Goal: Information Seeking & Learning: Learn about a topic

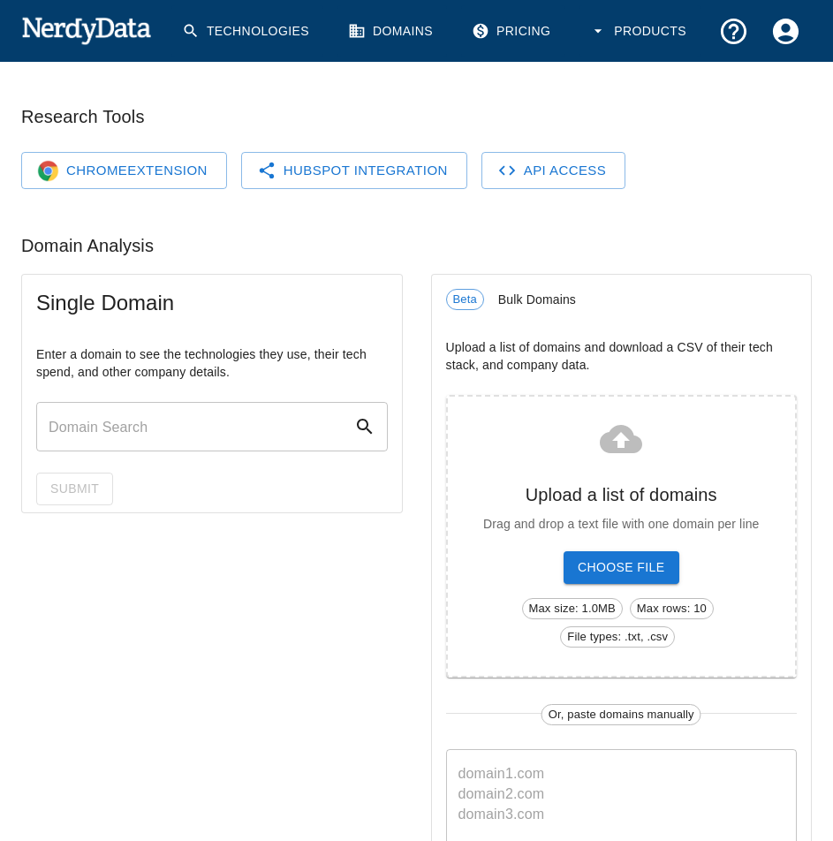
scroll to position [236, 0]
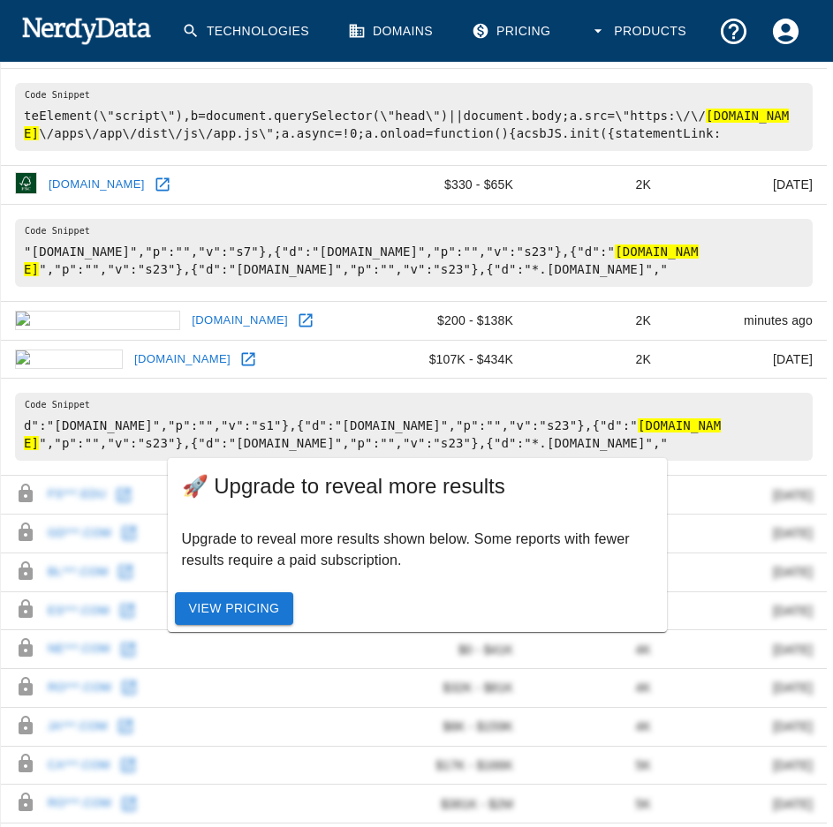
scroll to position [975, 0]
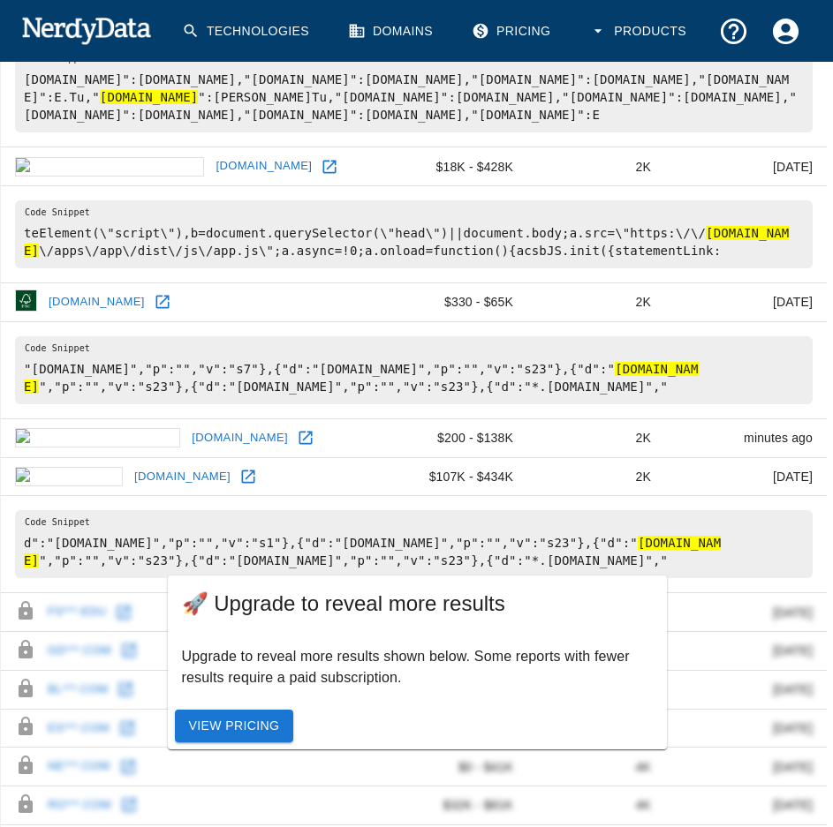
click at [244, 496] on td "d":"[DOMAIN_NAME]","p":"","v":"s1"},{"d":"[DOMAIN_NAME]","p":"","v":"s23"},{"d"…" at bounding box center [414, 544] width 826 height 97
click at [130, 464] on link "[DOMAIN_NAME]" at bounding box center [182, 477] width 105 height 27
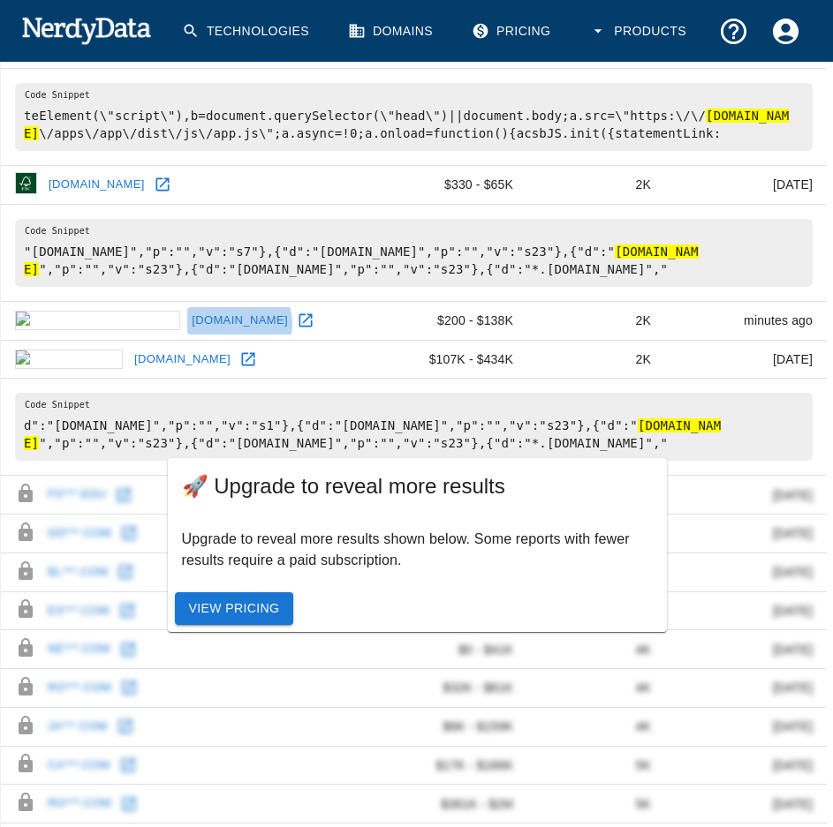
click at [187, 307] on link "[DOMAIN_NAME]" at bounding box center [239, 320] width 105 height 27
click at [130, 346] on link "[DOMAIN_NAME]" at bounding box center [182, 359] width 105 height 27
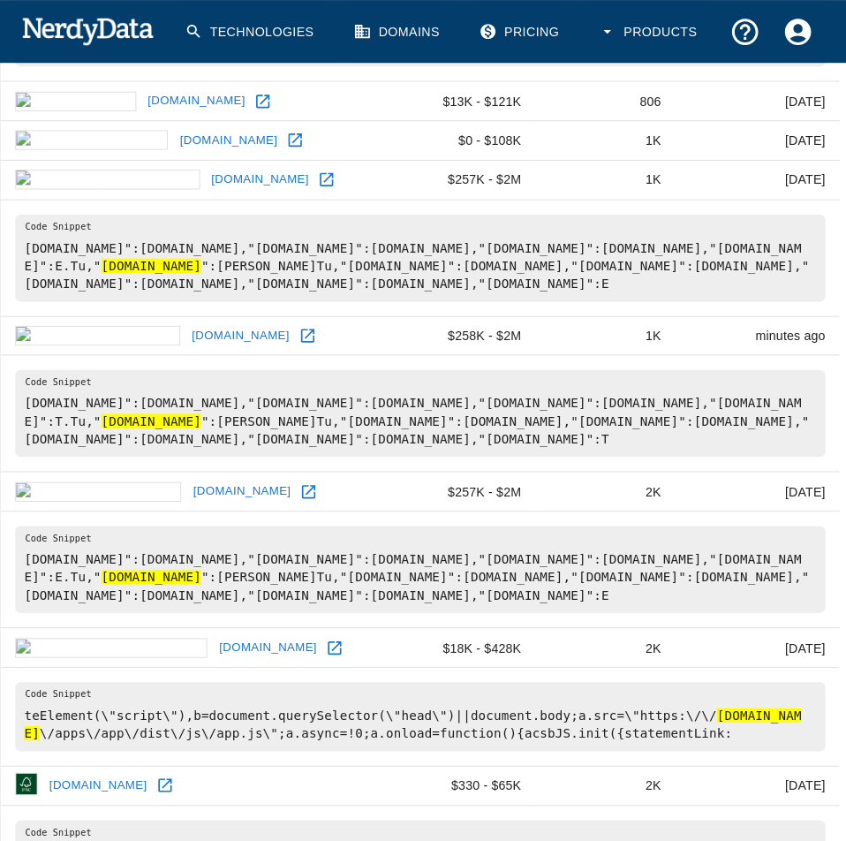
scroll to position [0, 0]
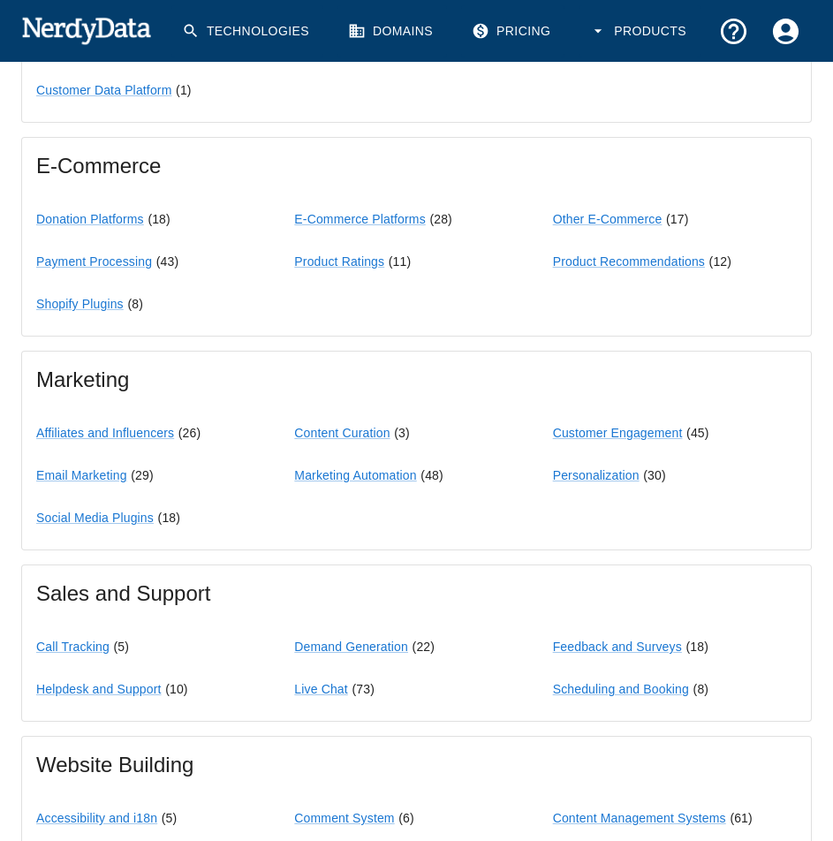
scroll to position [1648, 0]
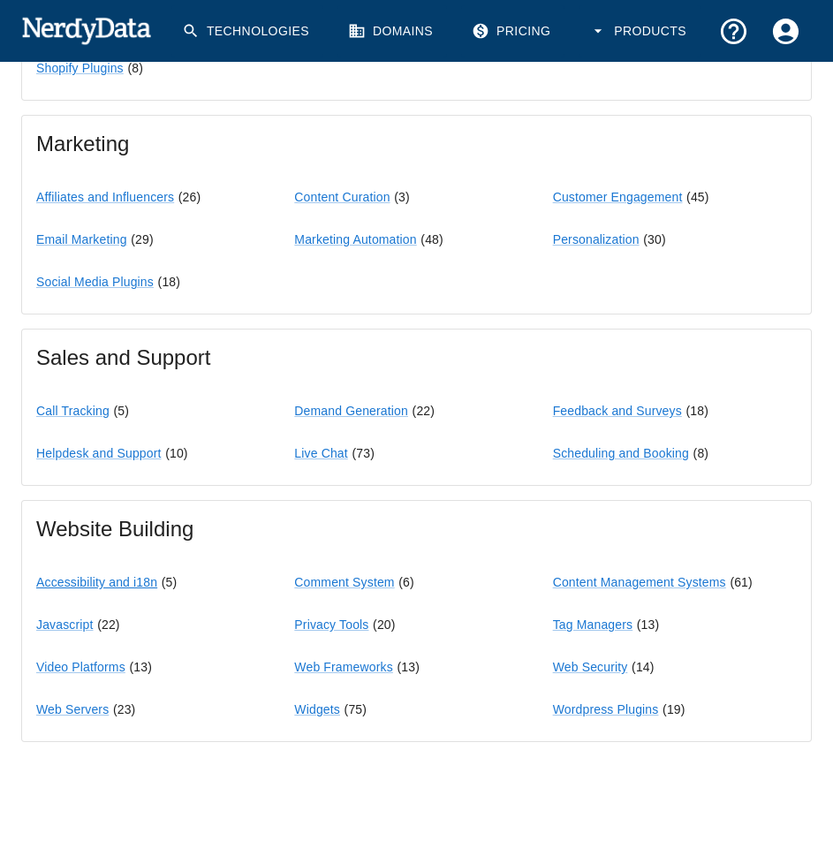
click at [57, 582] on link "Accessibility and i18n" at bounding box center [96, 582] width 121 height 14
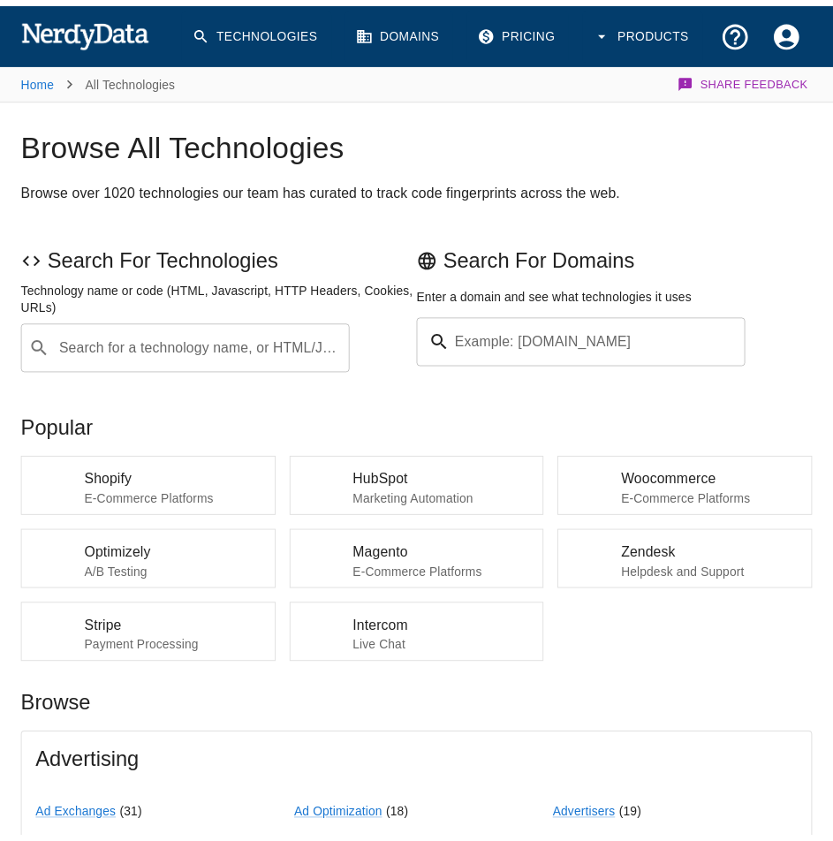
scroll to position [1648, 0]
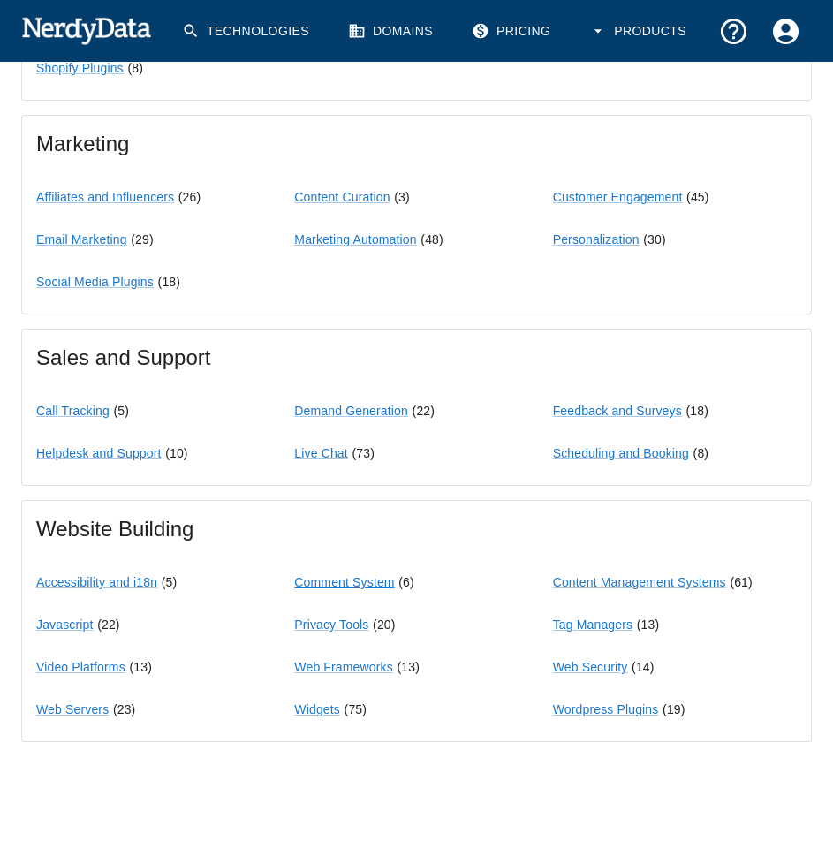
click at [363, 576] on link "Comment System" at bounding box center [344, 582] width 100 height 14
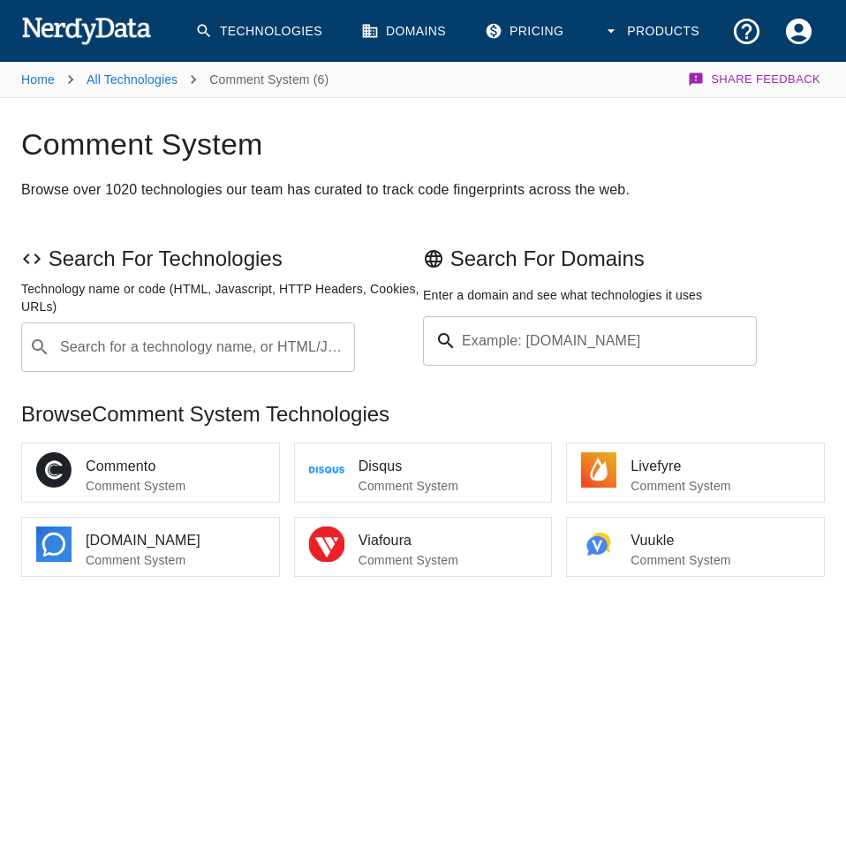
click at [225, 501] on li "Commento Comment System" at bounding box center [150, 472] width 257 height 58
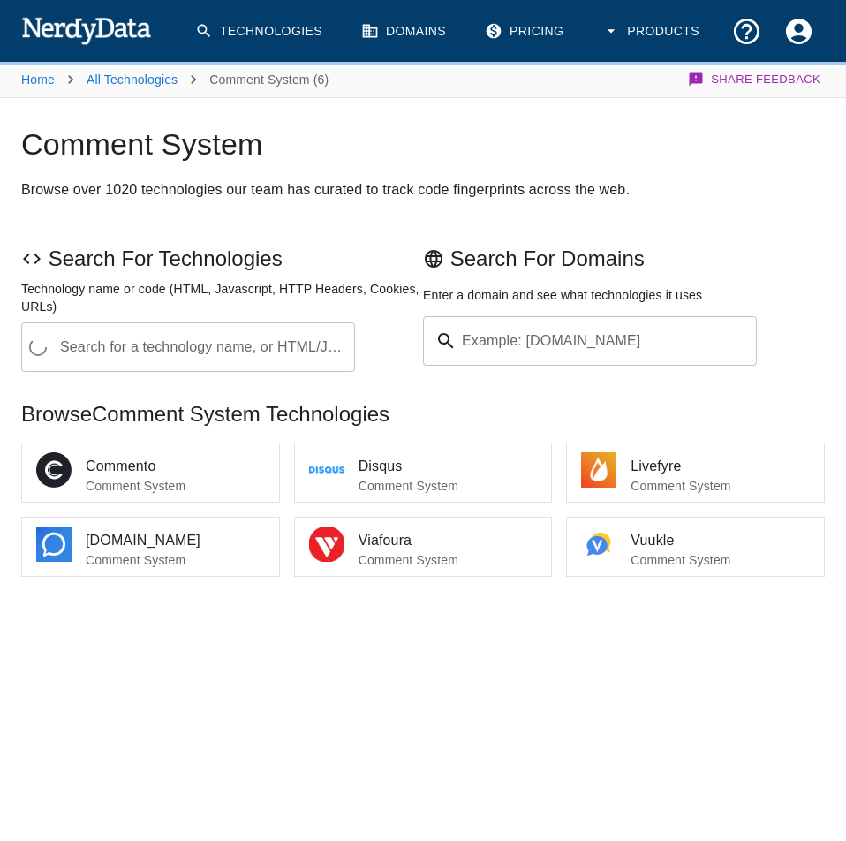
click at [410, 464] on span "Disqus" at bounding box center [447, 466] width 179 height 21
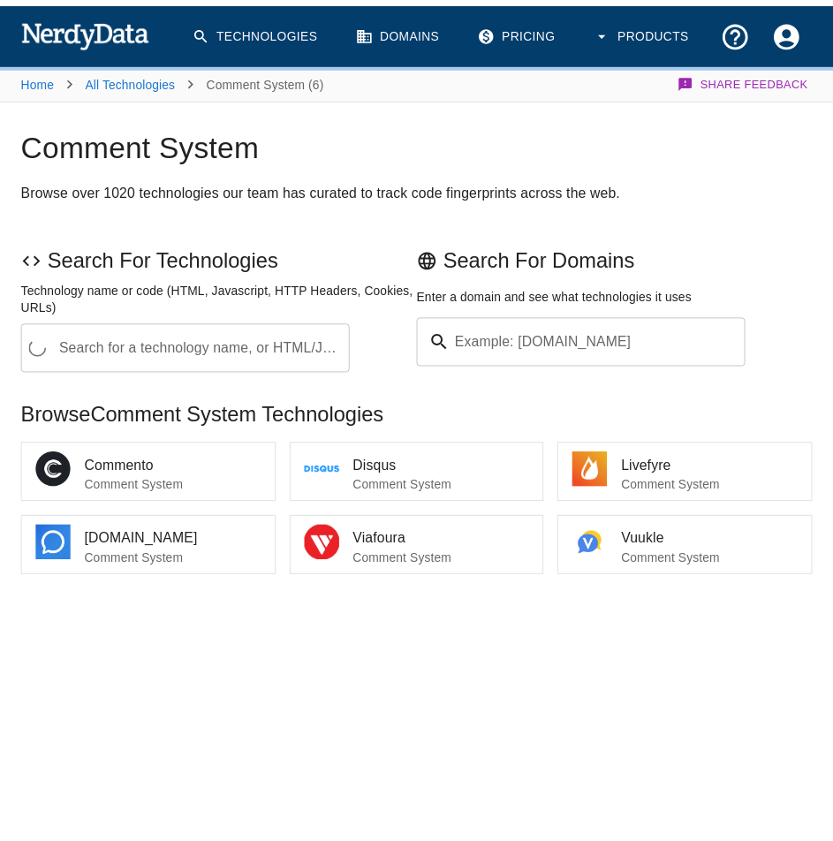
scroll to position [1648, 0]
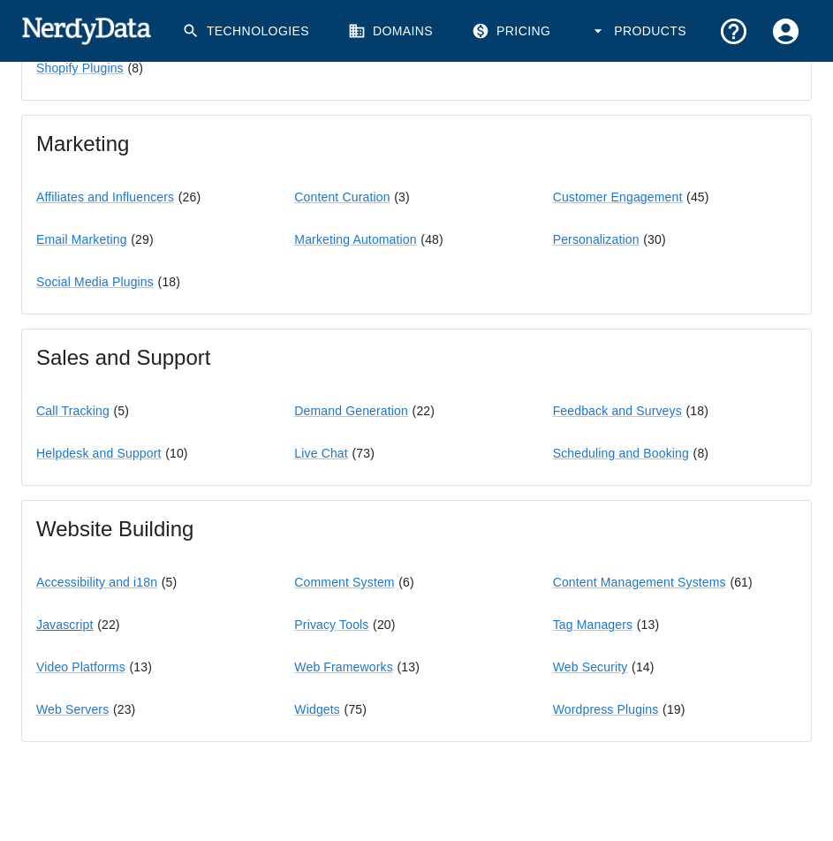
click at [87, 631] on link "Javascript" at bounding box center [64, 624] width 57 height 14
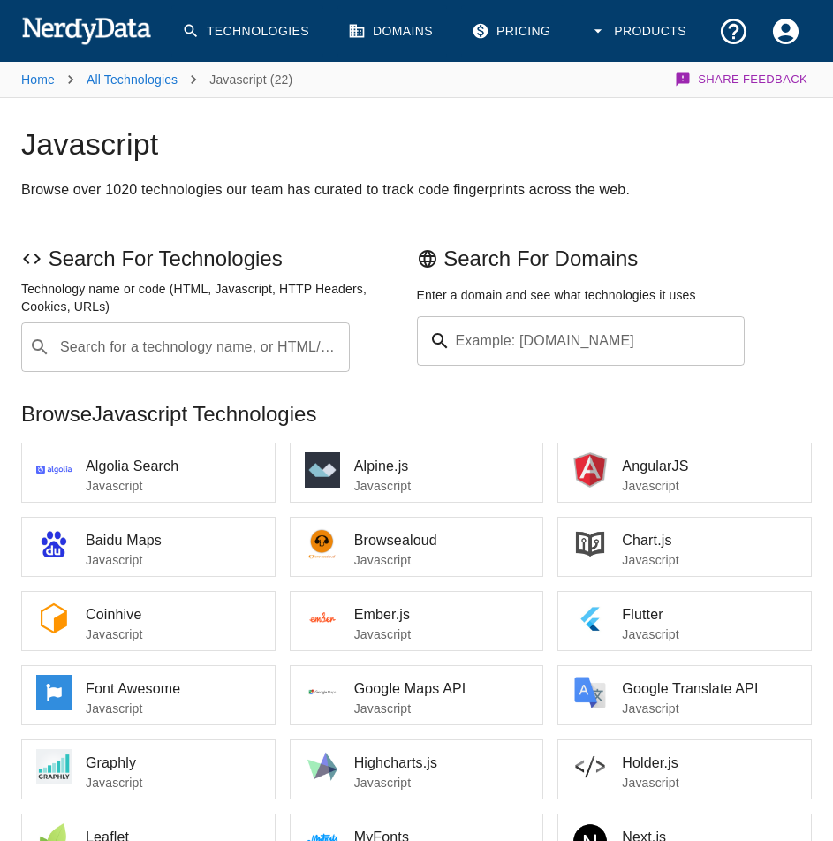
click at [138, 469] on span "Algolia Search" at bounding box center [173, 466] width 175 height 21
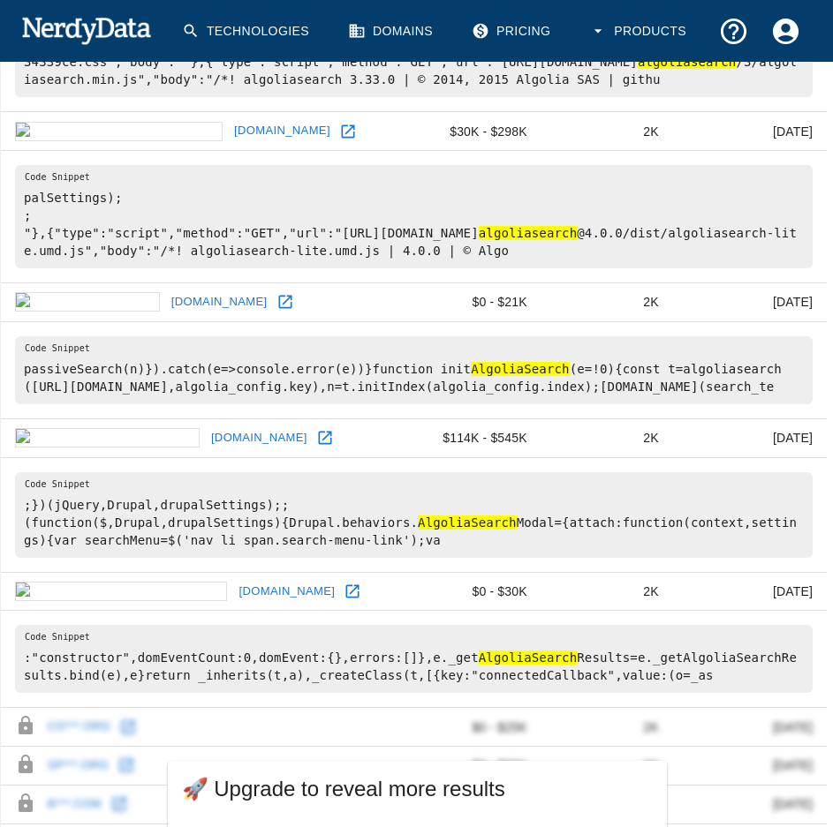
scroll to position [1525, 0]
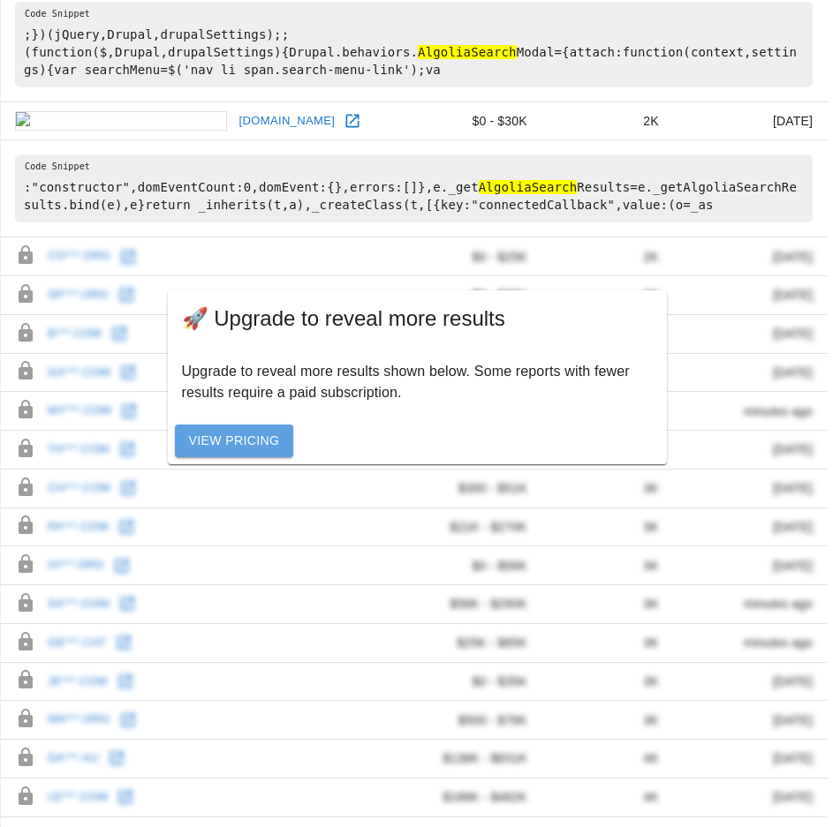
click at [236, 448] on link "View Pricing" at bounding box center [234, 441] width 119 height 33
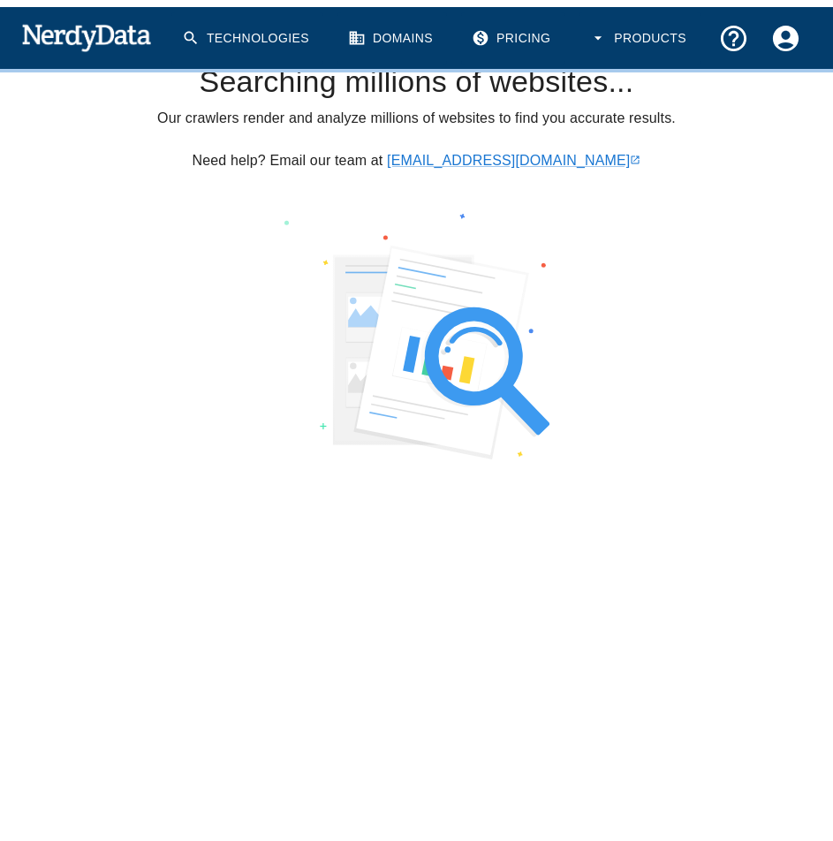
scroll to position [429, 0]
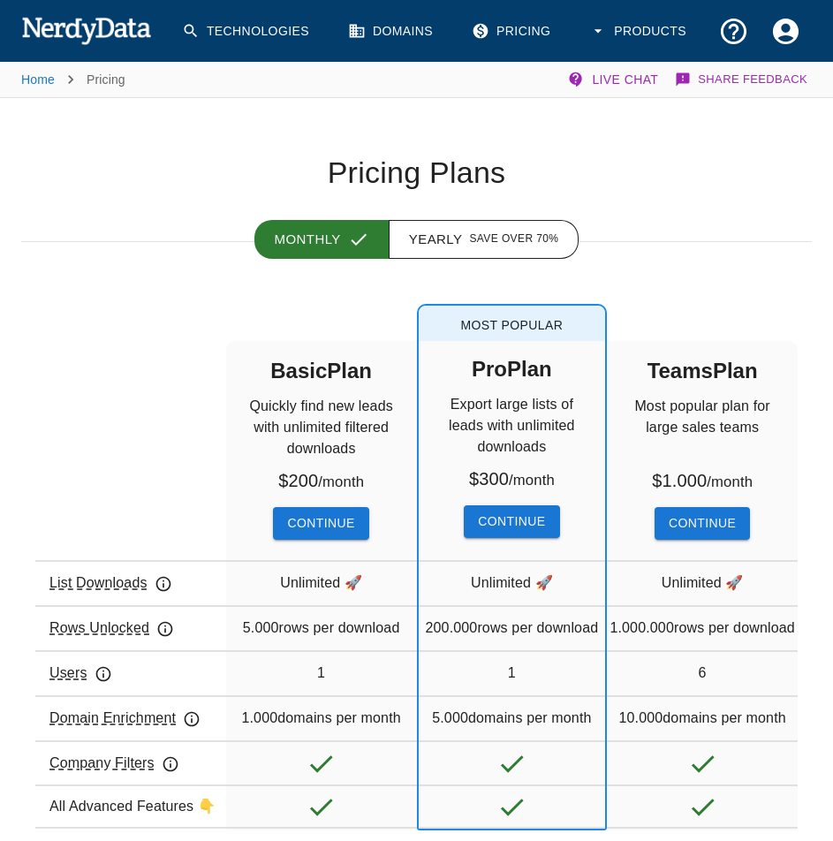
scroll to position [117, 0]
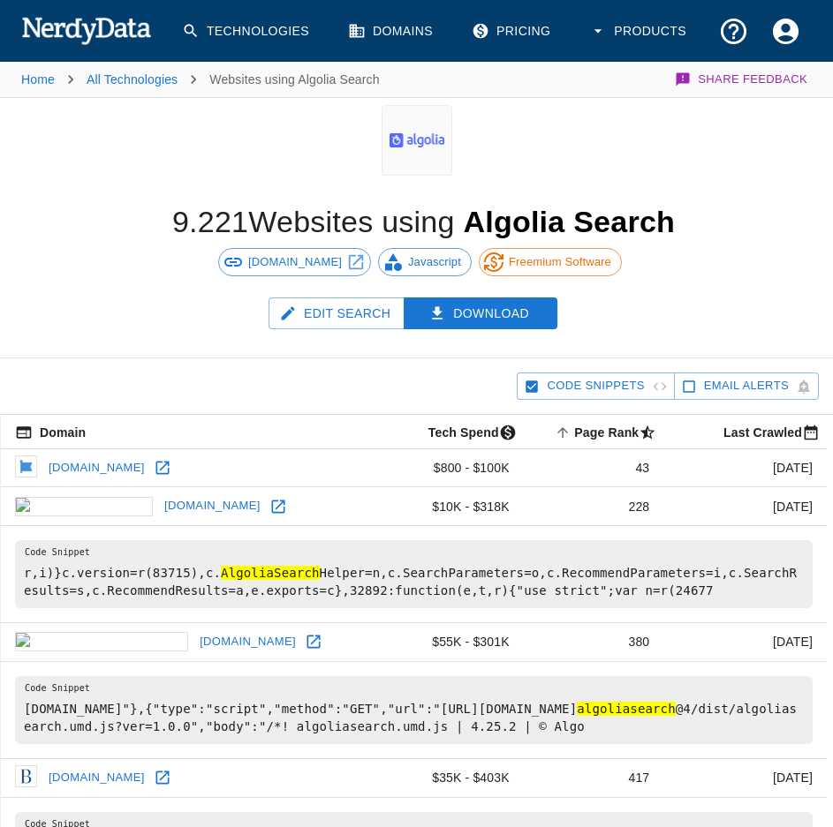
click at [83, 466] on link "[DOMAIN_NAME]" at bounding box center [96, 468] width 105 height 27
click at [160, 501] on link "[DOMAIN_NAME]" at bounding box center [212, 506] width 105 height 27
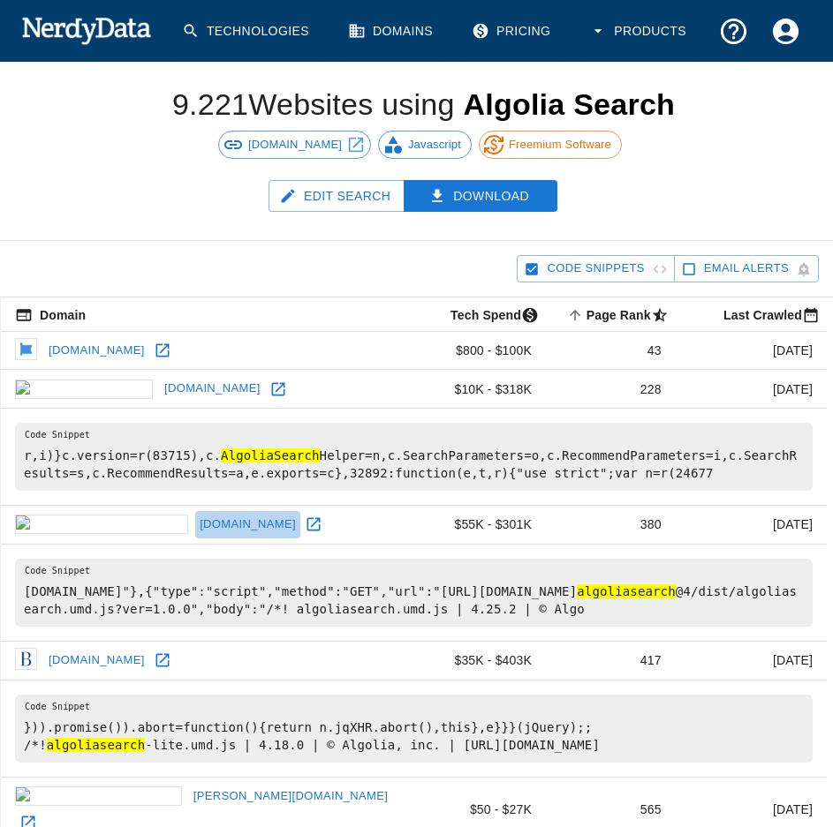
click at [195, 524] on link "[DOMAIN_NAME]" at bounding box center [247, 524] width 105 height 27
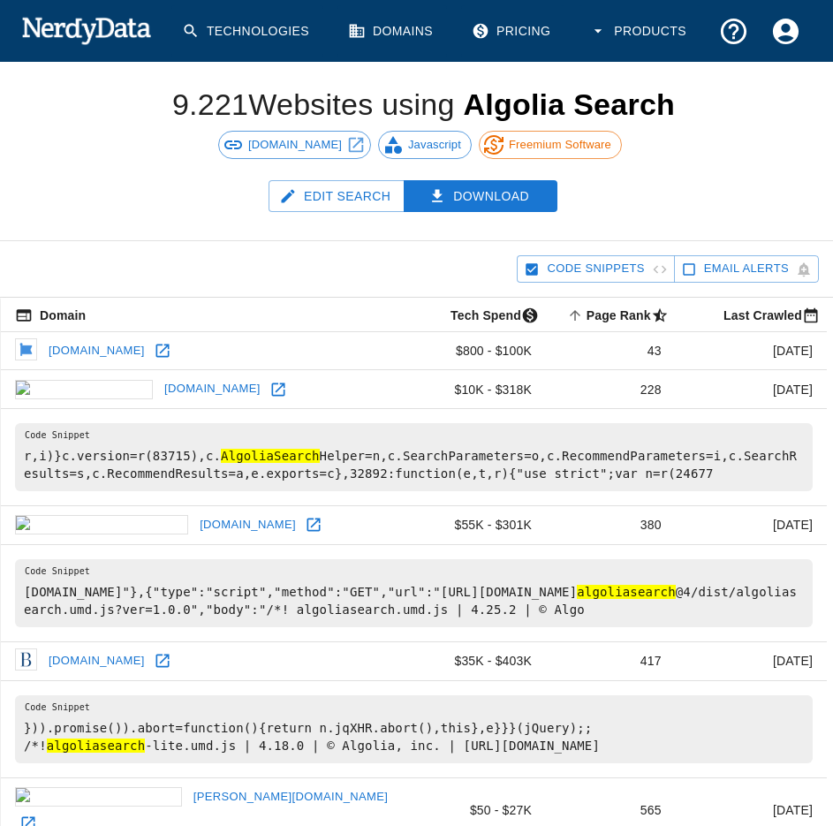
scroll to position [353, 0]
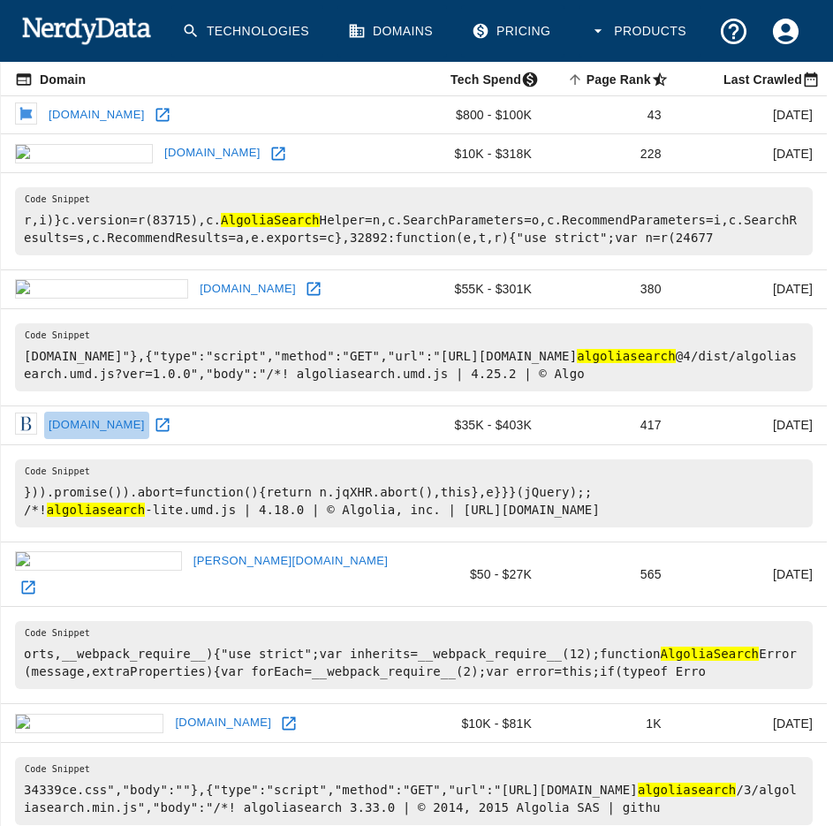
click at [79, 434] on link "[DOMAIN_NAME]" at bounding box center [96, 424] width 105 height 27
click at [195, 282] on link "[DOMAIN_NAME]" at bounding box center [247, 288] width 105 height 27
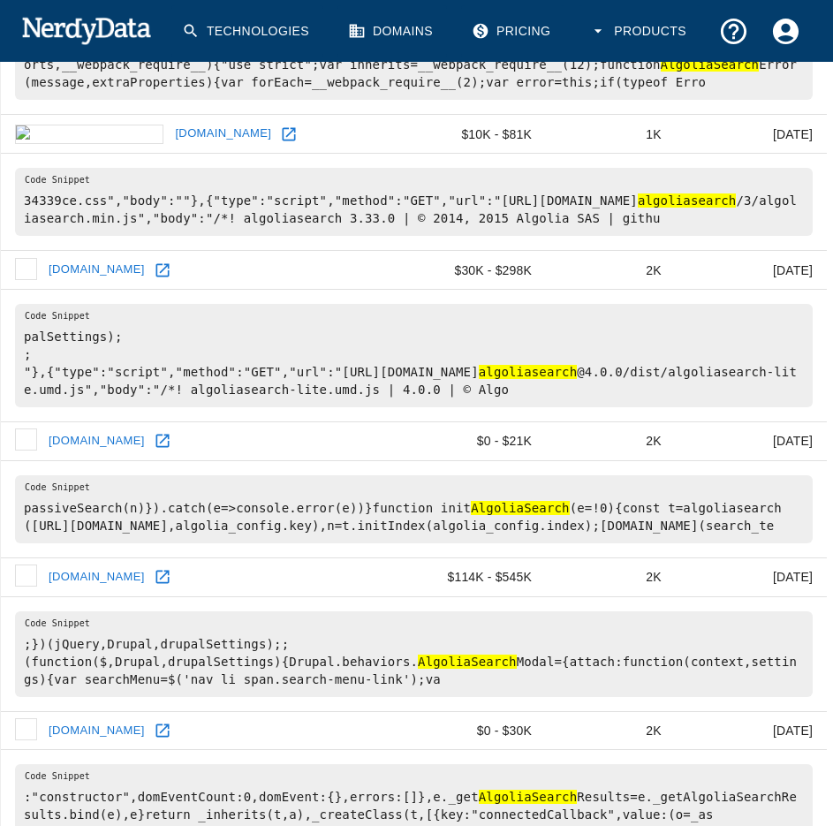
scroll to position [1059, 0]
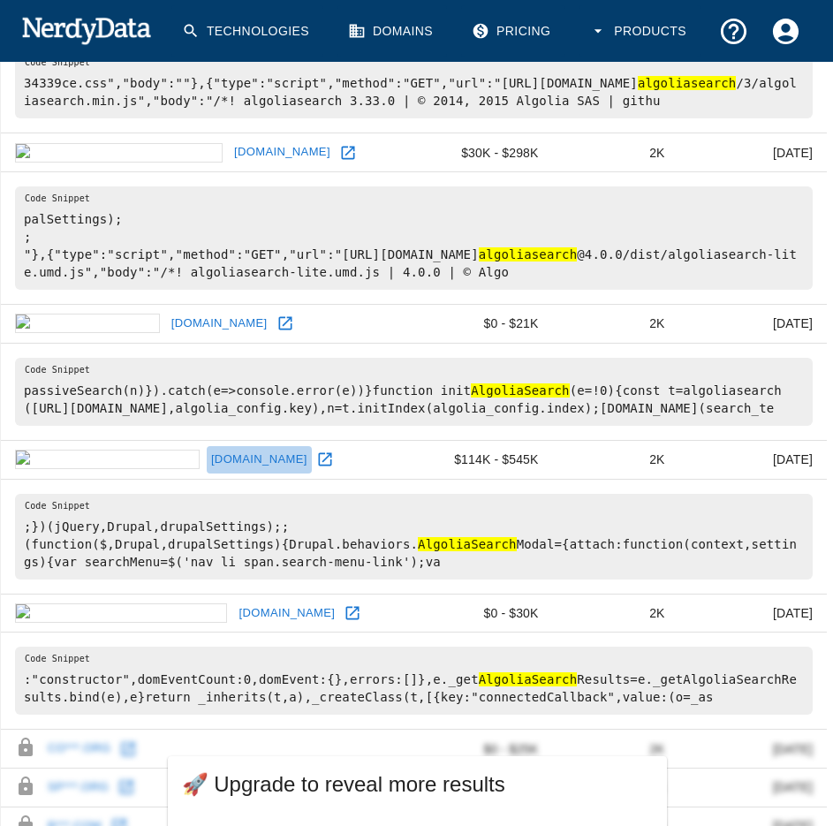
click at [207, 456] on link "[DOMAIN_NAME]" at bounding box center [259, 459] width 105 height 27
click at [230, 150] on link "[DOMAIN_NAME]" at bounding box center [282, 152] width 105 height 27
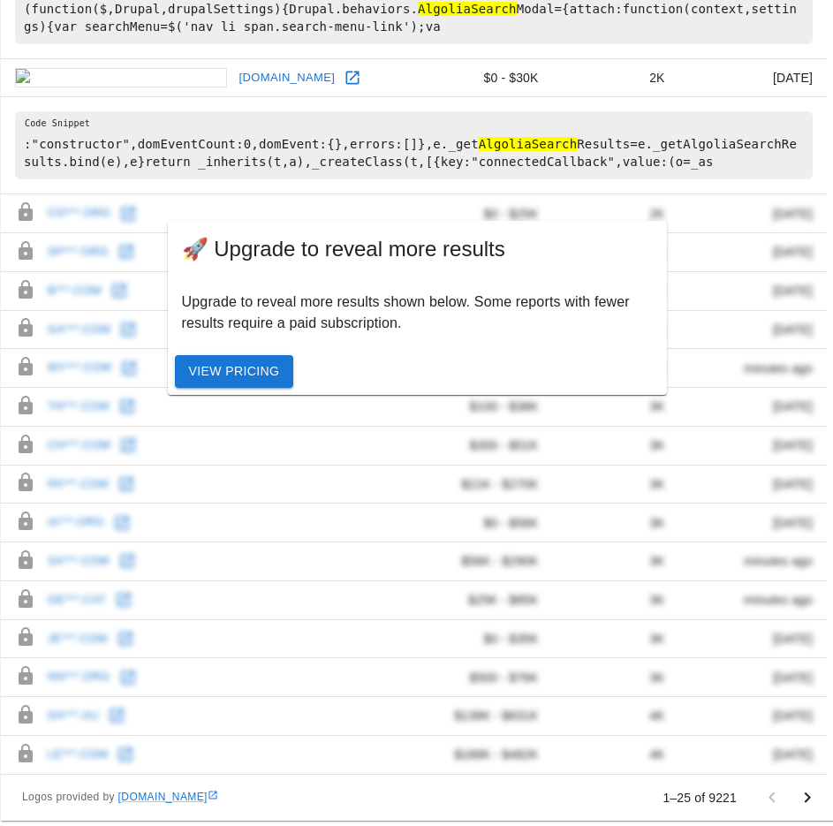
scroll to position [1595, 0]
click at [234, 72] on link "[DOMAIN_NAME]" at bounding box center [286, 77] width 105 height 27
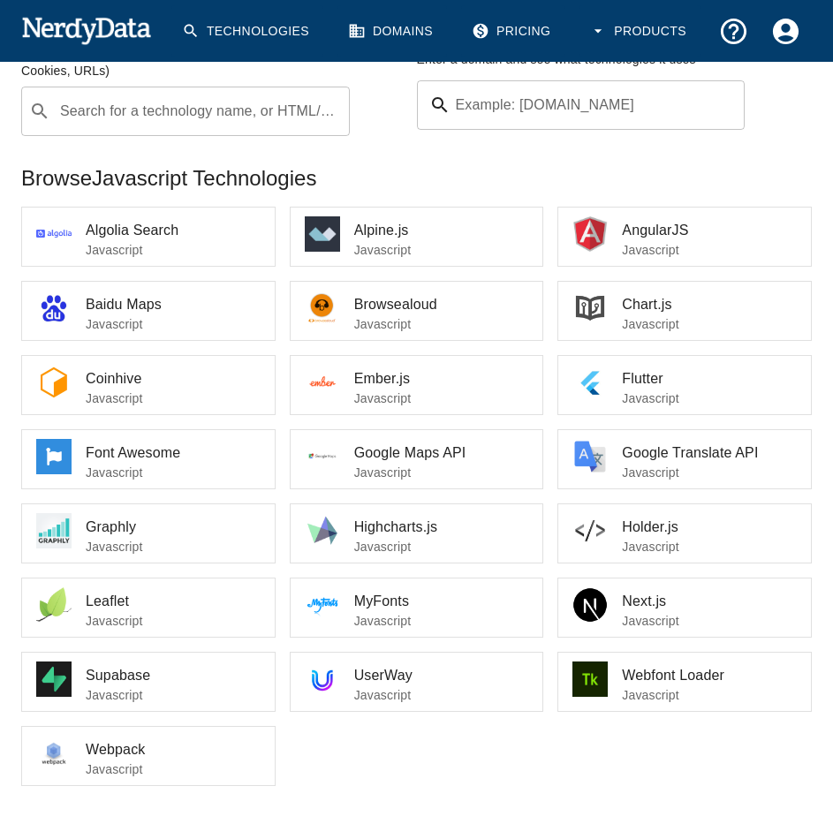
scroll to position [282, 0]
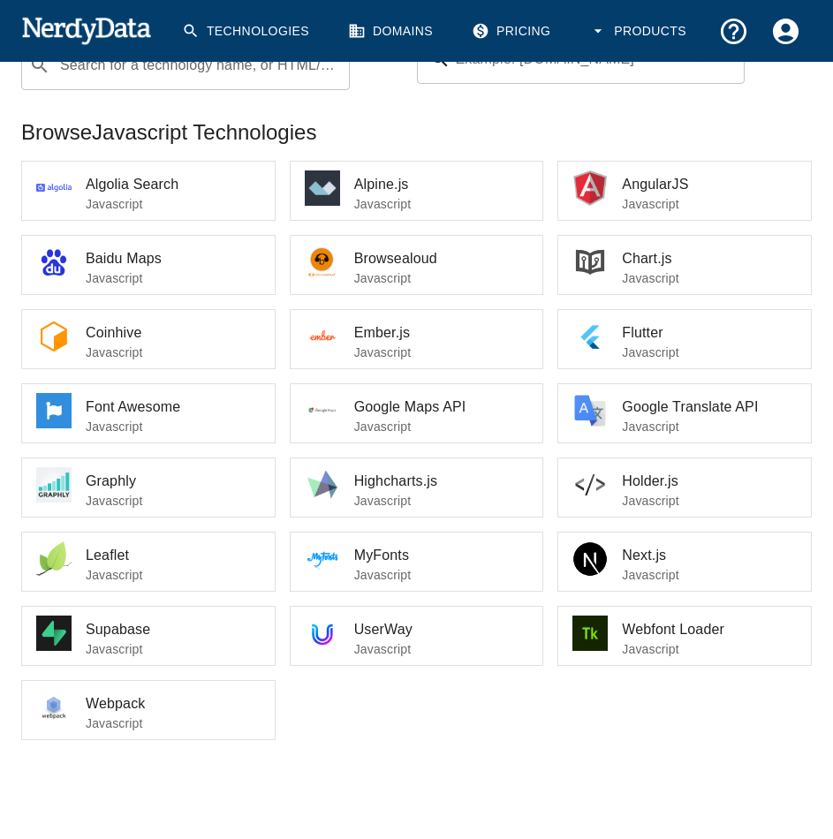
click at [411, 196] on p "Javascript" at bounding box center [441, 204] width 175 height 18
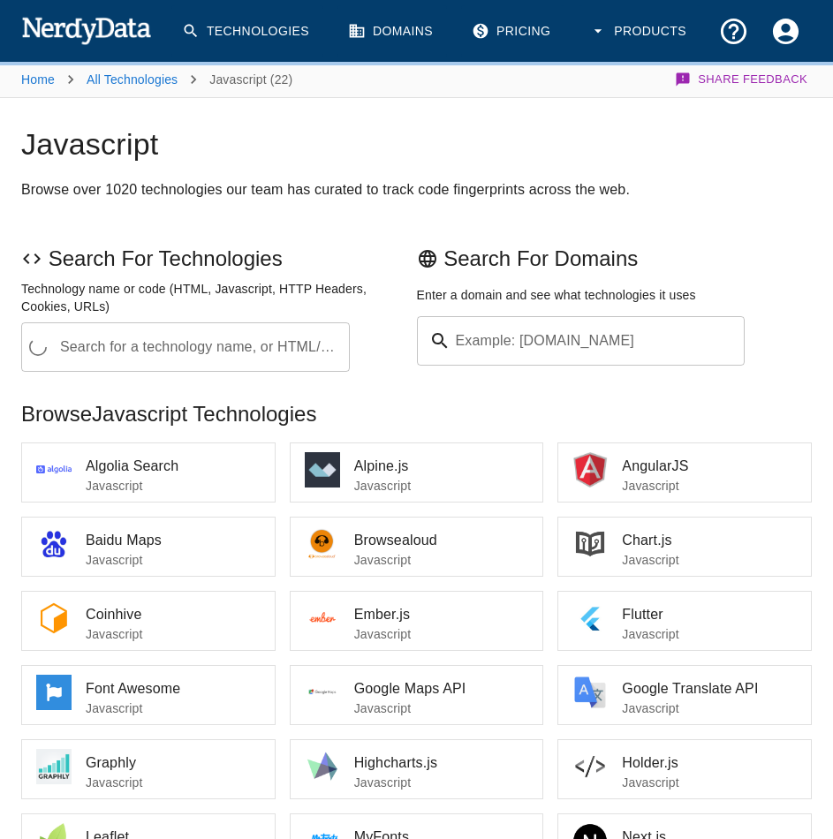
scroll to position [117, 0]
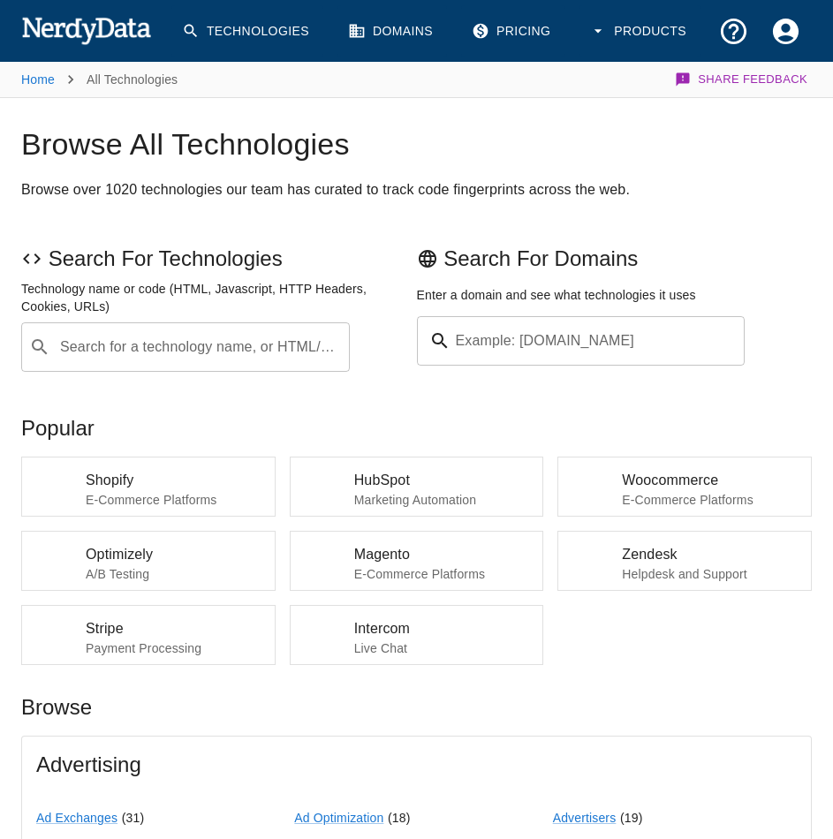
scroll to position [1648, 0]
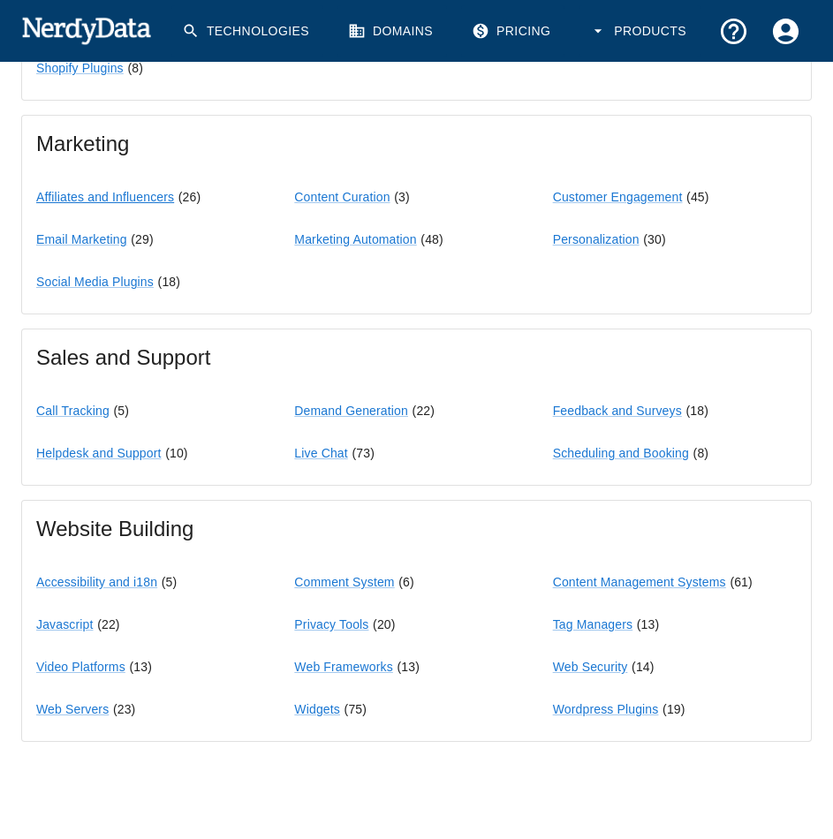
click at [60, 200] on link "Affiliates and Influencers" at bounding box center [105, 197] width 138 height 14
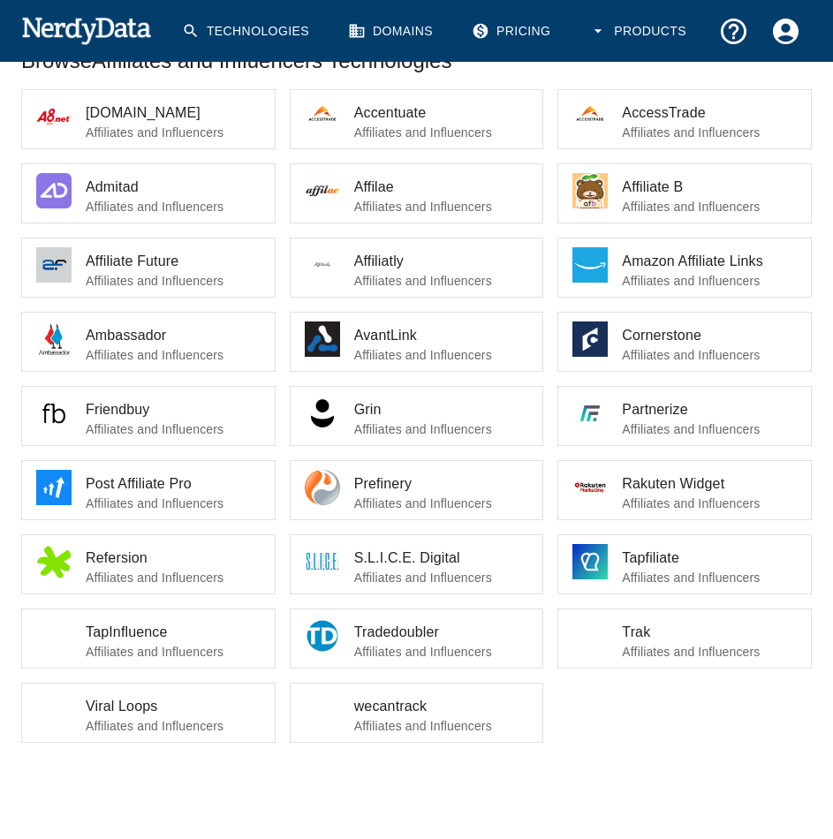
scroll to position [356, 0]
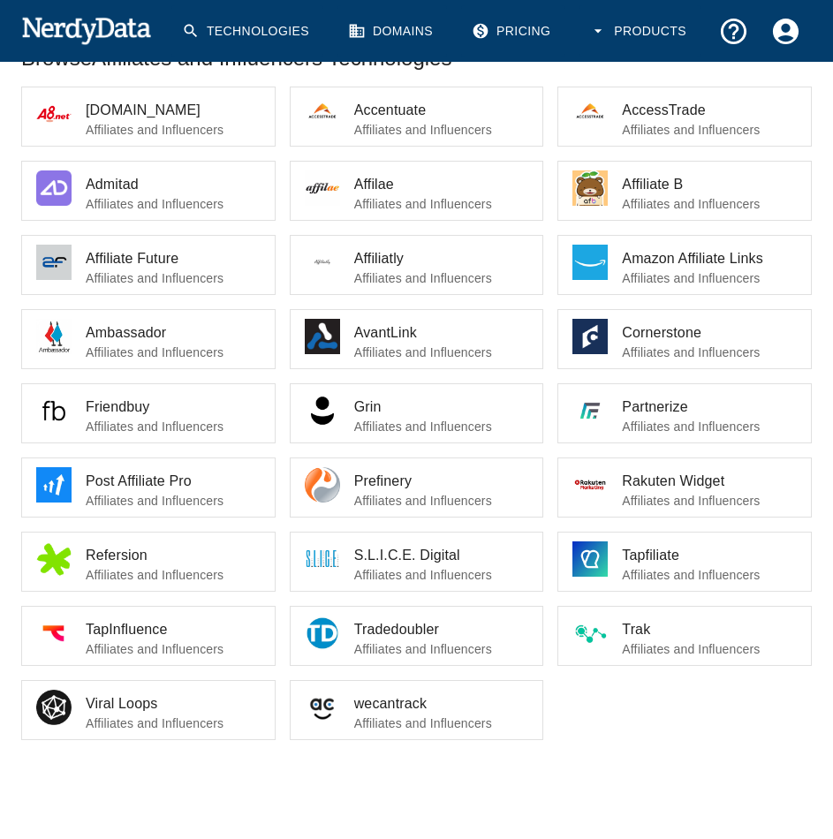
click at [416, 694] on span "wecantrack" at bounding box center [441, 703] width 175 height 21
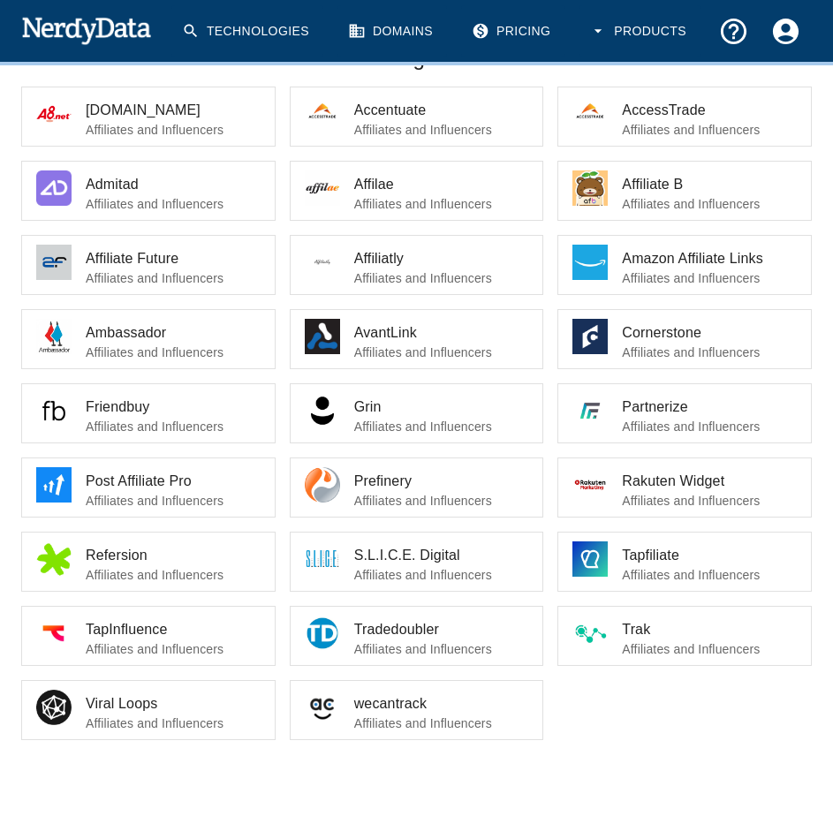
click at [366, 701] on span "wecantrack" at bounding box center [441, 703] width 175 height 21
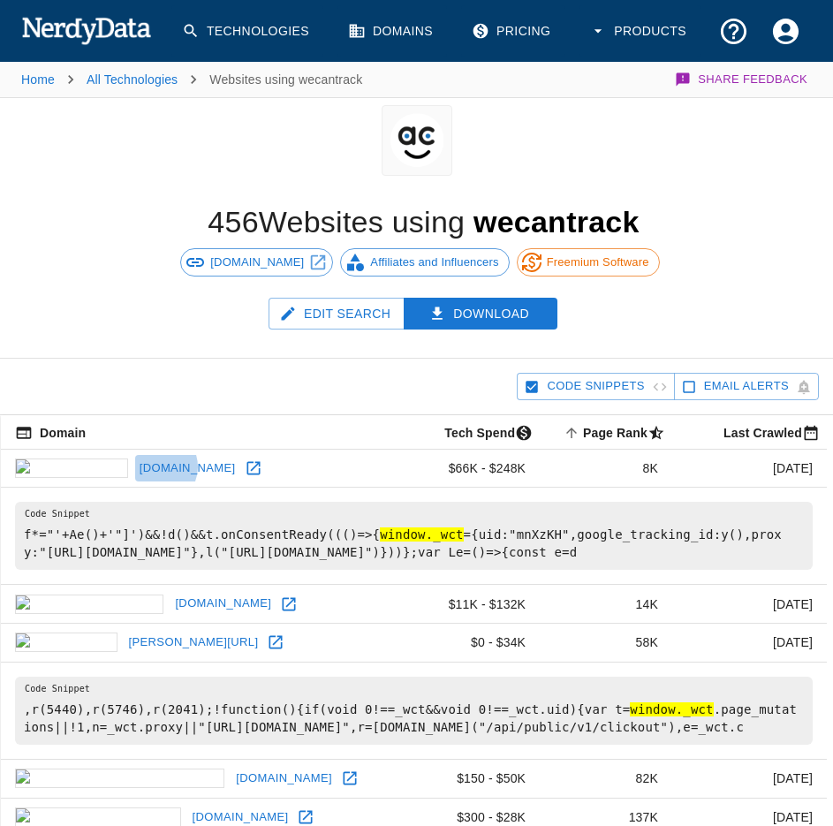
click at [135, 467] on link "[DOMAIN_NAME]" at bounding box center [187, 468] width 105 height 27
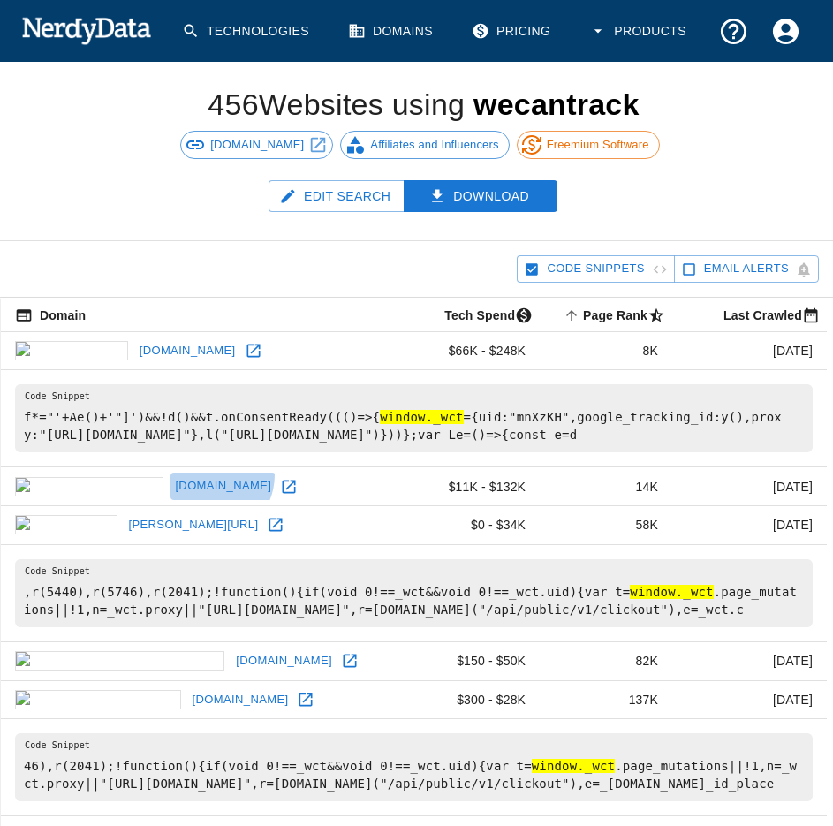
click at [170, 474] on link "[DOMAIN_NAME]" at bounding box center [222, 485] width 105 height 27
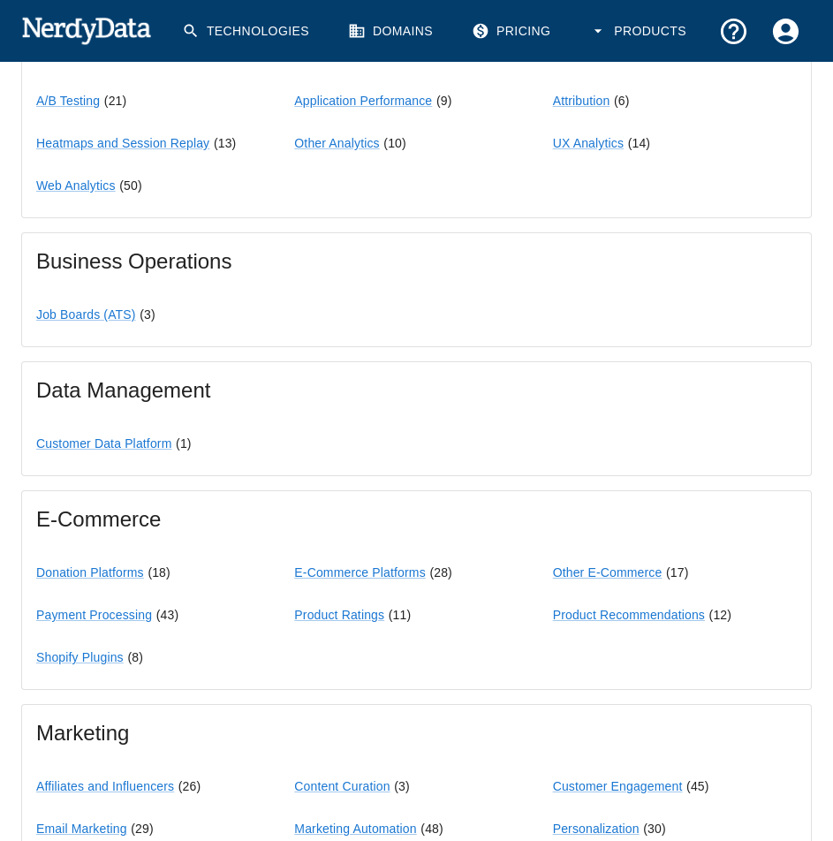
scroll to position [1648, 0]
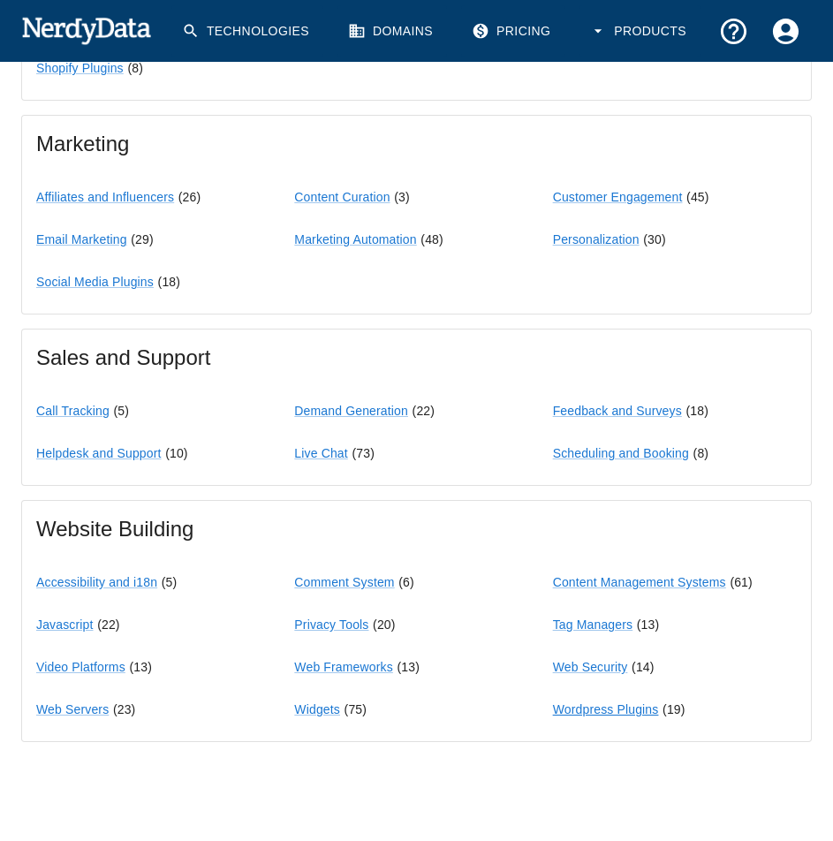
click at [582, 712] on link "Wordpress Plugins" at bounding box center [606, 709] width 106 height 14
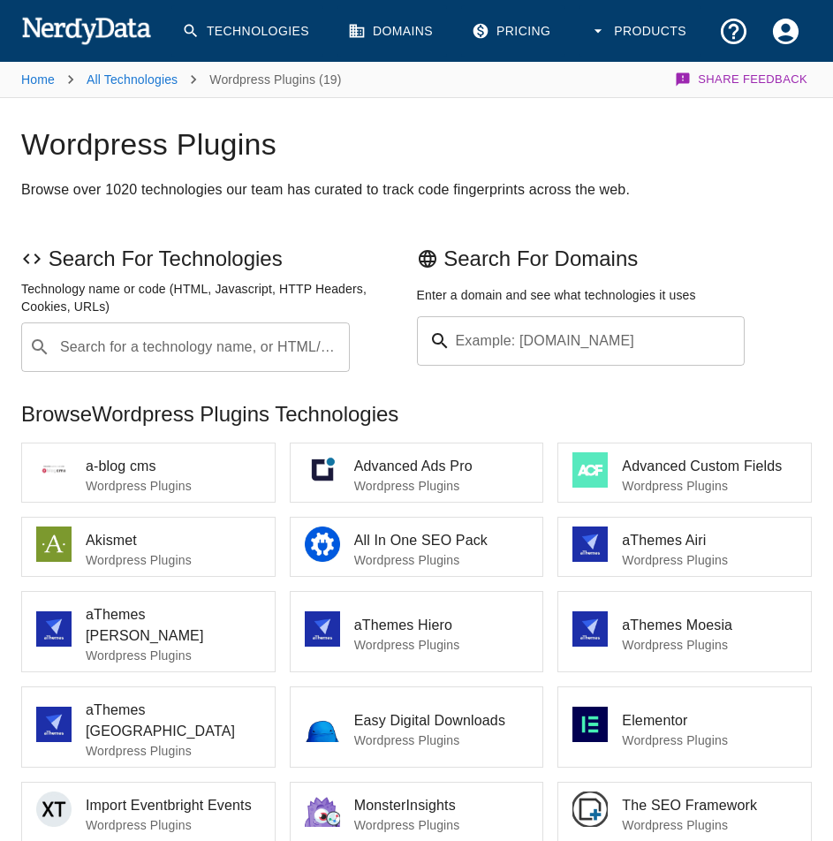
click at [104, 469] on span "a-blog cms" at bounding box center [173, 466] width 175 height 21
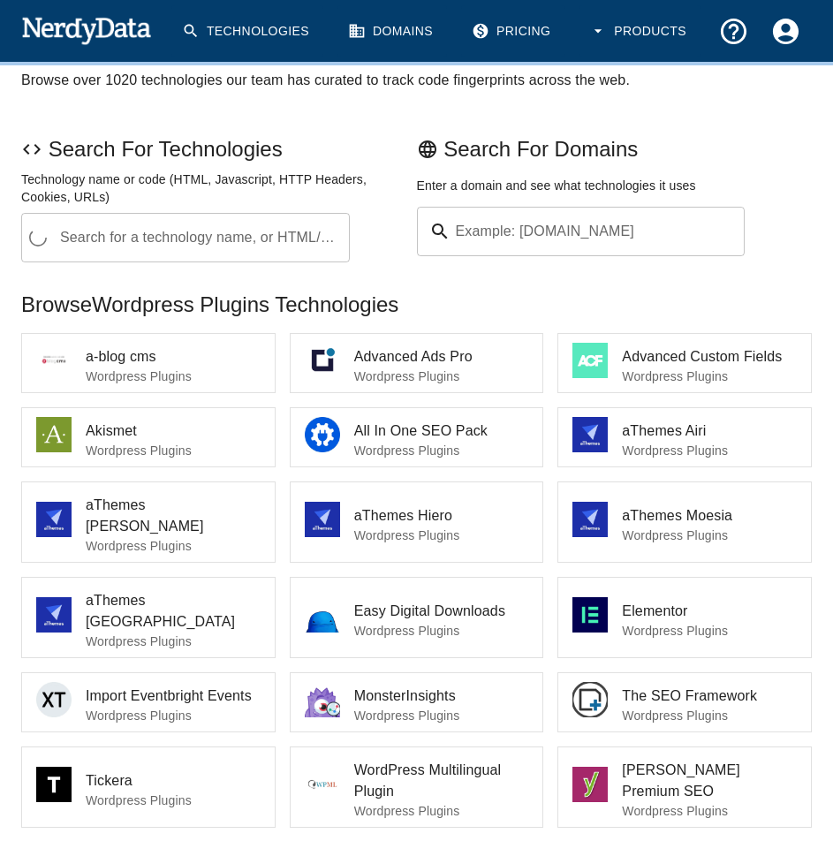
scroll to position [227, 0]
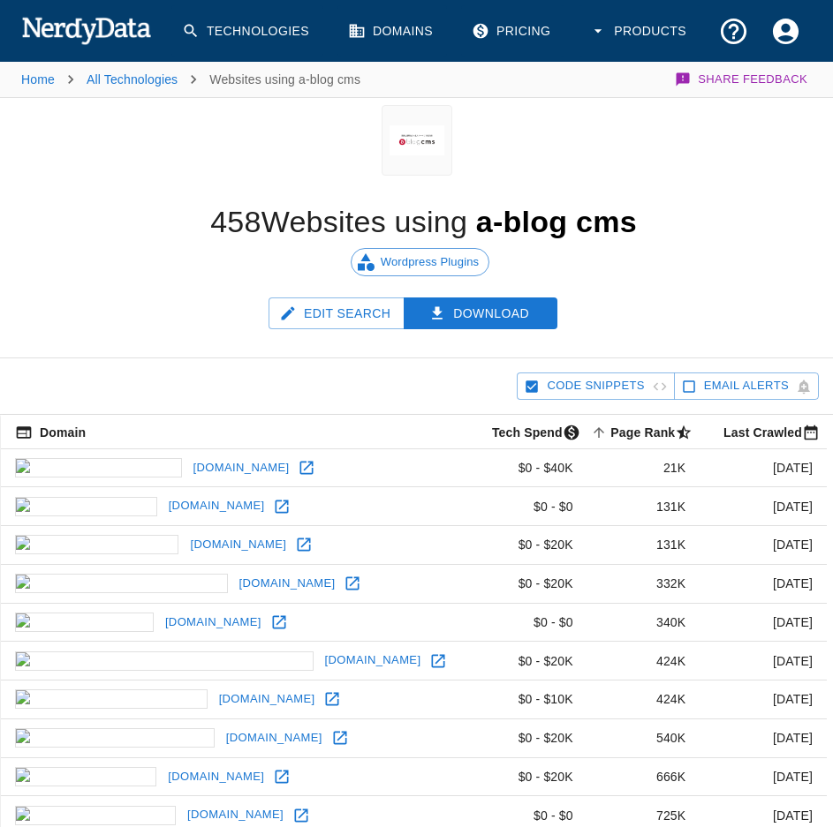
scroll to position [117, 0]
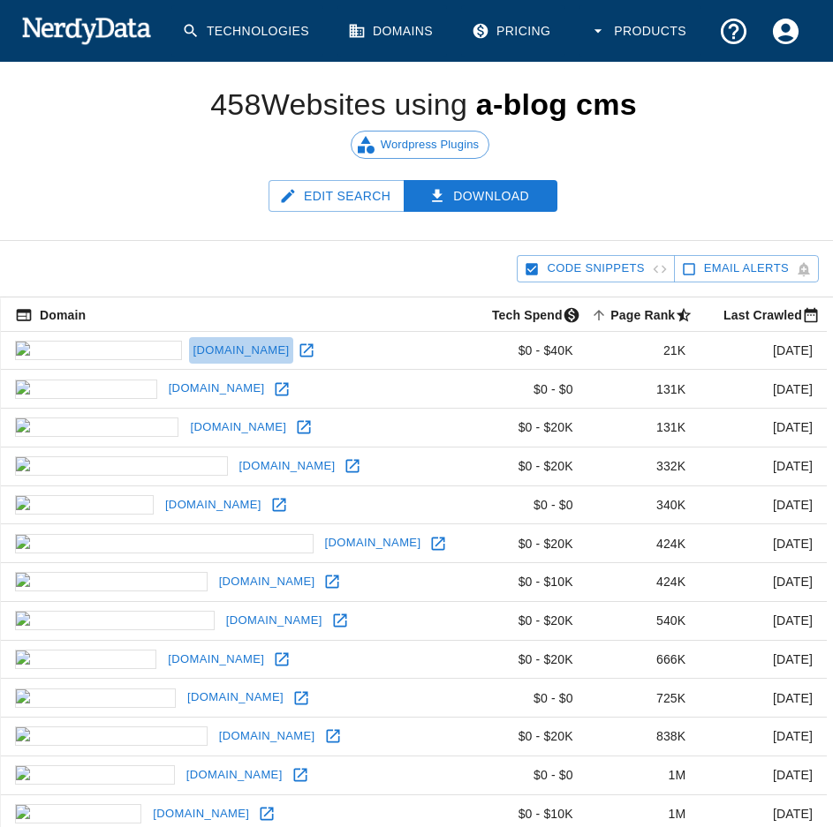
click at [189, 347] on link "macotakara.jp" at bounding box center [241, 350] width 105 height 27
click at [275, 388] on icon at bounding box center [281, 388] width 13 height 13
click at [185, 424] on link "hidashin.co.jp" at bounding box center [237, 427] width 105 height 27
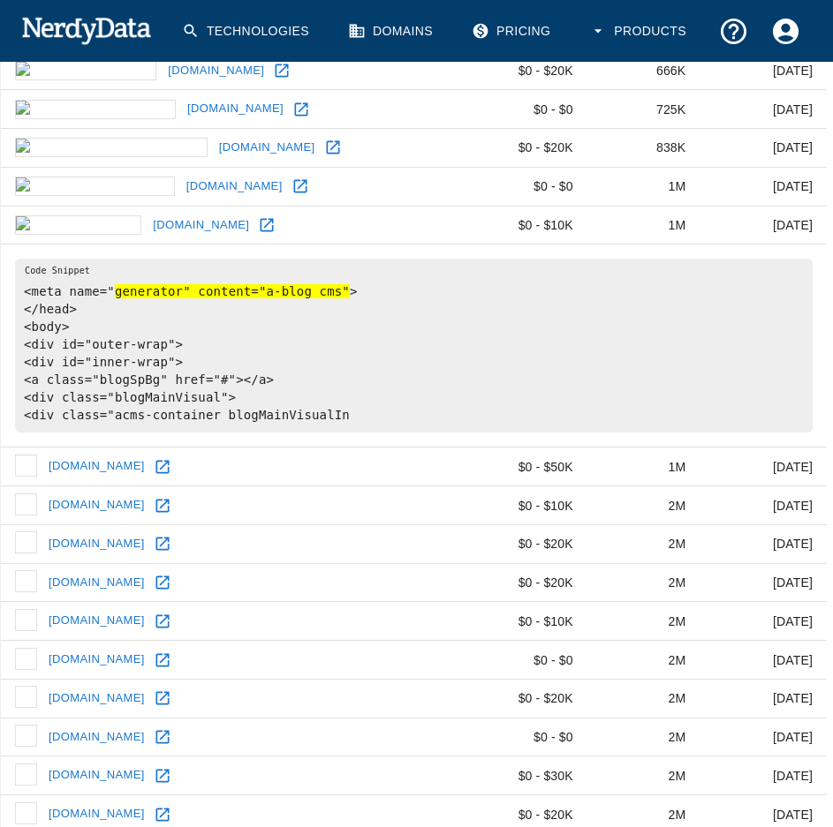
scroll to position [869, 0]
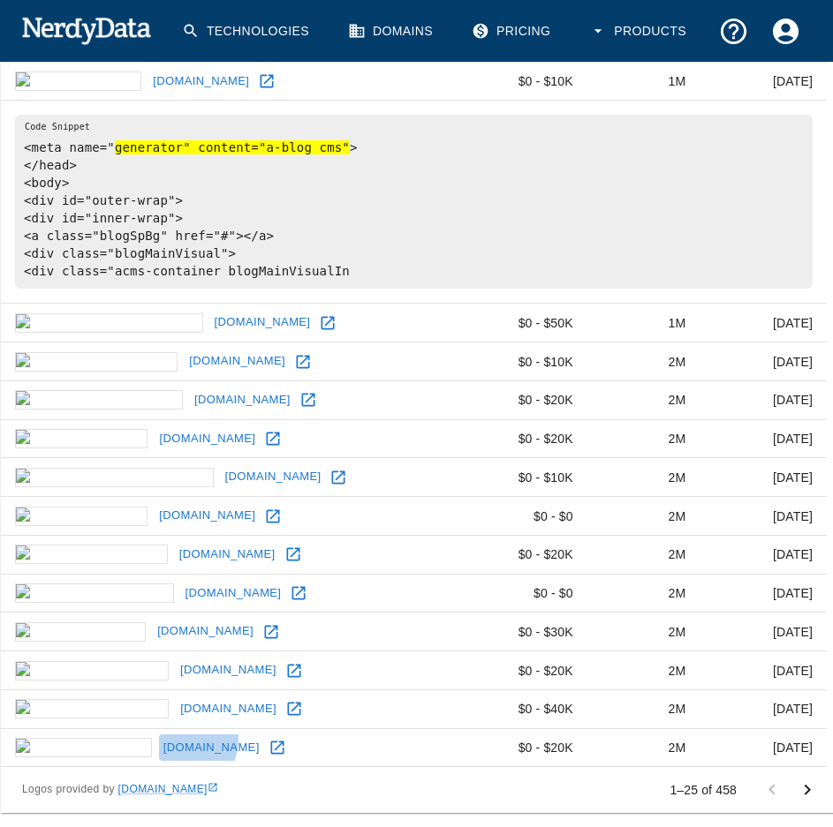
click at [159, 738] on link "0011.co.jp" at bounding box center [211, 748] width 105 height 27
click at [176, 702] on link "teikoku.co.jp" at bounding box center [228, 709] width 105 height 27
click at [176, 664] on link "yashinomi.jp" at bounding box center [228, 670] width 105 height 27
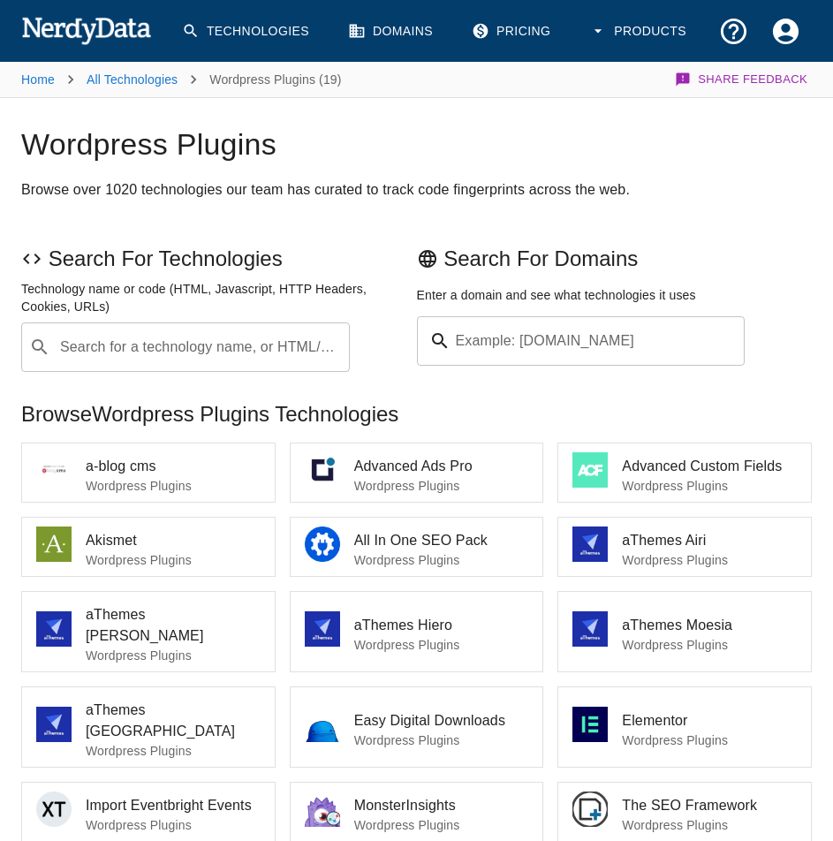
scroll to position [227, 0]
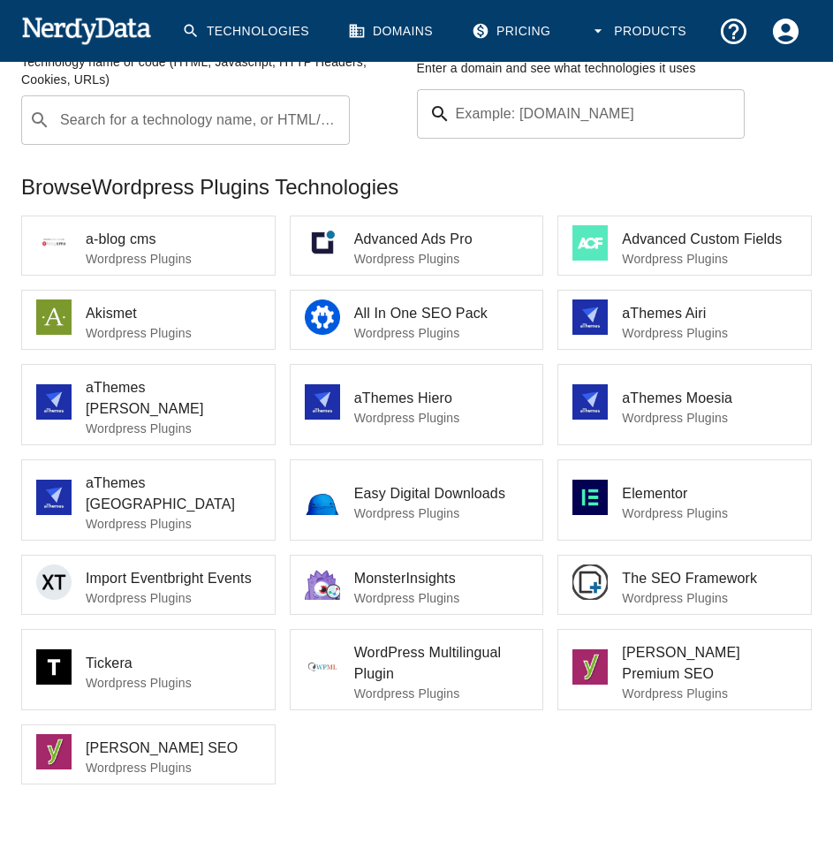
click at [641, 684] on p "Wordpress Plugins" at bounding box center [709, 693] width 175 height 18
click at [618, 649] on div at bounding box center [596, 669] width 49 height 41
click at [348, 649] on div at bounding box center [329, 669] width 49 height 41
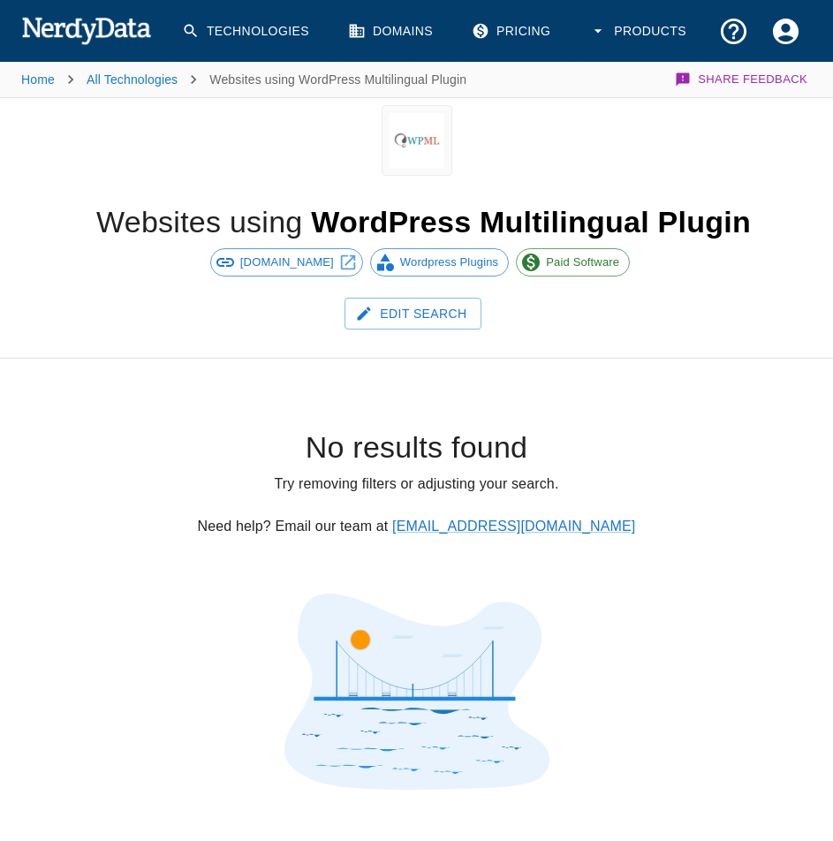
click at [310, 258] on span "wpml.org" at bounding box center [286, 262] width 113 height 18
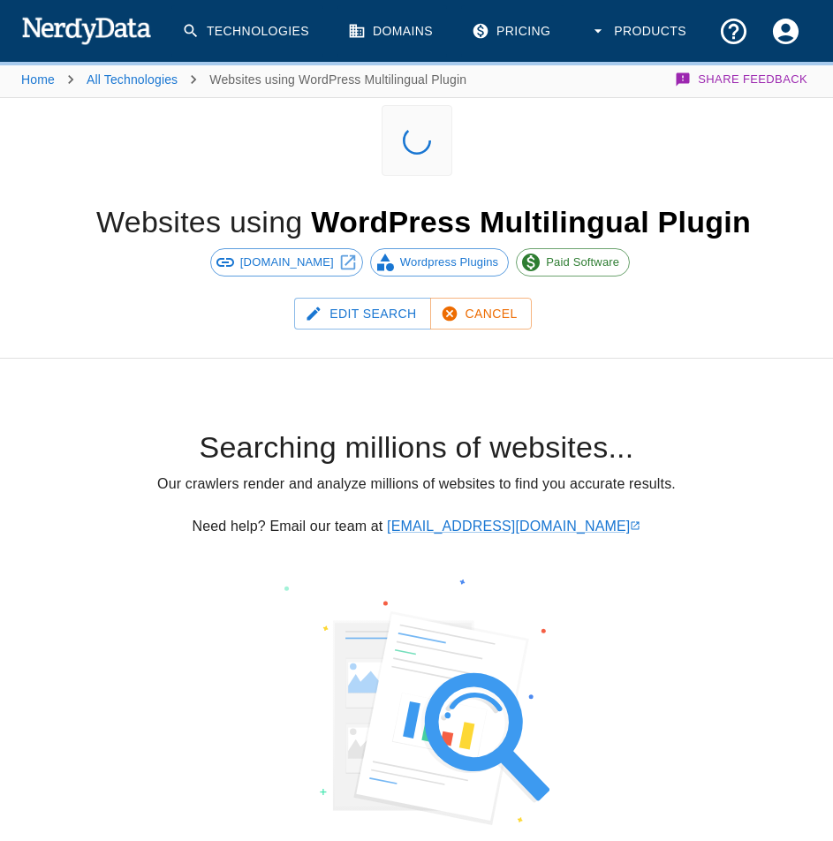
scroll to position [227, 0]
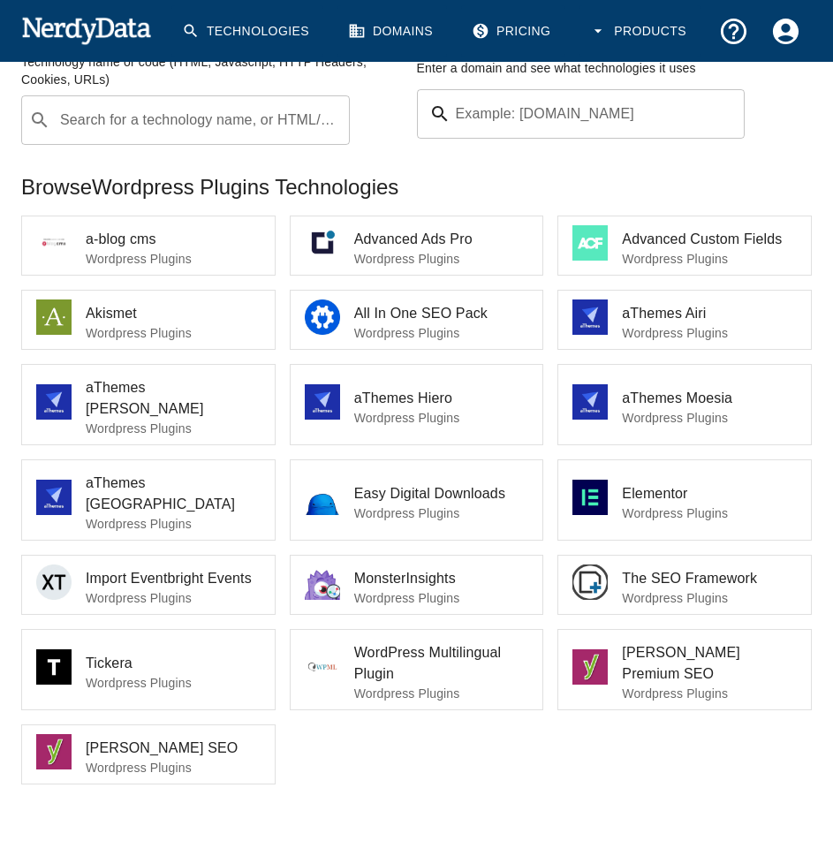
click at [455, 684] on p "Wordpress Plugins" at bounding box center [441, 693] width 175 height 18
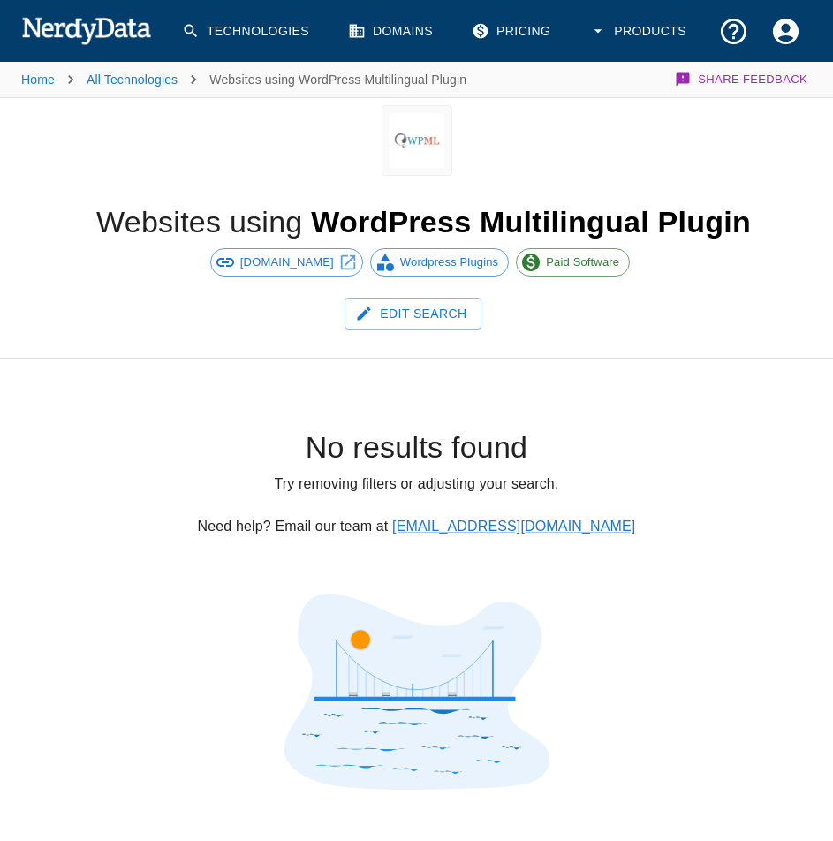
click at [305, 259] on span "wpml.org" at bounding box center [286, 262] width 113 height 18
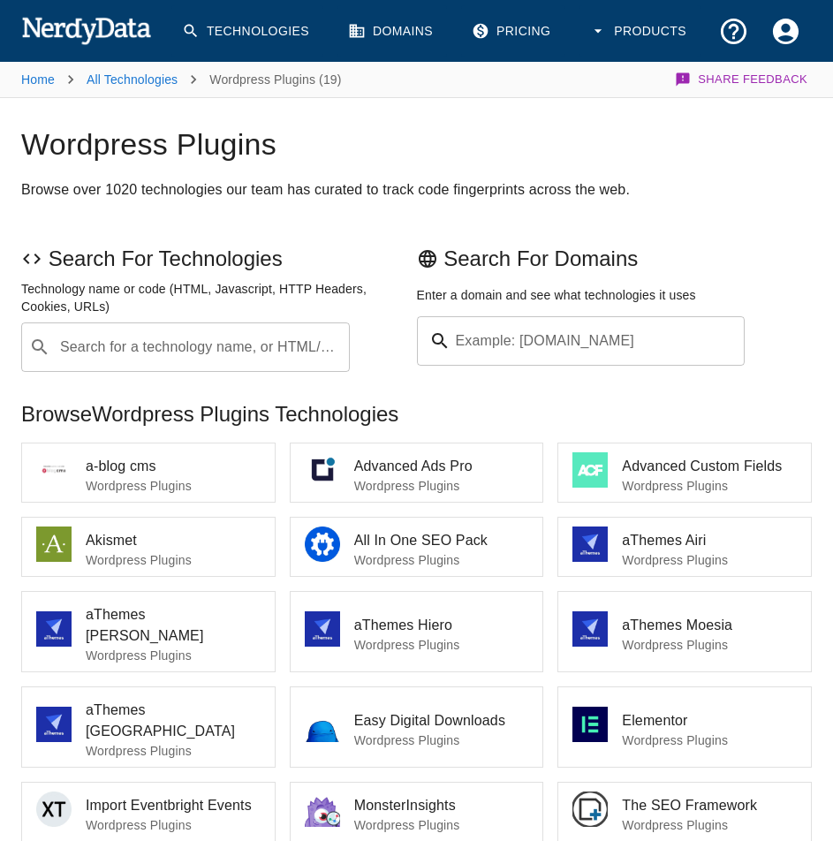
scroll to position [227, 0]
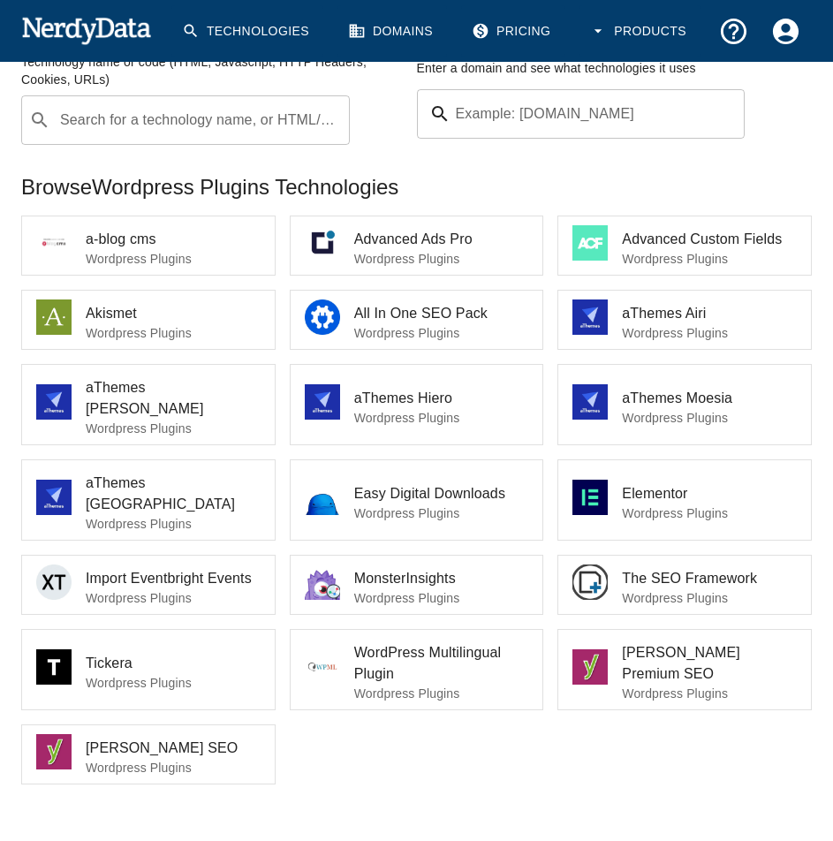
click at [117, 243] on span "a-blog cms" at bounding box center [173, 239] width 175 height 21
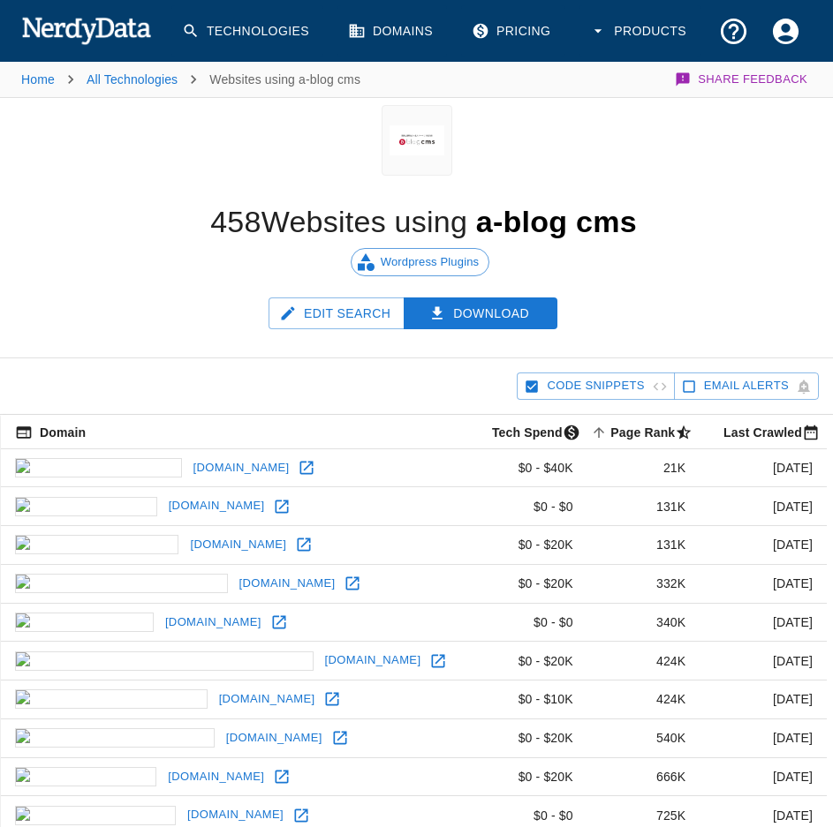
scroll to position [589, 0]
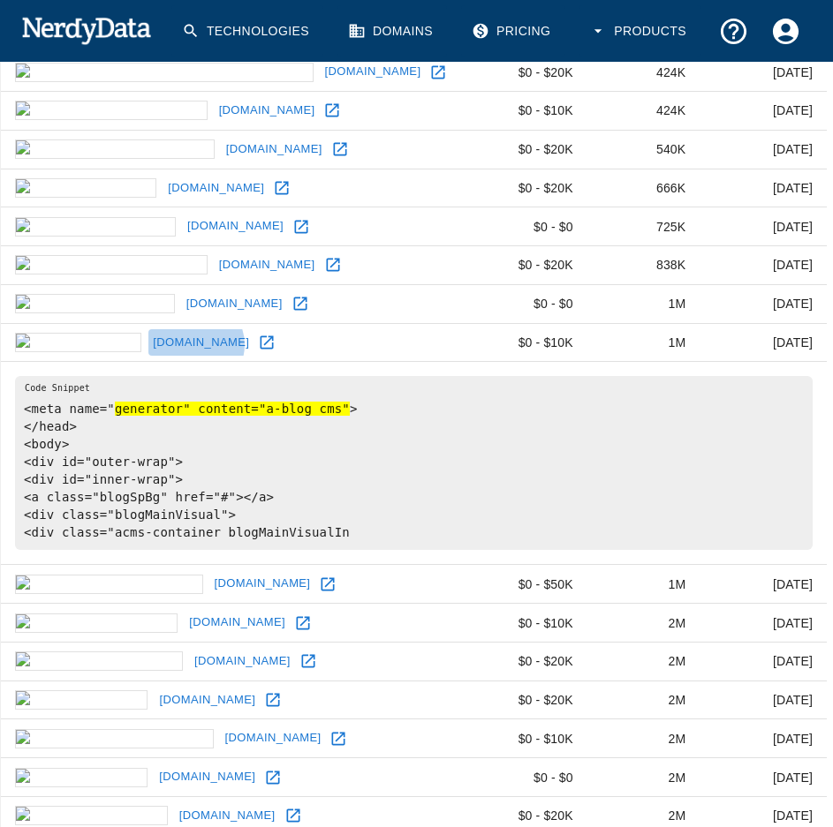
click at [148, 345] on link "nobi.com" at bounding box center [200, 342] width 105 height 27
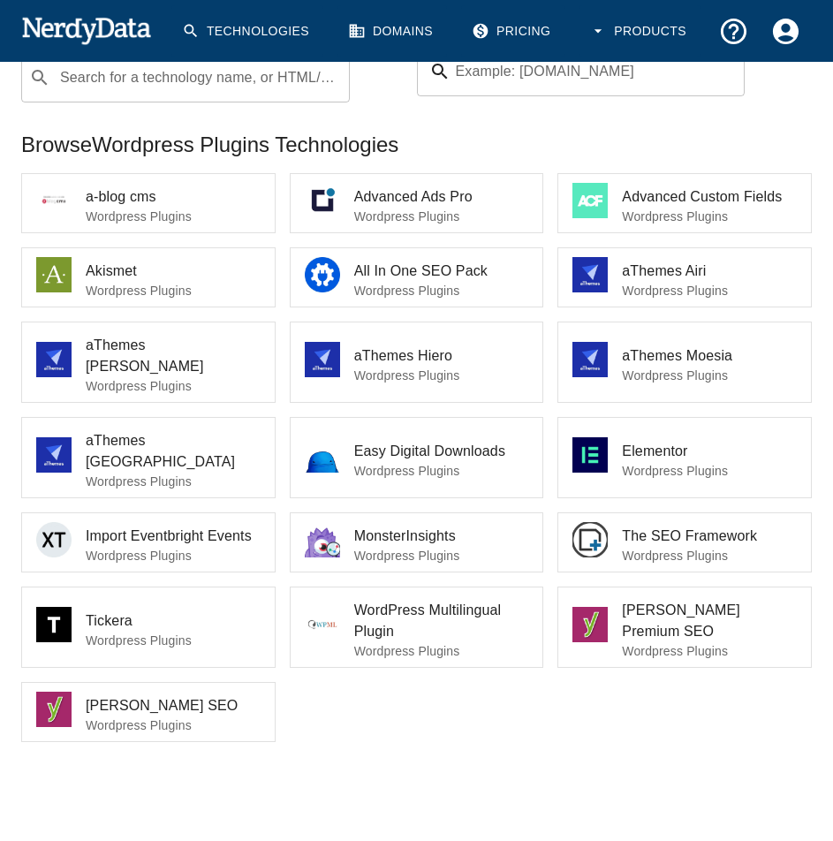
scroll to position [227, 0]
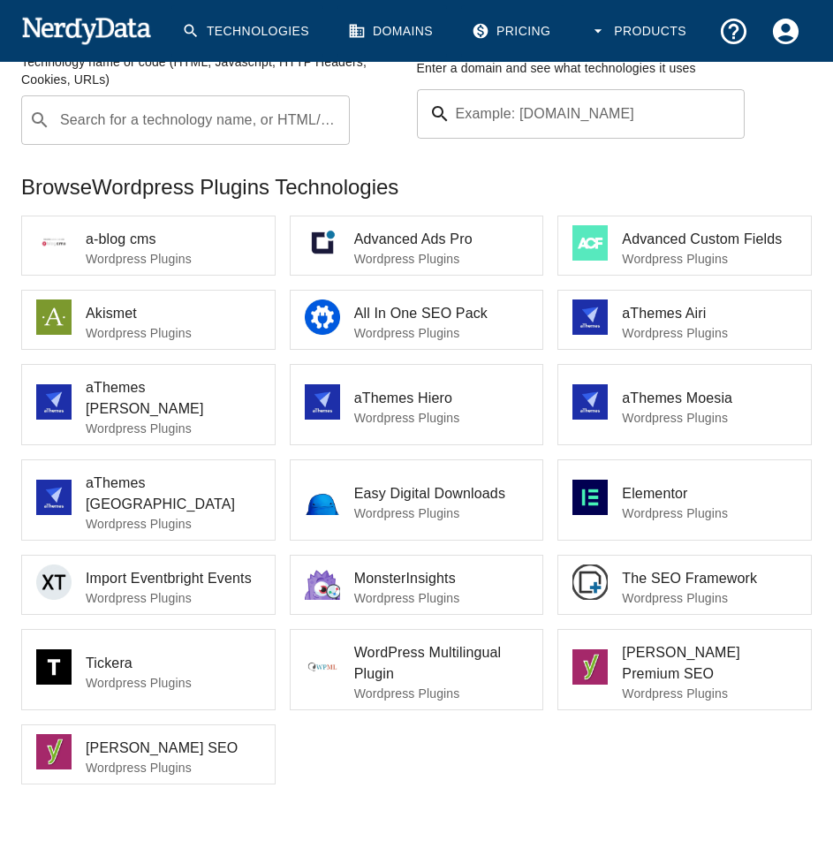
click at [327, 248] on img at bounding box center [322, 242] width 35 height 35
click at [318, 266] on div at bounding box center [329, 245] width 49 height 41
click at [328, 259] on img at bounding box center [322, 242] width 35 height 35
click at [652, 260] on p "Wordpress Plugins" at bounding box center [709, 259] width 175 height 18
click at [330, 249] on img at bounding box center [322, 242] width 35 height 35
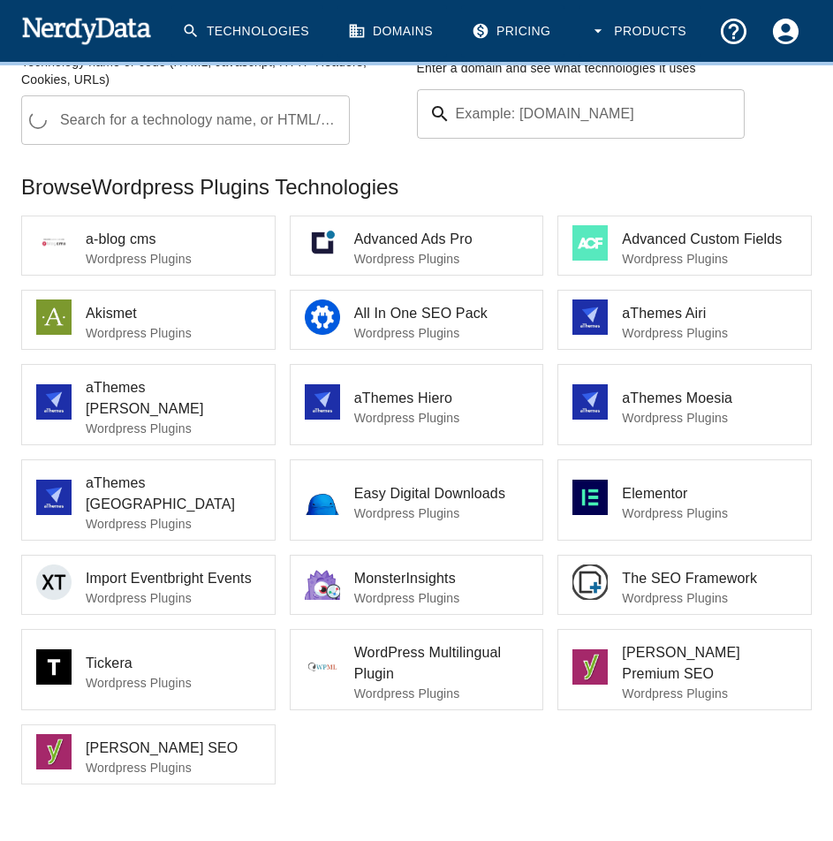
click at [690, 248] on span "Advanced Custom Fields" at bounding box center [709, 239] width 175 height 21
click at [674, 269] on li "Advanced Custom Fields Wordpress Plugins" at bounding box center [684, 245] width 253 height 58
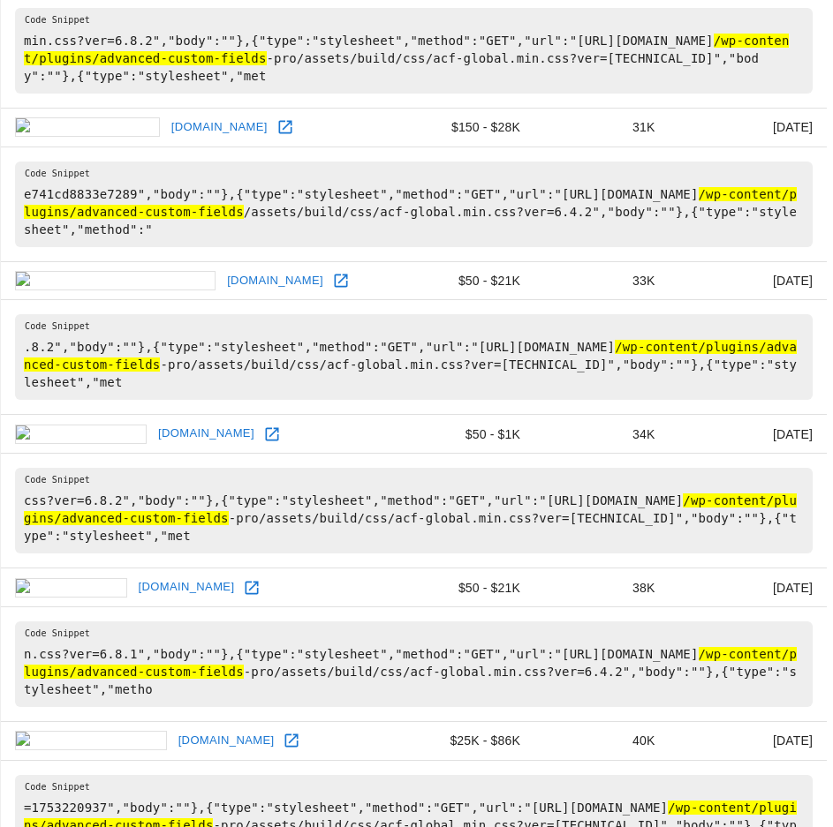
scroll to position [2944, 0]
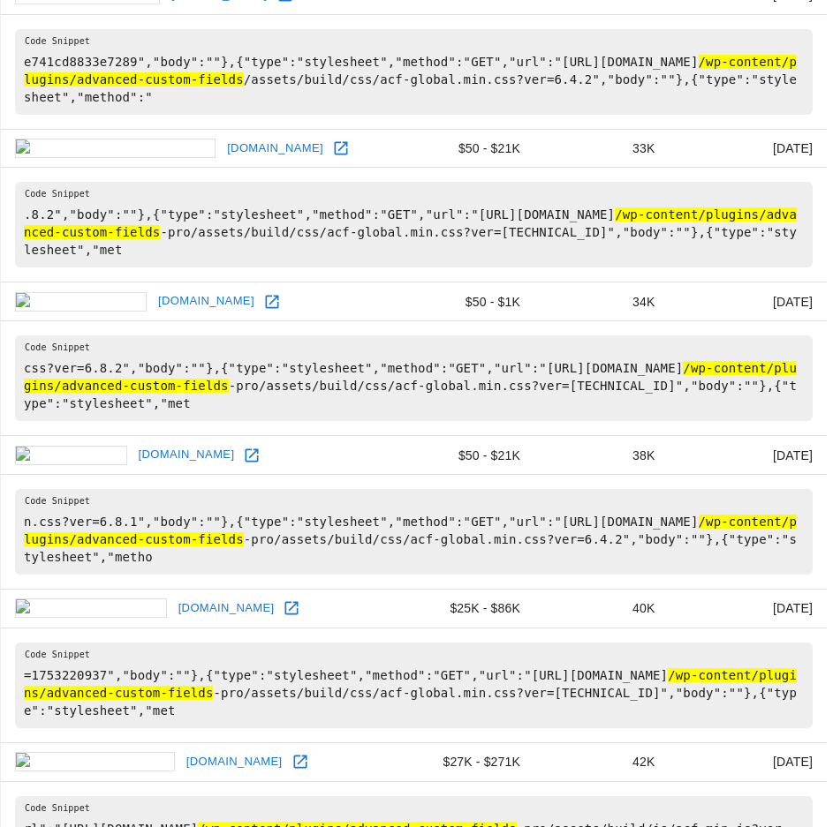
click at [93, 743] on td "activtrak.com" at bounding box center [195, 762] width 388 height 39
click at [182, 749] on link "activtrak.com" at bounding box center [234, 762] width 105 height 27
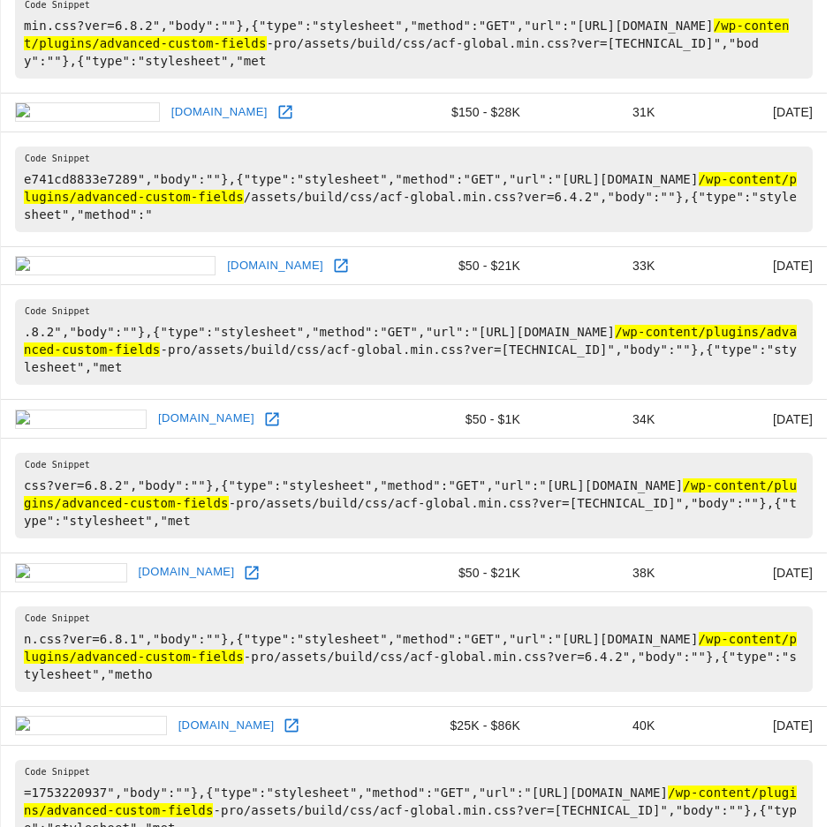
scroll to position [2708, 0]
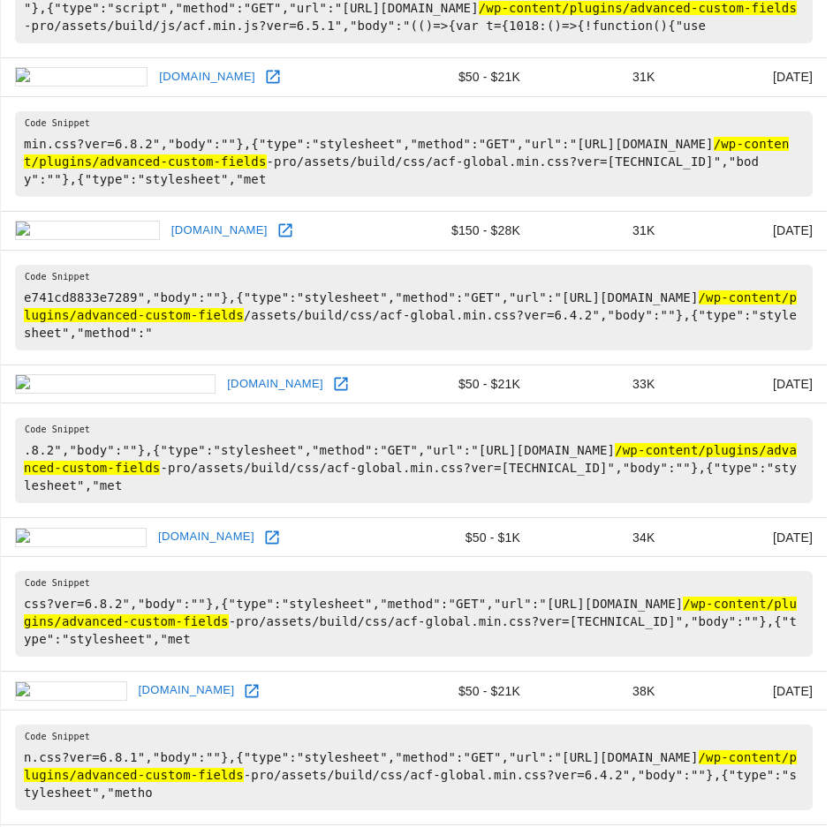
click at [134, 677] on link "unis.no" at bounding box center [186, 690] width 105 height 27
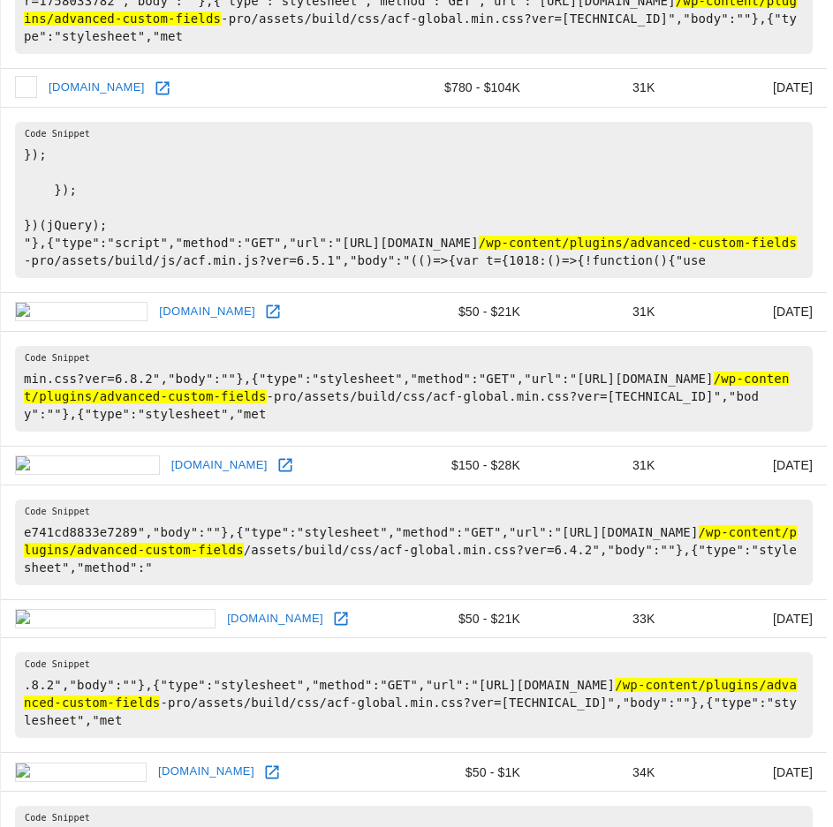
scroll to position [2355, 0]
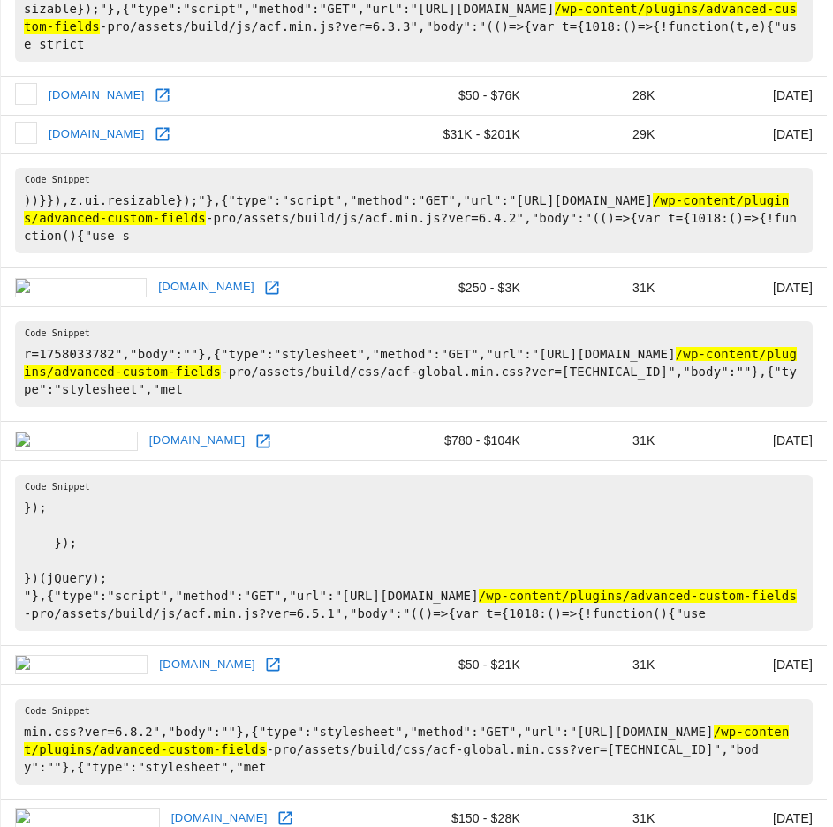
scroll to position [2237, 0]
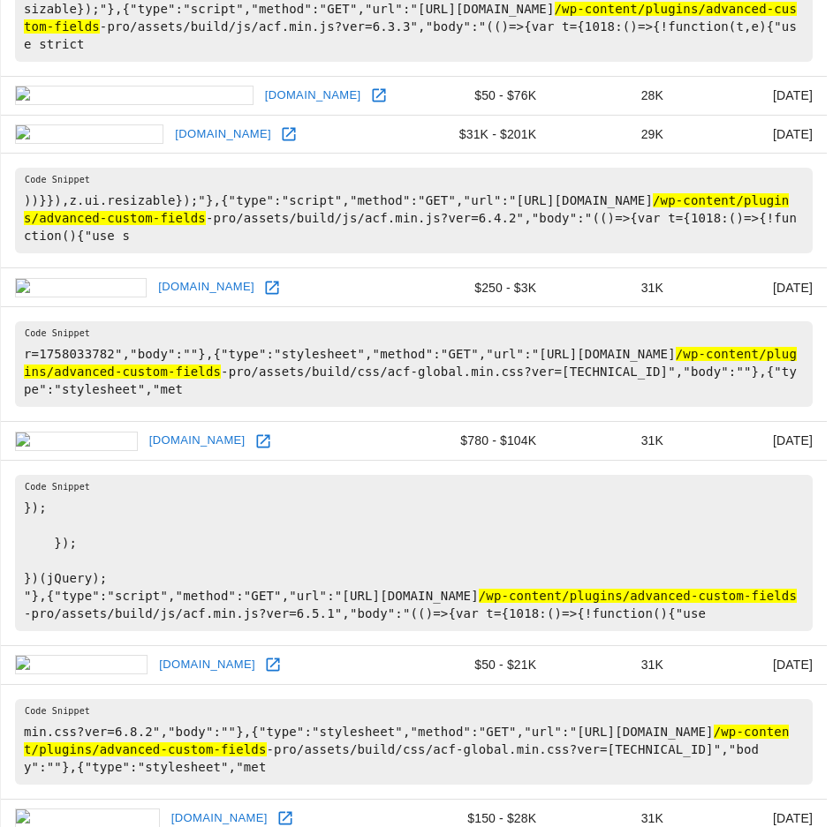
scroll to position [2002, 0]
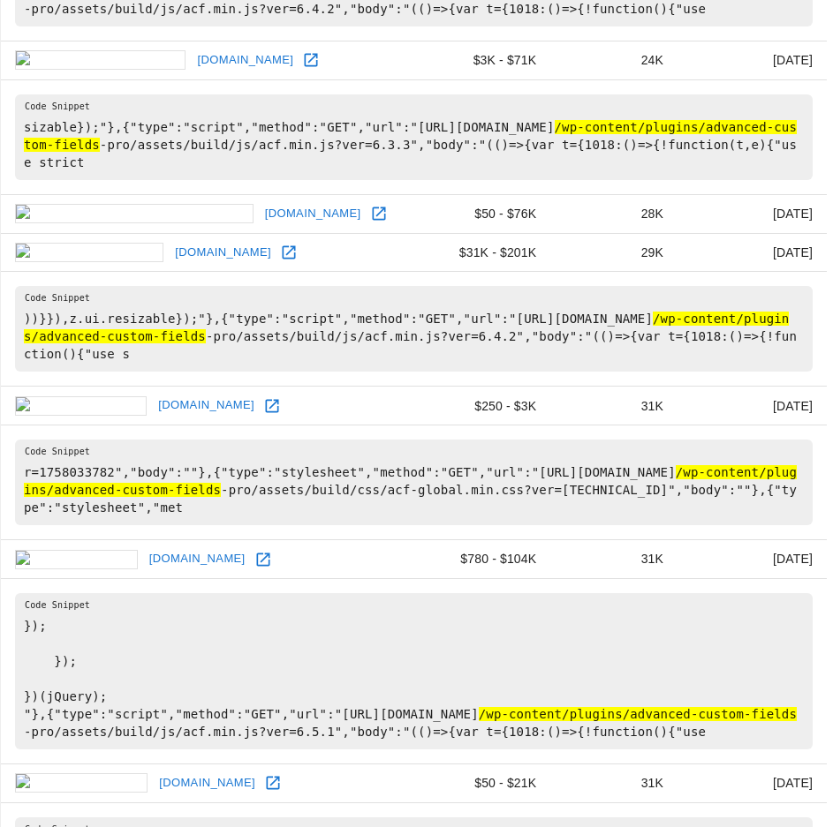
click at [155, 770] on link "nofima.no" at bounding box center [207, 783] width 105 height 27
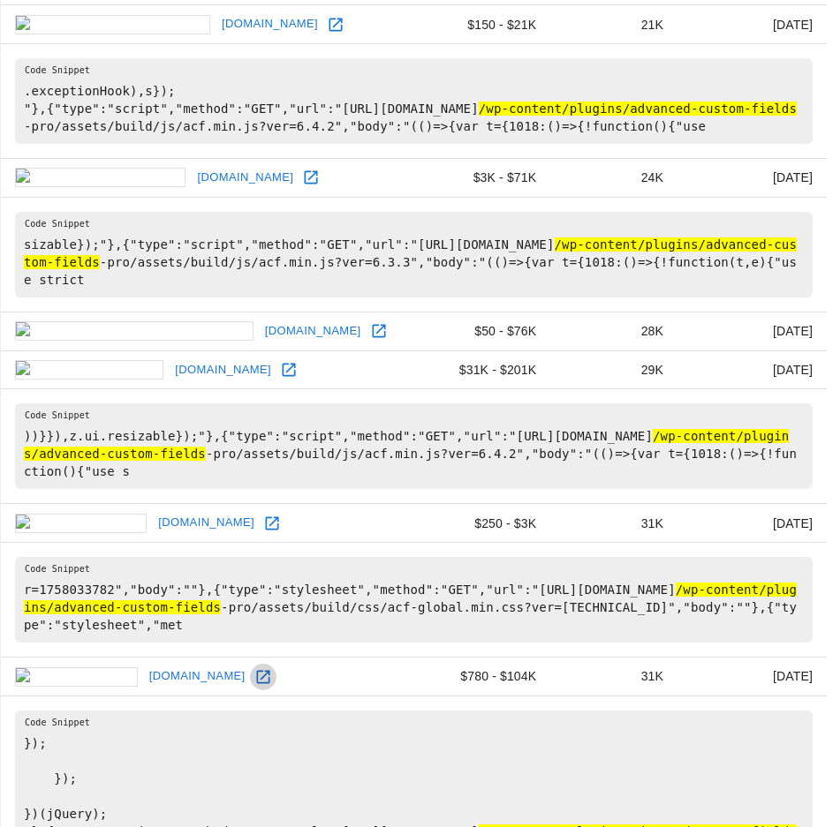
click at [250, 664] on link at bounding box center [263, 677] width 26 height 26
click at [154, 509] on link "trimbos.nl" at bounding box center [206, 522] width 105 height 27
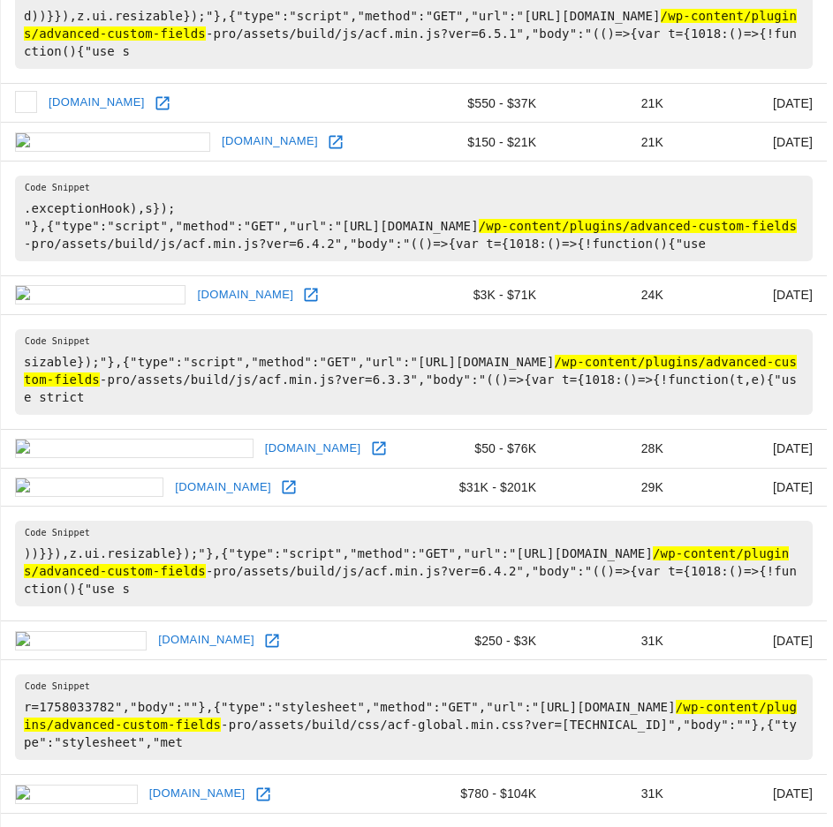
scroll to position [1648, 0]
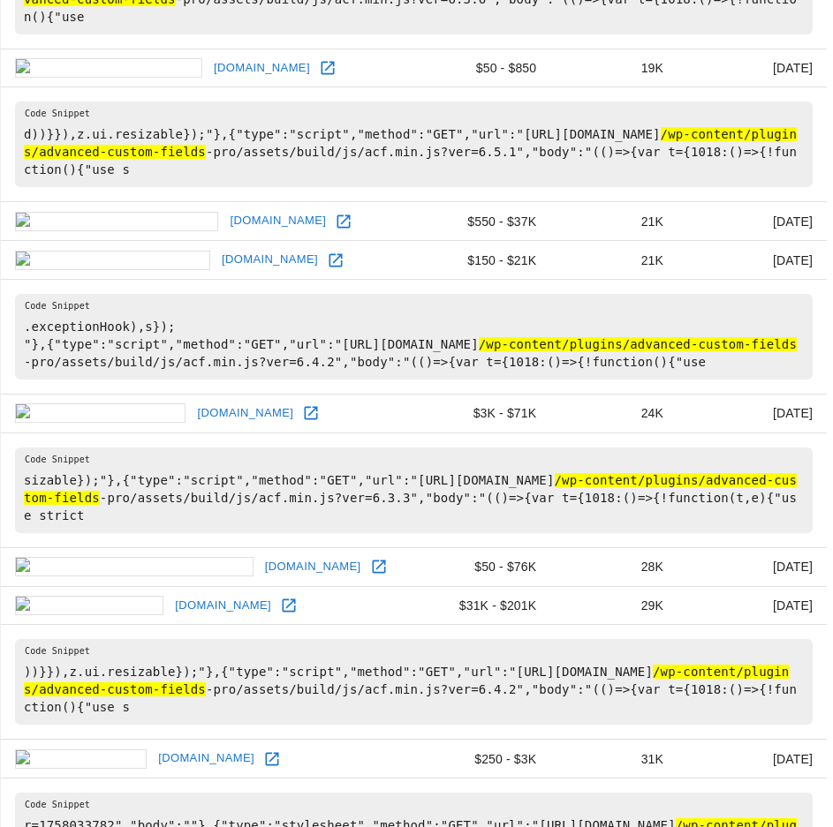
click at [275, 592] on link at bounding box center [288, 605] width 26 height 26
click at [260, 554] on link "honolulumagazine.com" at bounding box center [312, 567] width 105 height 27
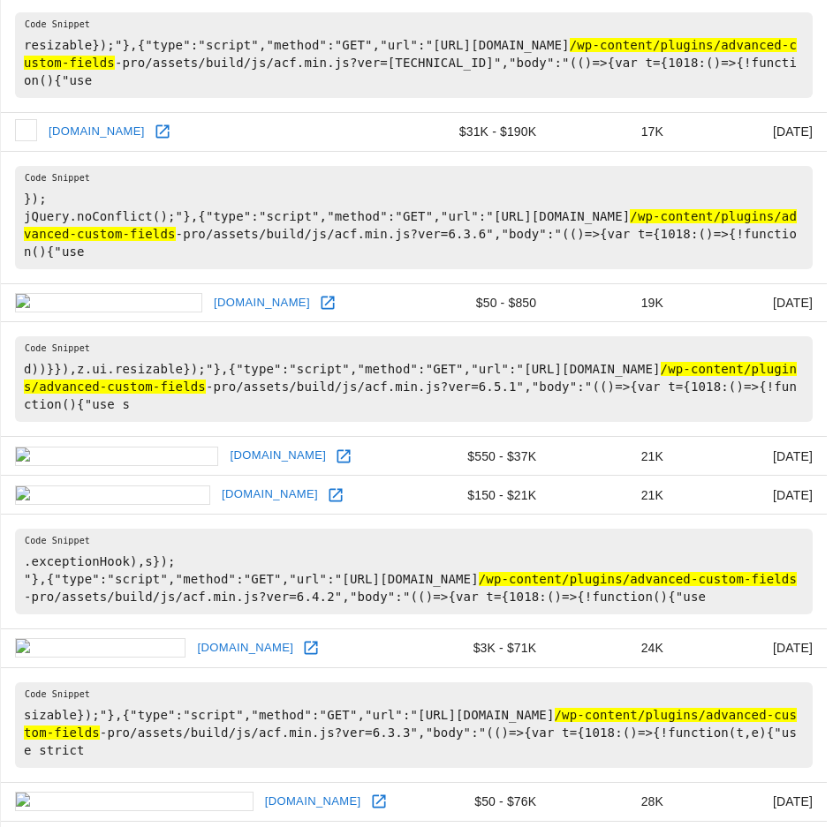
scroll to position [1295, 0]
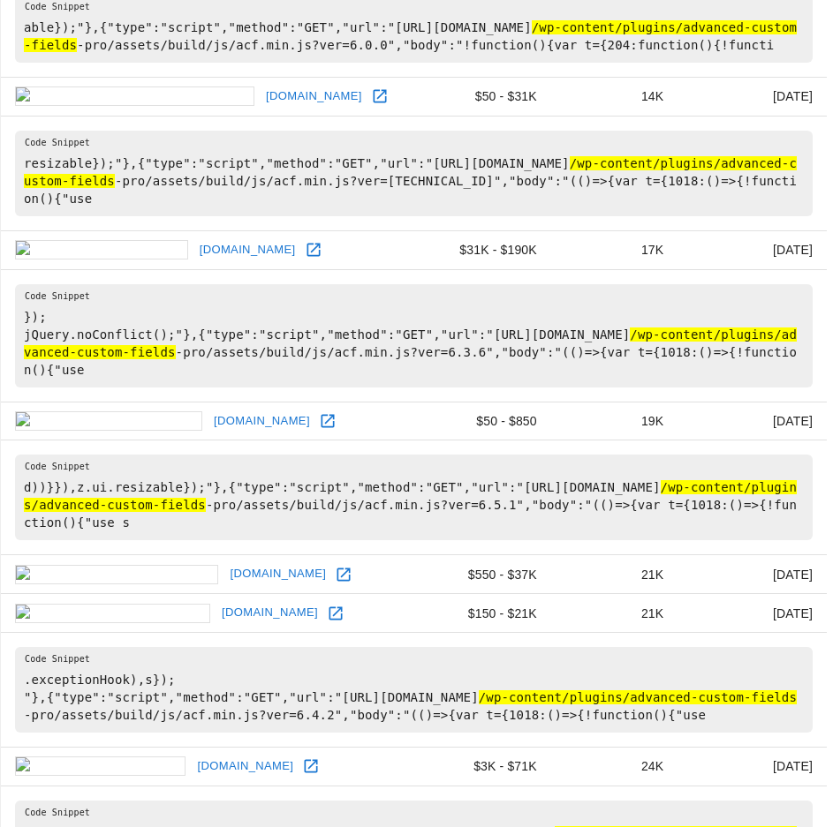
click at [192, 753] on link "littleleague.org" at bounding box center [244, 766] width 105 height 27
click at [217, 599] on link "qsrmagazine.com" at bounding box center [269, 612] width 105 height 27
drag, startPoint x: 215, startPoint y: 253, endPoint x: 204, endPoint y: 305, distance: 53.2
drag, startPoint x: 204, startPoint y: 305, endPoint x: 111, endPoint y: 519, distance: 232.9
click at [217, 599] on link "qsrmagazine.com" at bounding box center [269, 612] width 105 height 27
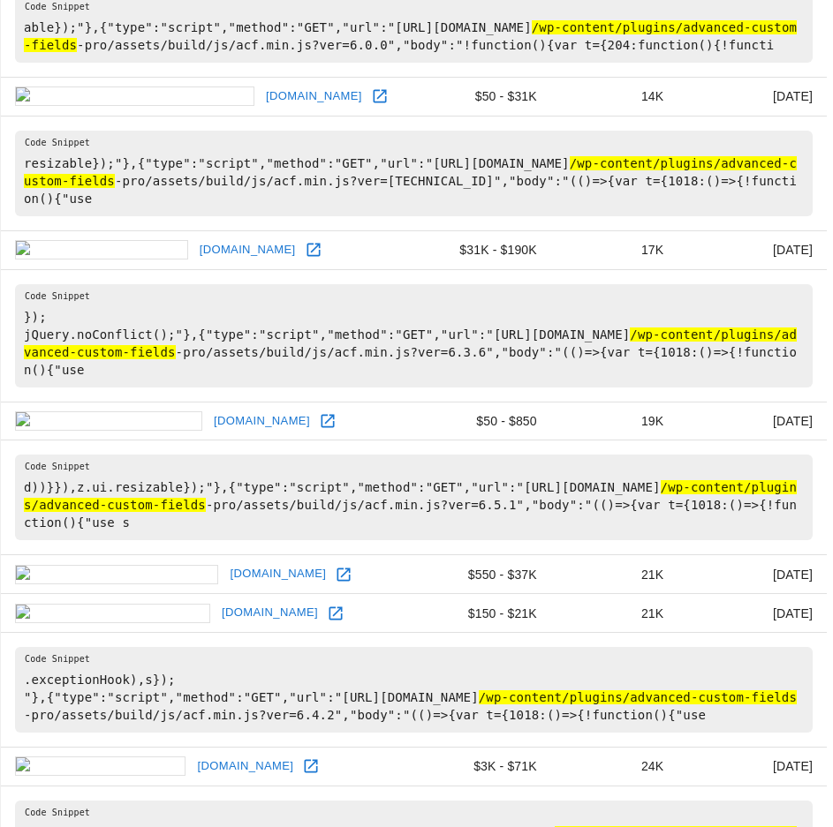
scroll to position [1178, 0]
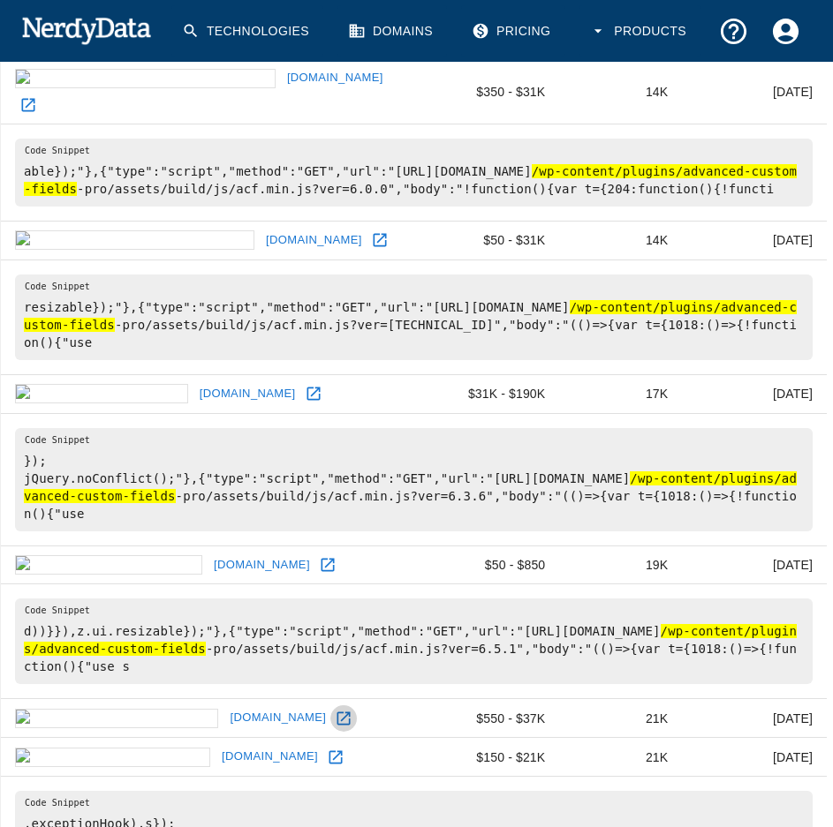
click at [337, 712] on icon at bounding box center [343, 718] width 13 height 13
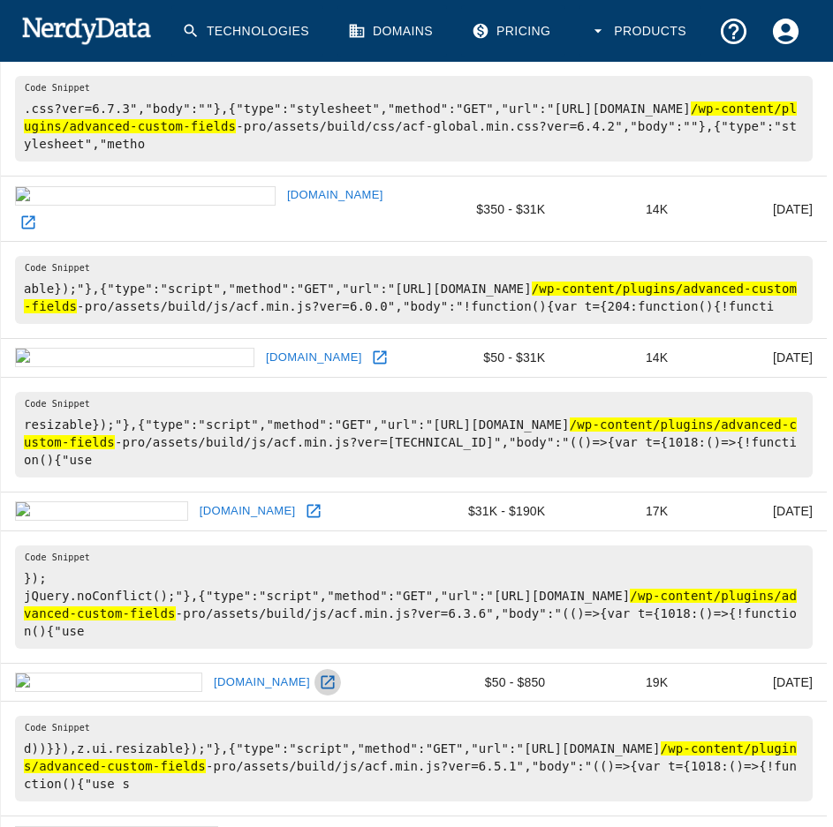
click at [320, 676] on icon at bounding box center [326, 682] width 13 height 13
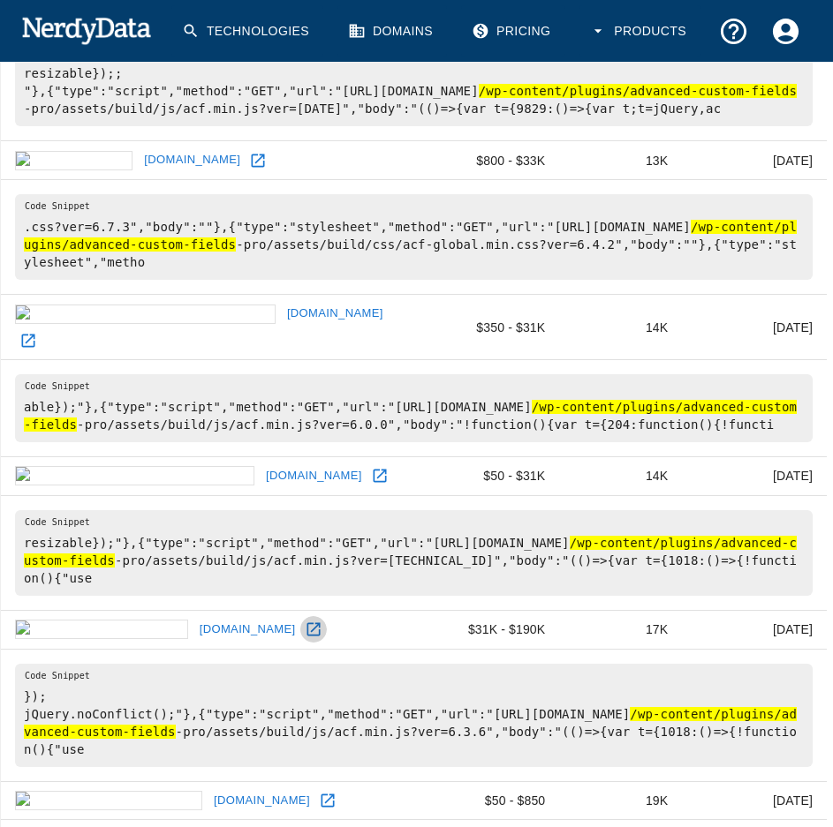
click at [306, 623] on icon at bounding box center [312, 629] width 13 height 13
click at [261, 463] on link "canadalearningcode.ca" at bounding box center [313, 476] width 105 height 27
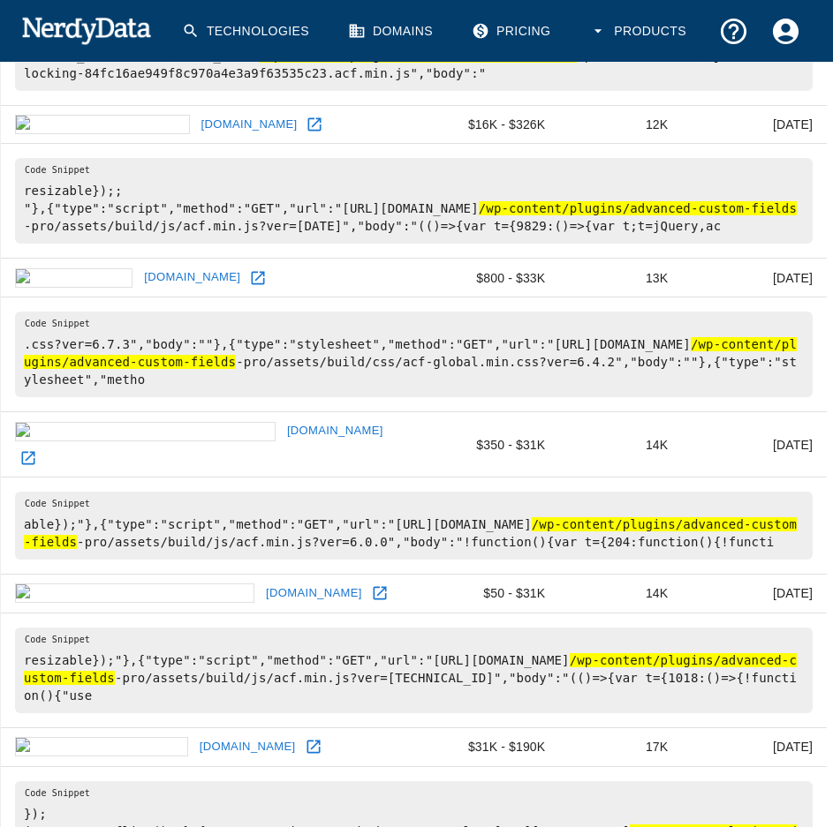
scroll to position [707, 0]
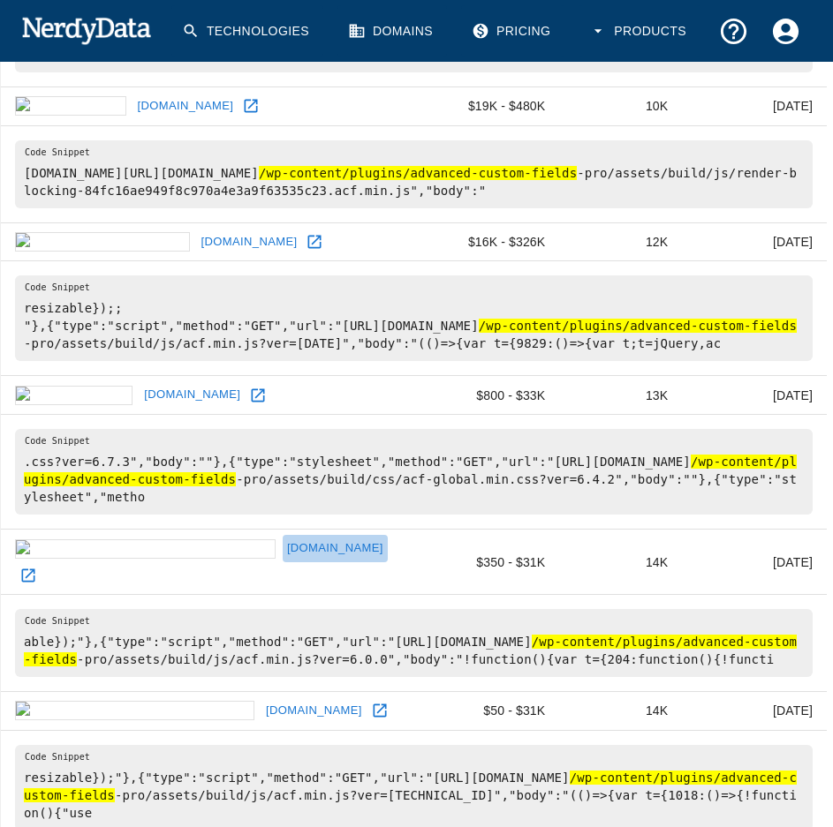
click at [283, 535] on link "lawrencehallofscience.org" at bounding box center [335, 548] width 105 height 27
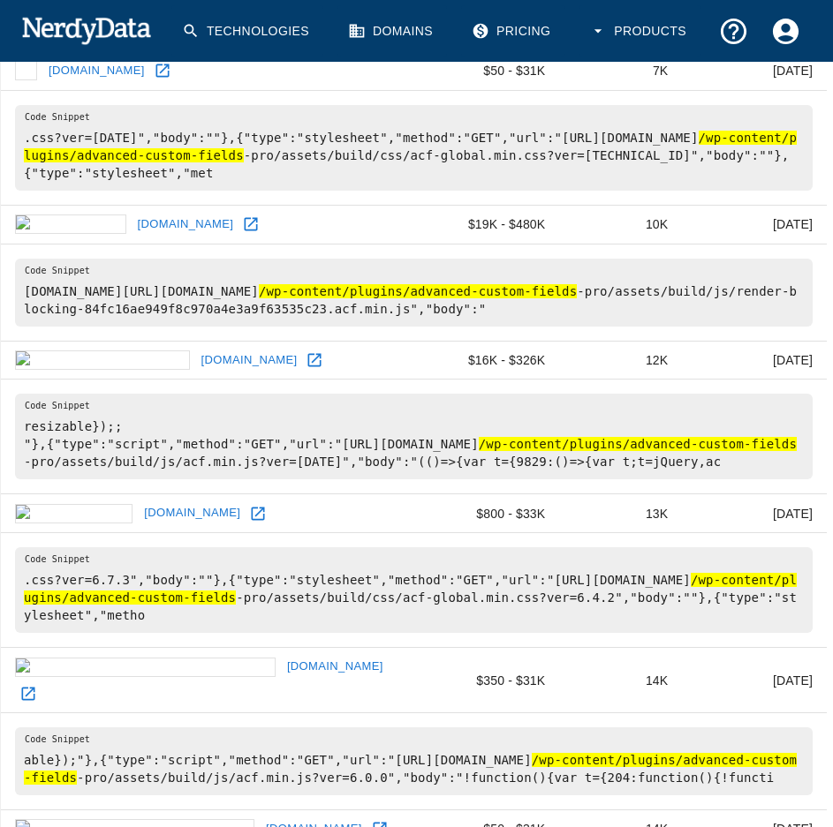
scroll to position [471, 0]
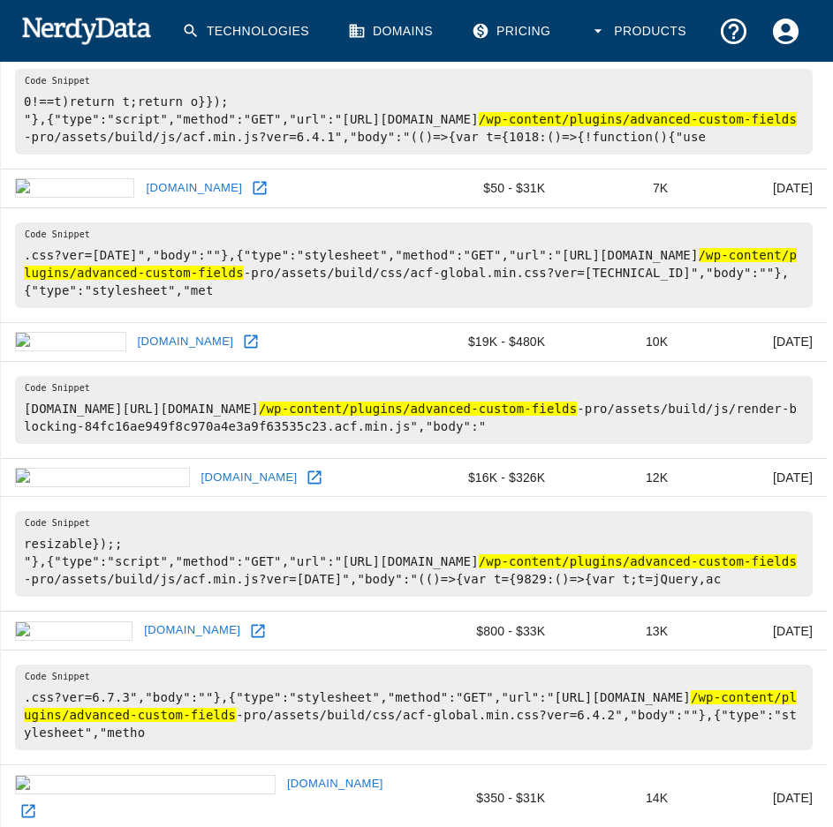
click at [249, 622] on icon at bounding box center [258, 631] width 18 height 18
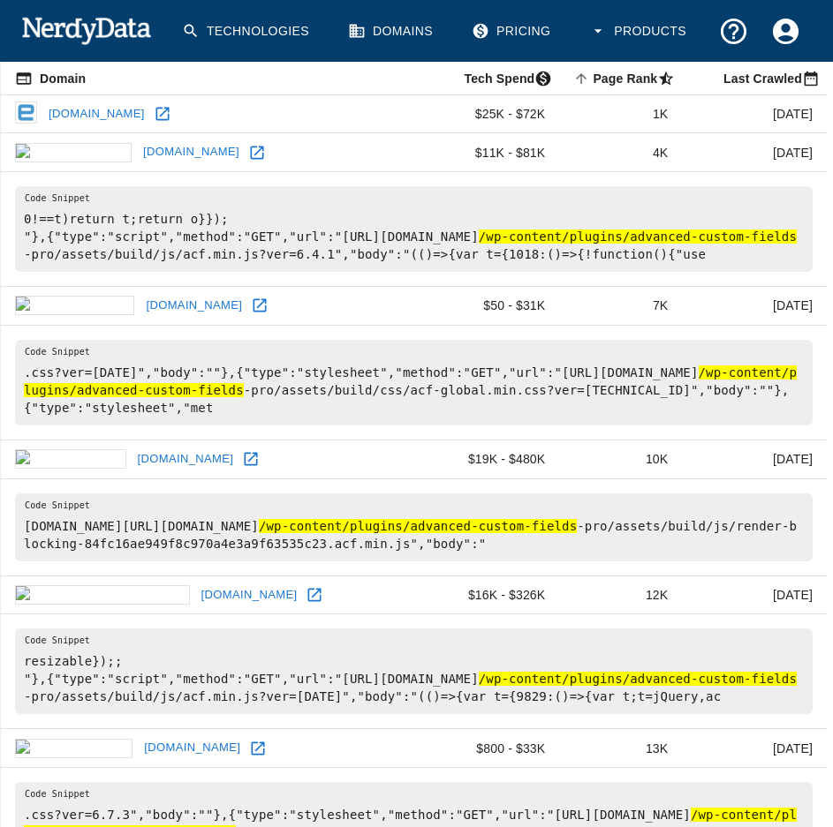
scroll to position [236, 0]
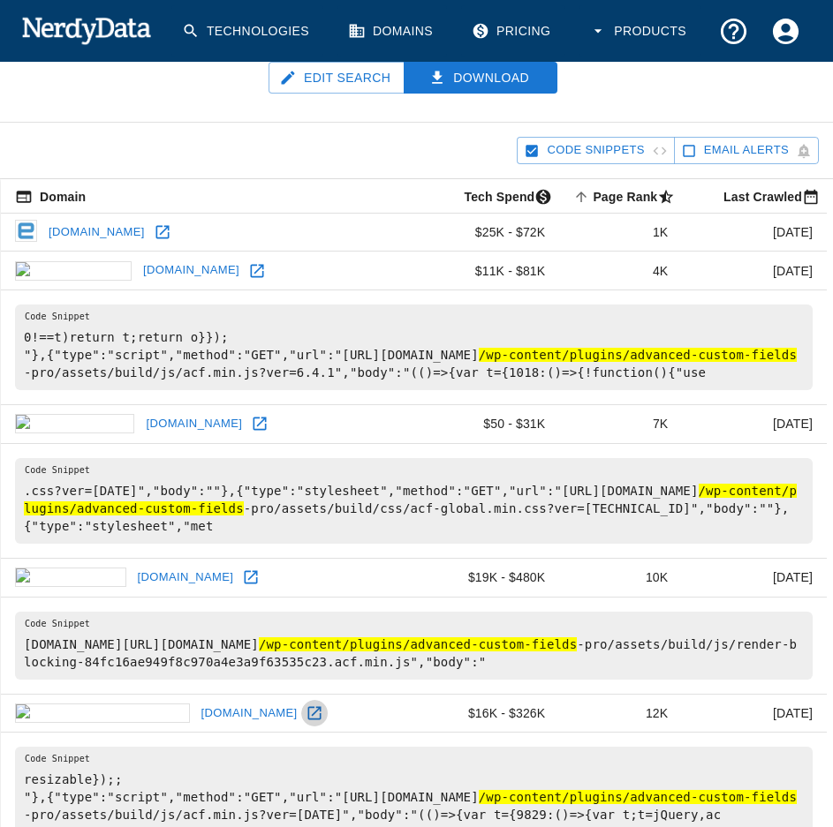
click at [305, 705] on icon at bounding box center [314, 714] width 18 height 18
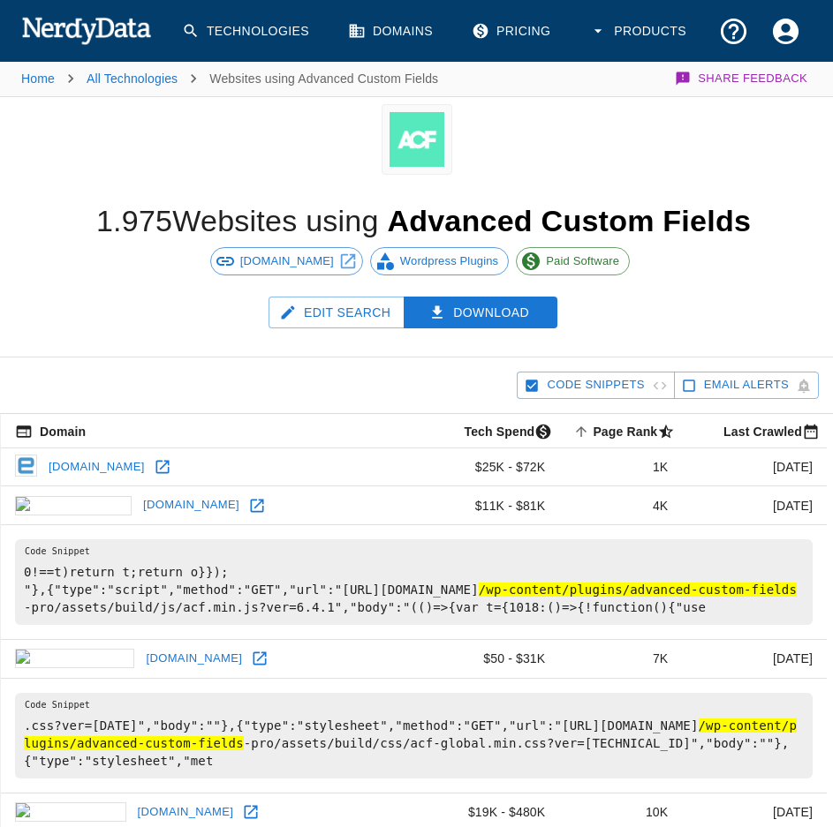
scroll to position [354, 0]
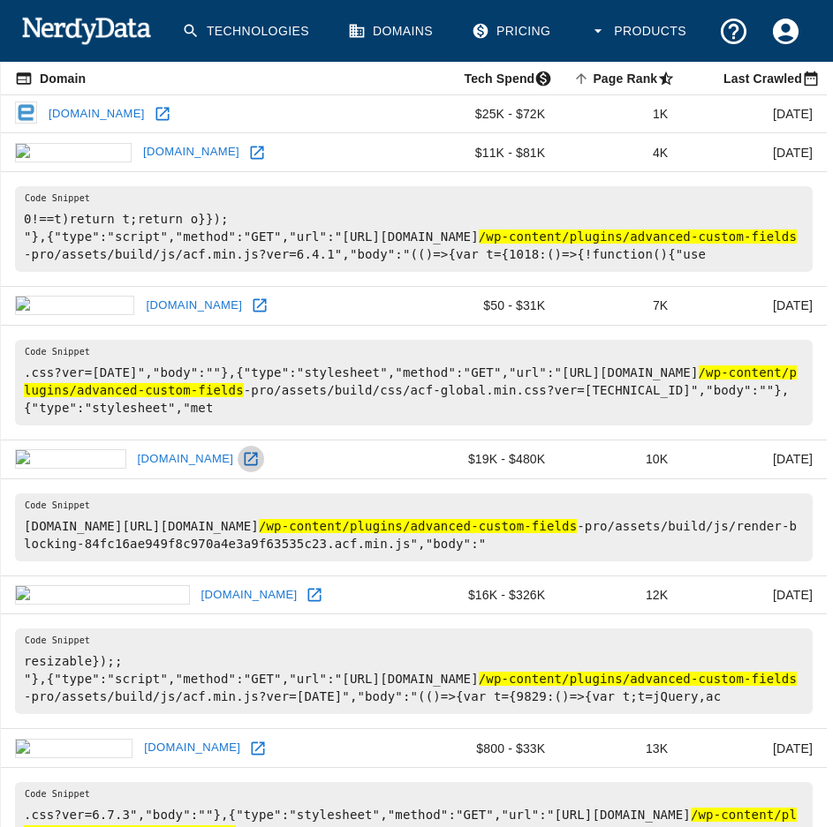
click at [242, 450] on icon at bounding box center [251, 459] width 18 height 18
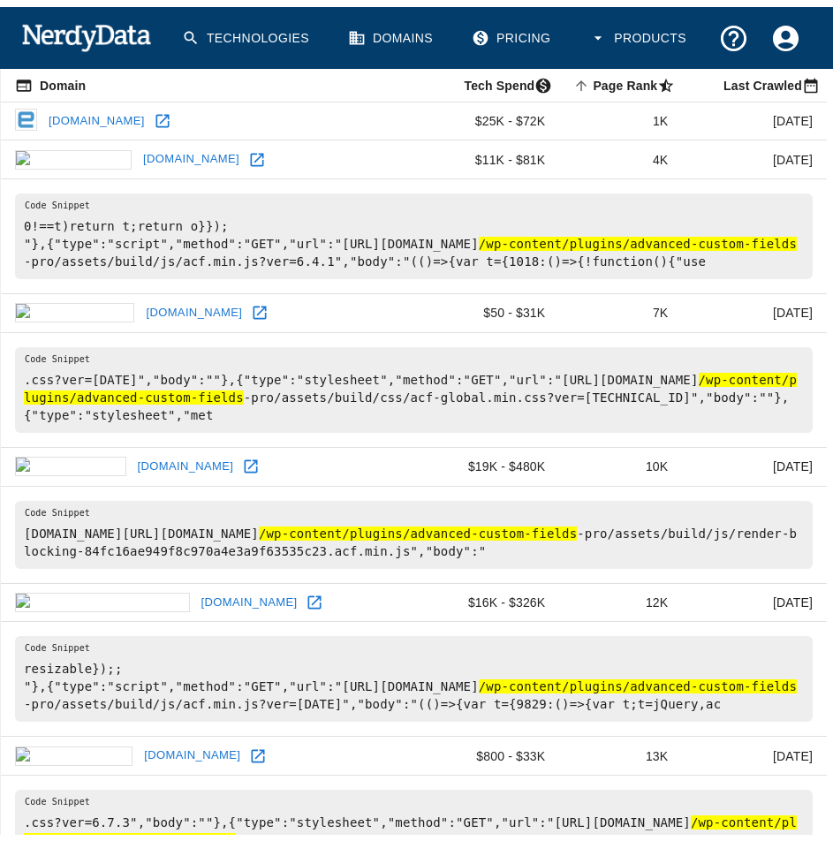
scroll to position [236, 0]
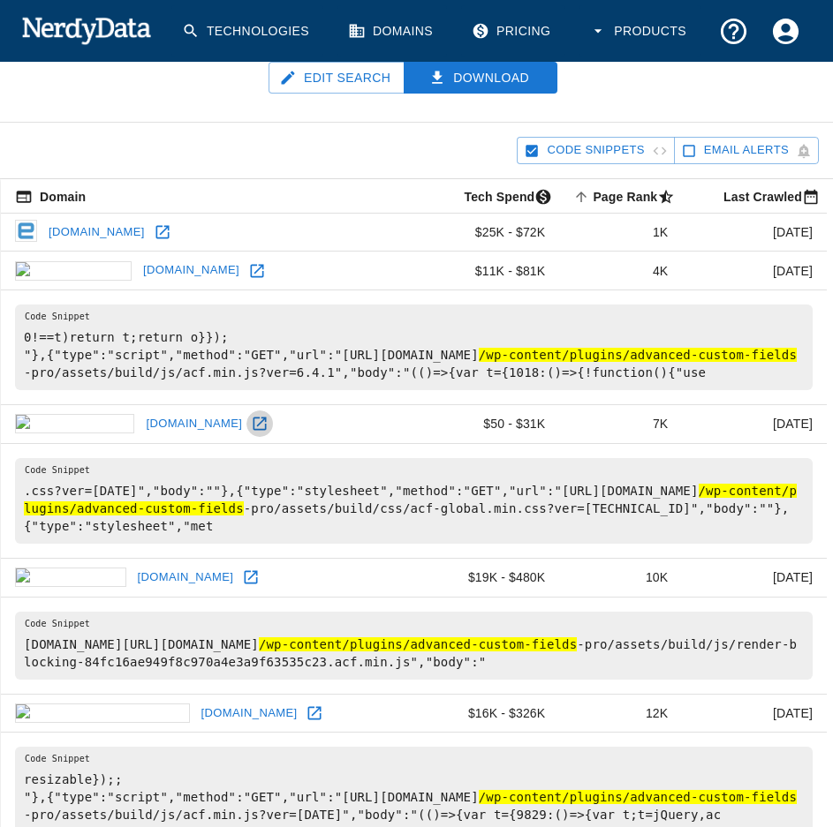
click at [251, 427] on icon at bounding box center [260, 424] width 18 height 18
click at [250, 271] on icon at bounding box center [256, 270] width 13 height 13
click at [164, 234] on icon at bounding box center [161, 231] width 13 height 13
click at [159, 226] on icon at bounding box center [163, 232] width 18 height 18
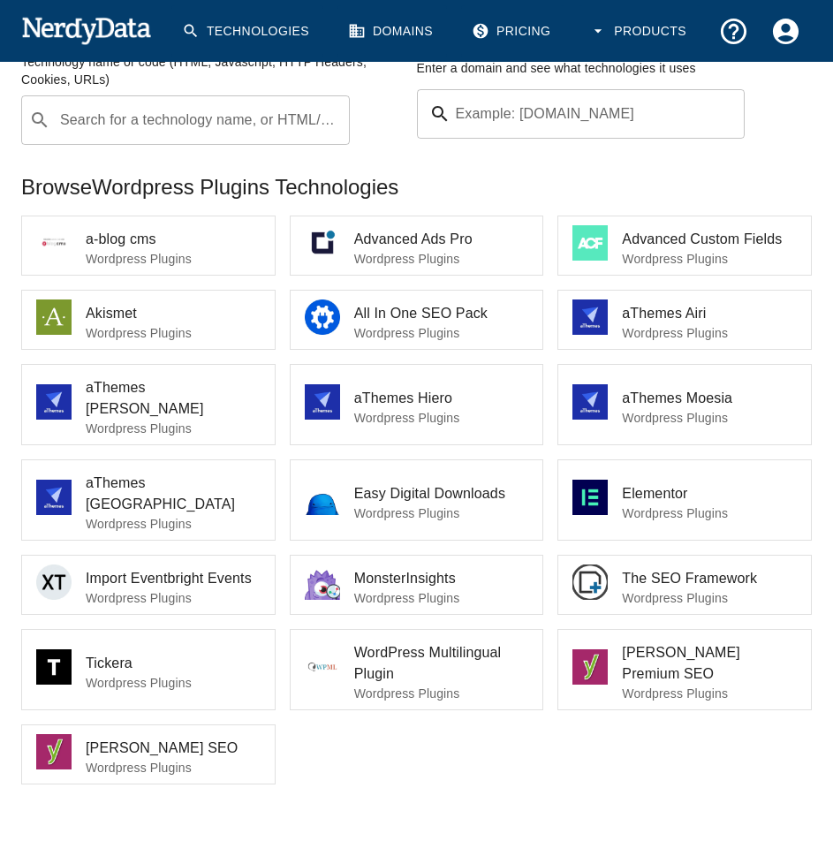
scroll to position [109, 0]
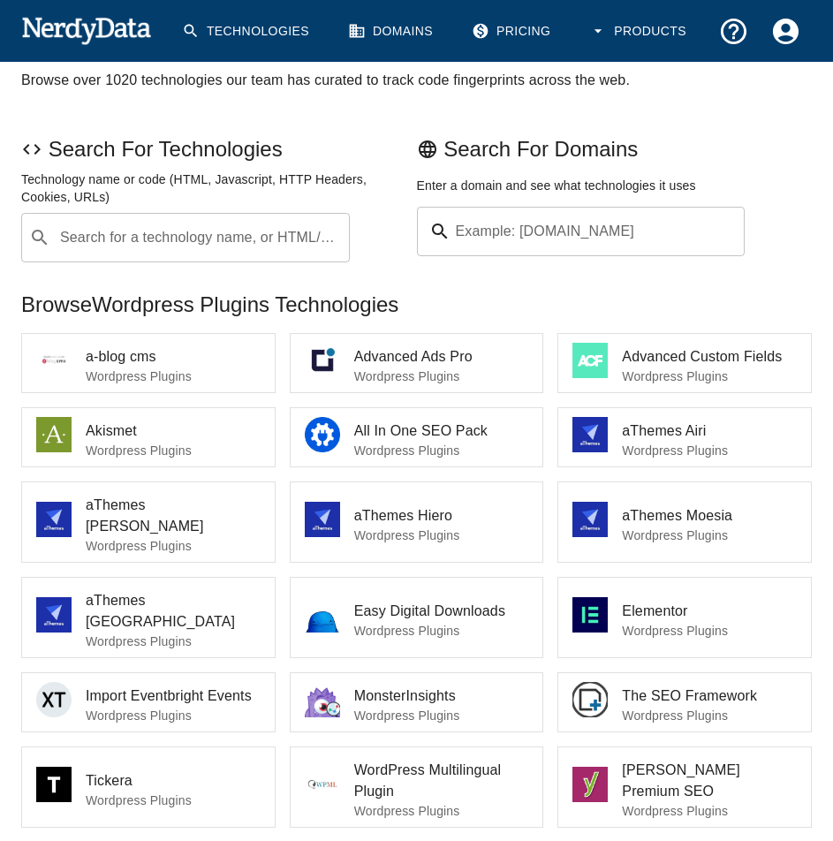
click at [657, 377] on p "Wordpress Plugins" at bounding box center [709, 376] width 175 height 18
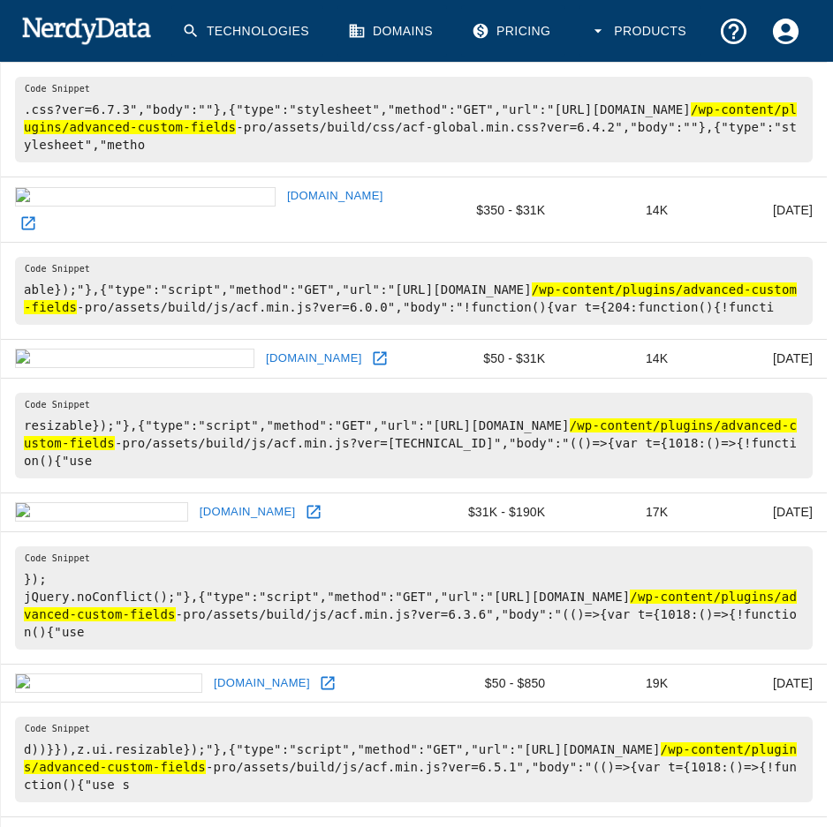
scroll to position [1177, 0]
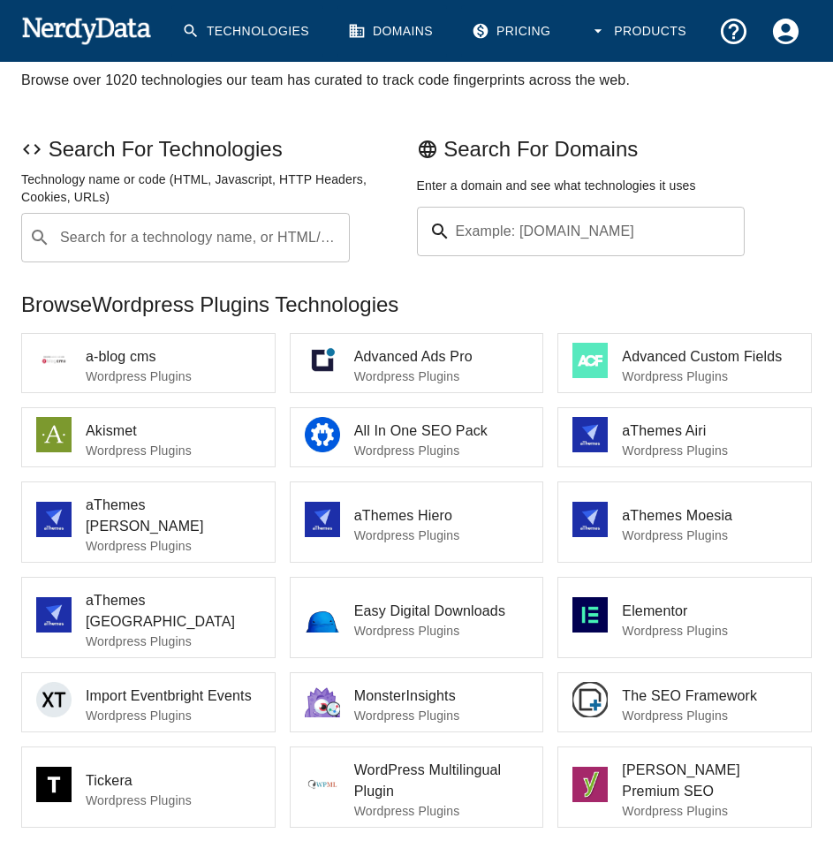
scroll to position [227, 0]
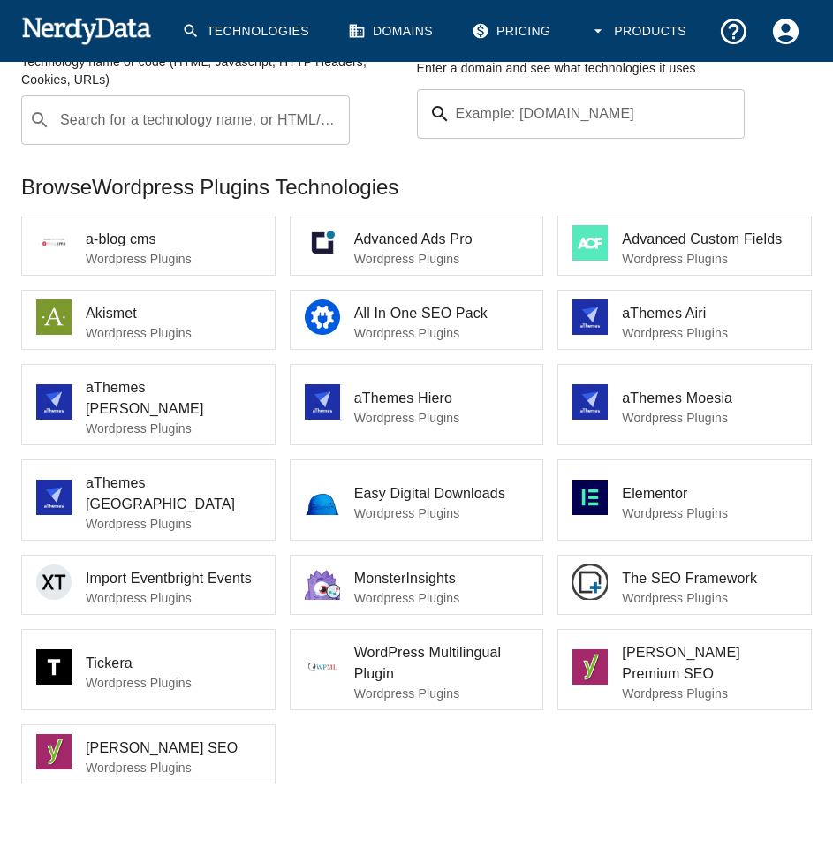
click at [120, 318] on span "Akismet" at bounding box center [173, 313] width 175 height 21
click at [72, 310] on div at bounding box center [60, 319] width 49 height 41
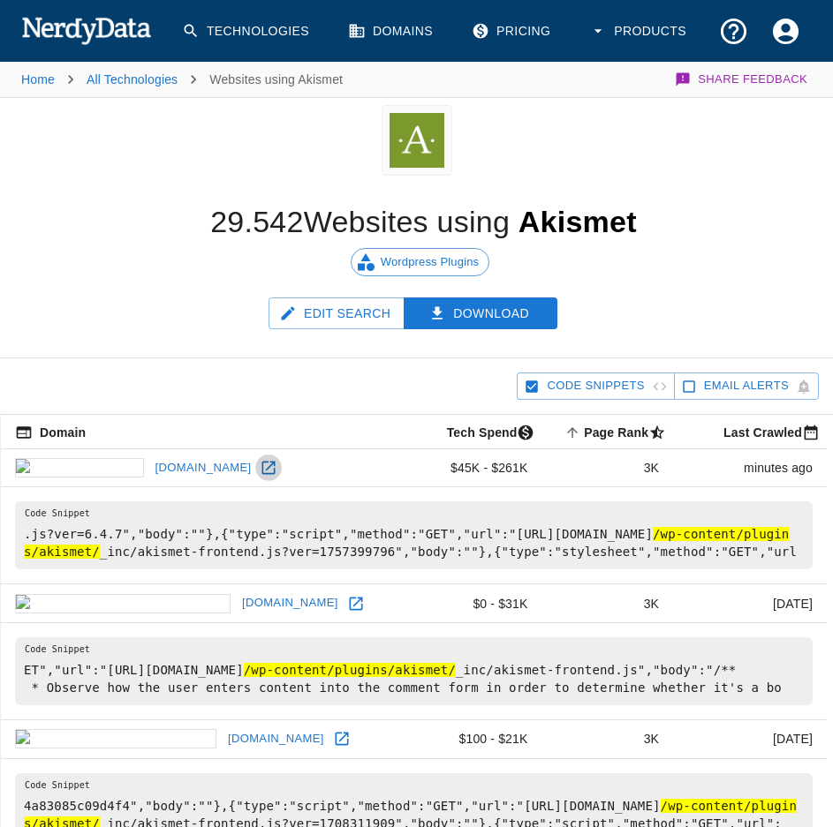
click at [260, 469] on icon at bounding box center [269, 468] width 18 height 18
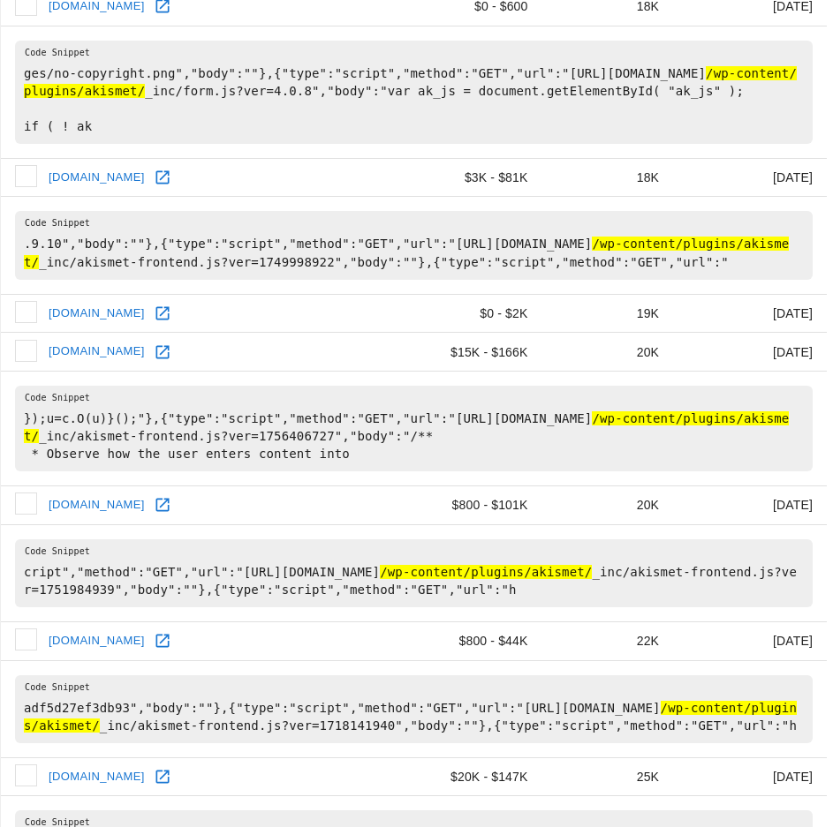
scroll to position [2838, 0]
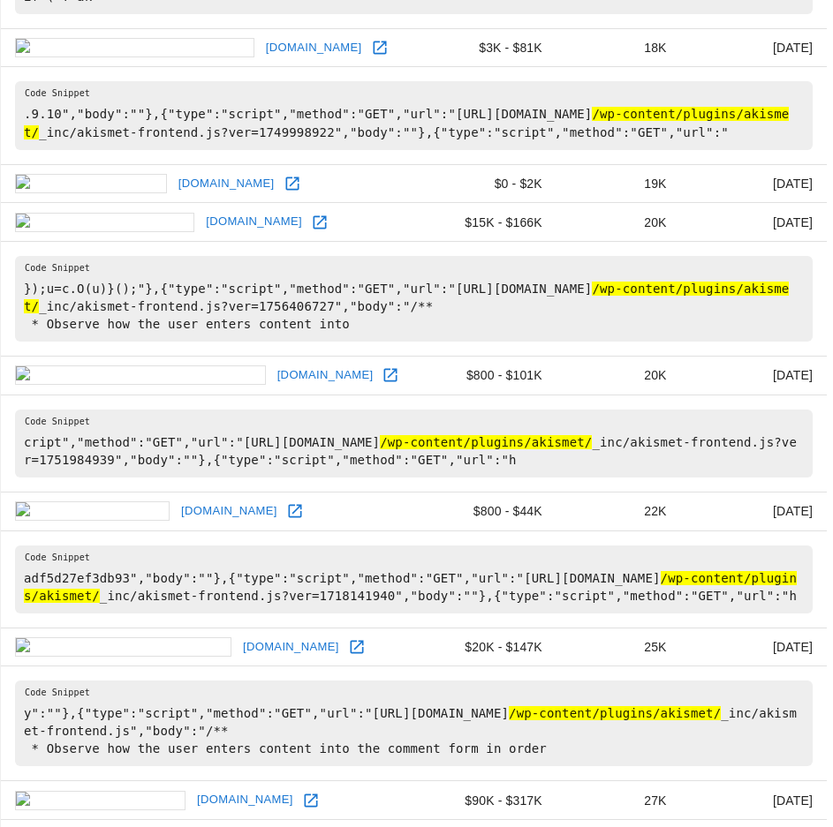
click at [192, 787] on link "ohiohistory.org" at bounding box center [244, 800] width 105 height 27
click at [238, 634] on link "asherfergusson.com" at bounding box center [290, 647] width 105 height 27
click at [273, 362] on link "nationalbreastcancer.org" at bounding box center [325, 375] width 105 height 27
click at [286, 502] on icon at bounding box center [295, 511] width 18 height 18
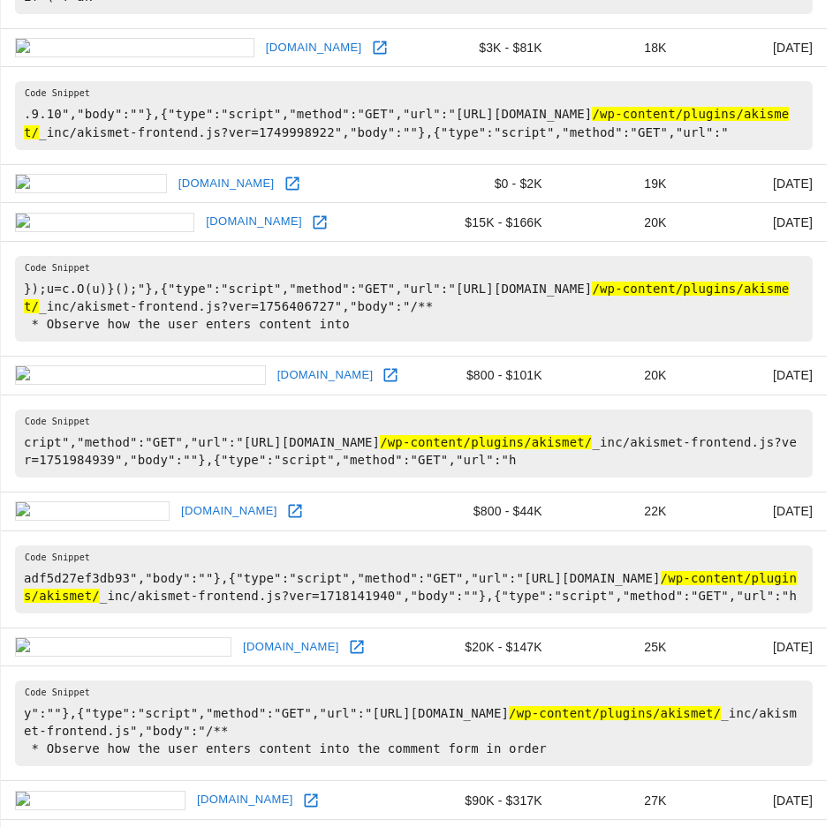
click at [273, 362] on link "nationalbreastcancer.org" at bounding box center [325, 375] width 105 height 27
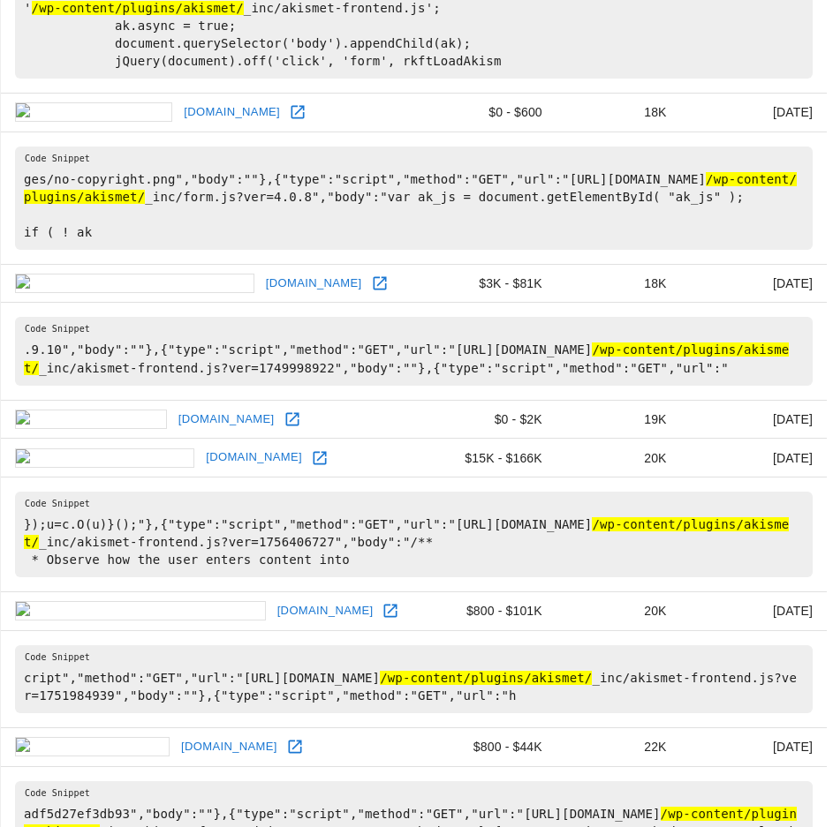
scroll to position [2484, 0]
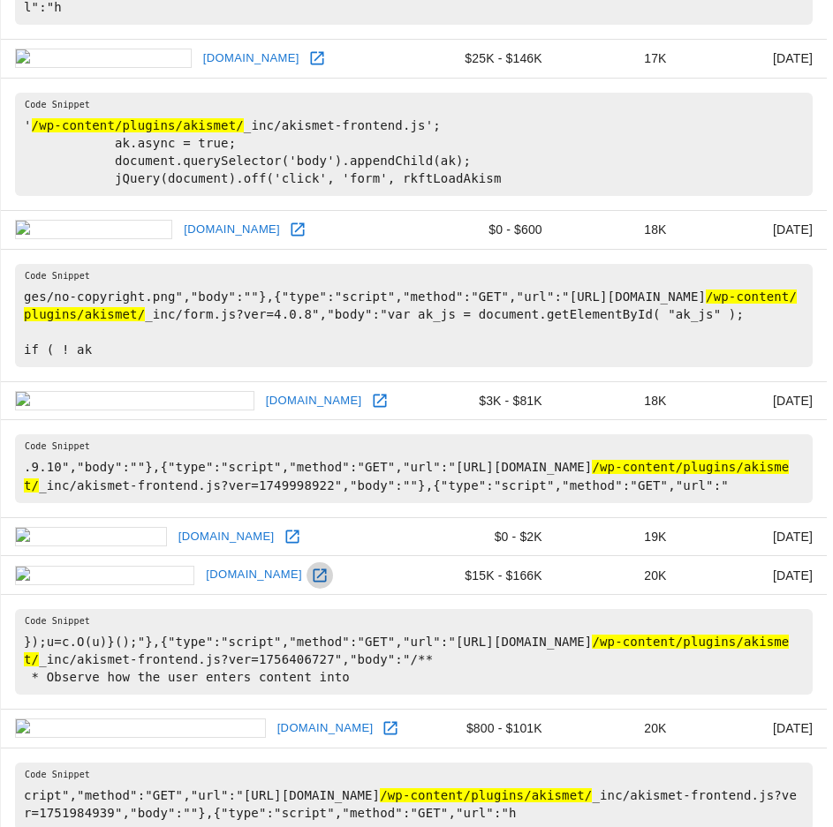
click at [311, 567] on icon at bounding box center [320, 576] width 18 height 18
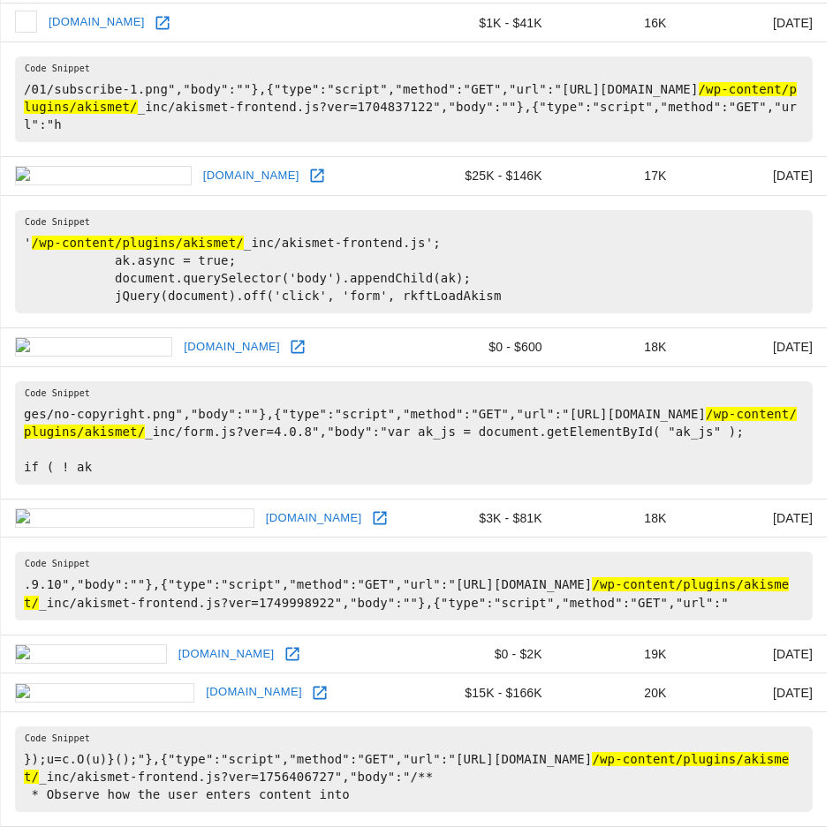
scroll to position [2249, 0]
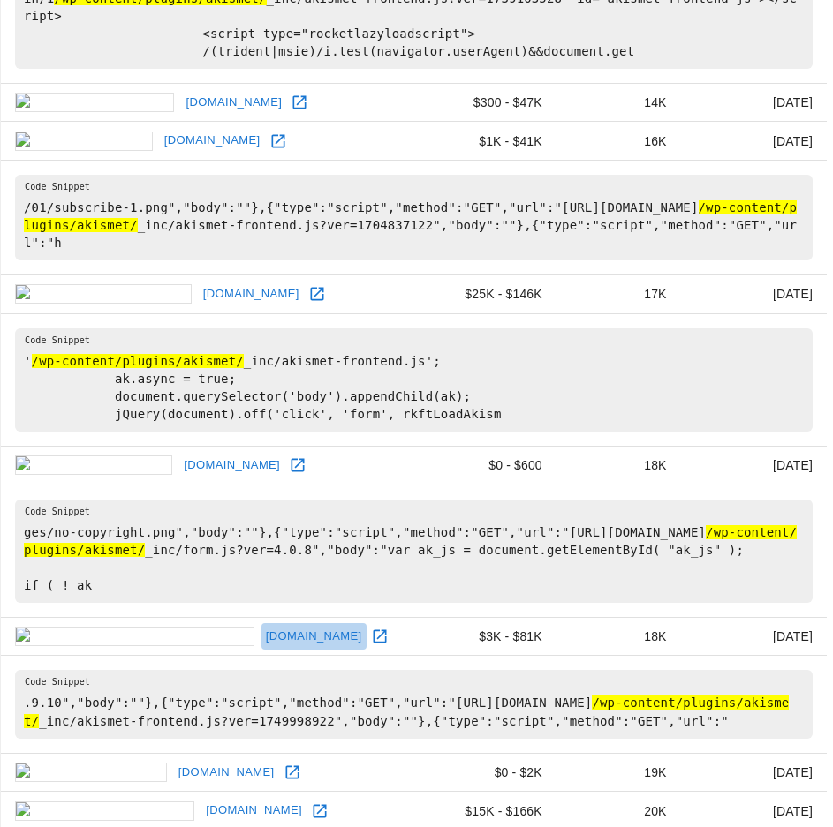
click at [261, 623] on link "merchantmaverick.com" at bounding box center [313, 636] width 105 height 27
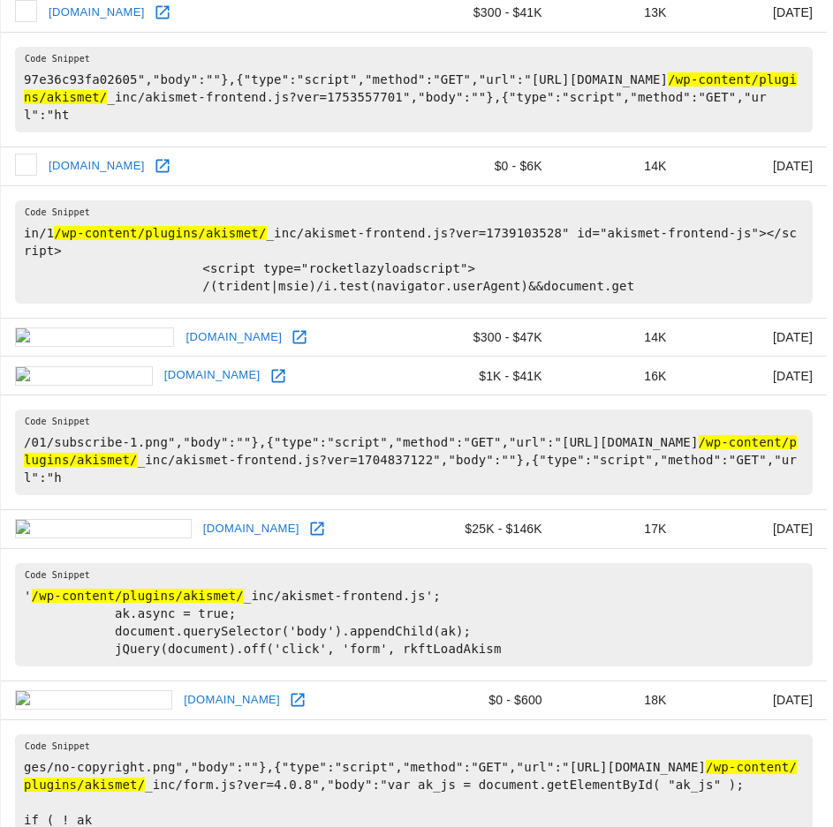
scroll to position [1896, 0]
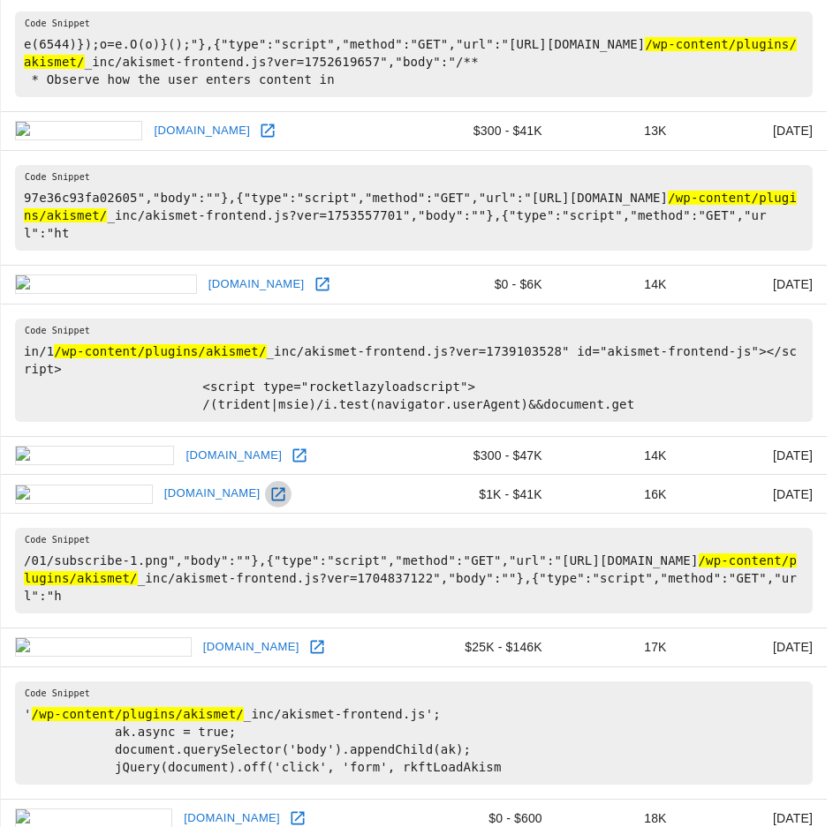
click at [269, 486] on icon at bounding box center [278, 495] width 18 height 18
click at [204, 271] on link "digitalvidya.com" at bounding box center [256, 284] width 105 height 27
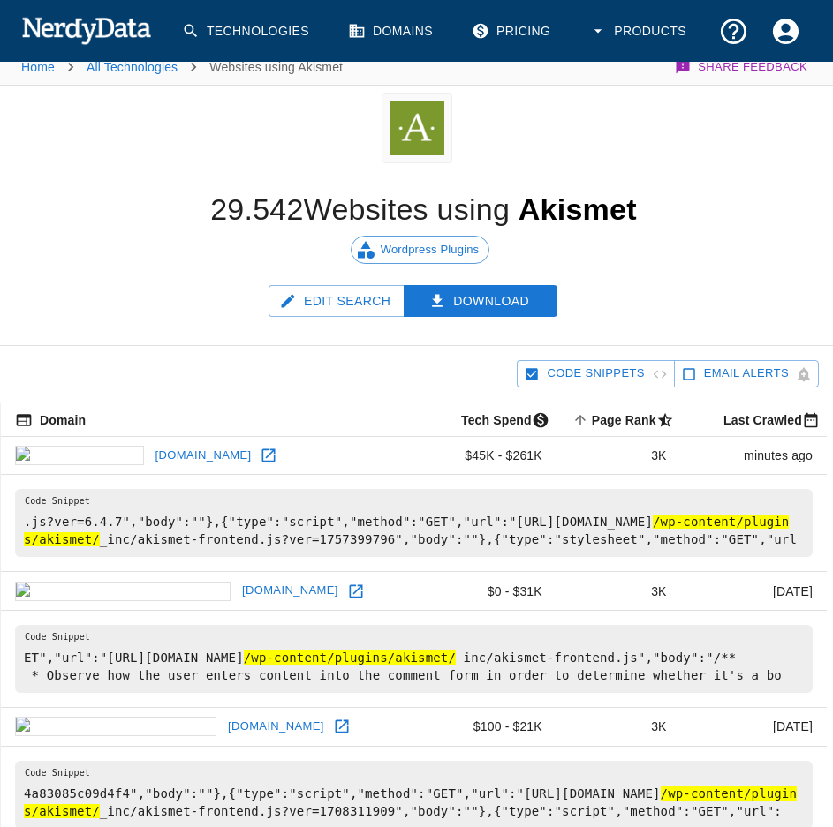
scroll to position [0, 0]
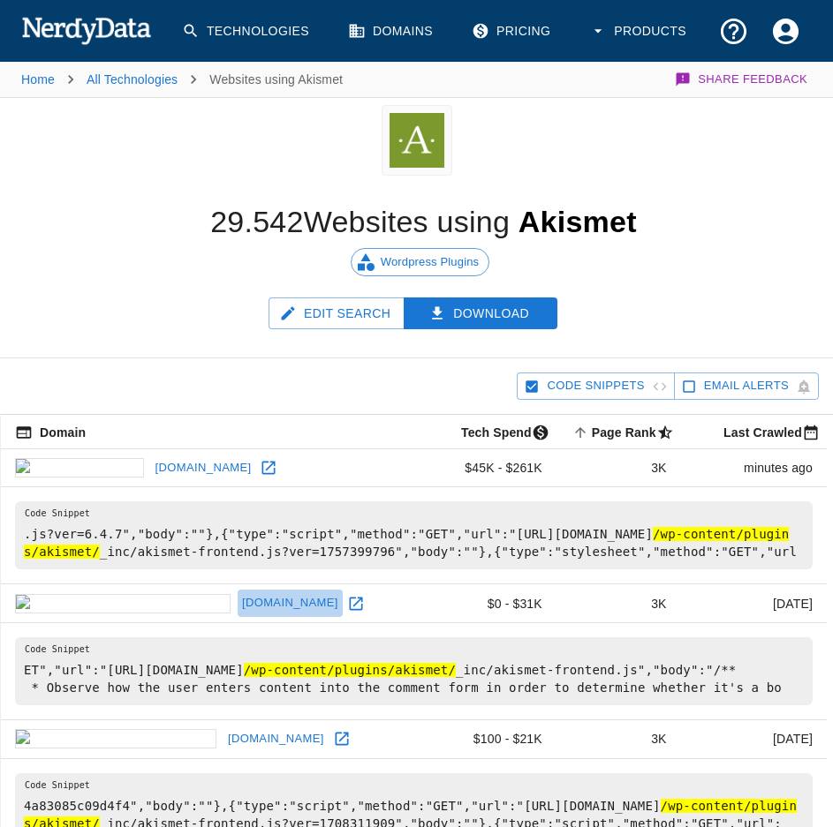
click at [238, 607] on link "screamingfrog.co.uk" at bounding box center [290, 603] width 105 height 27
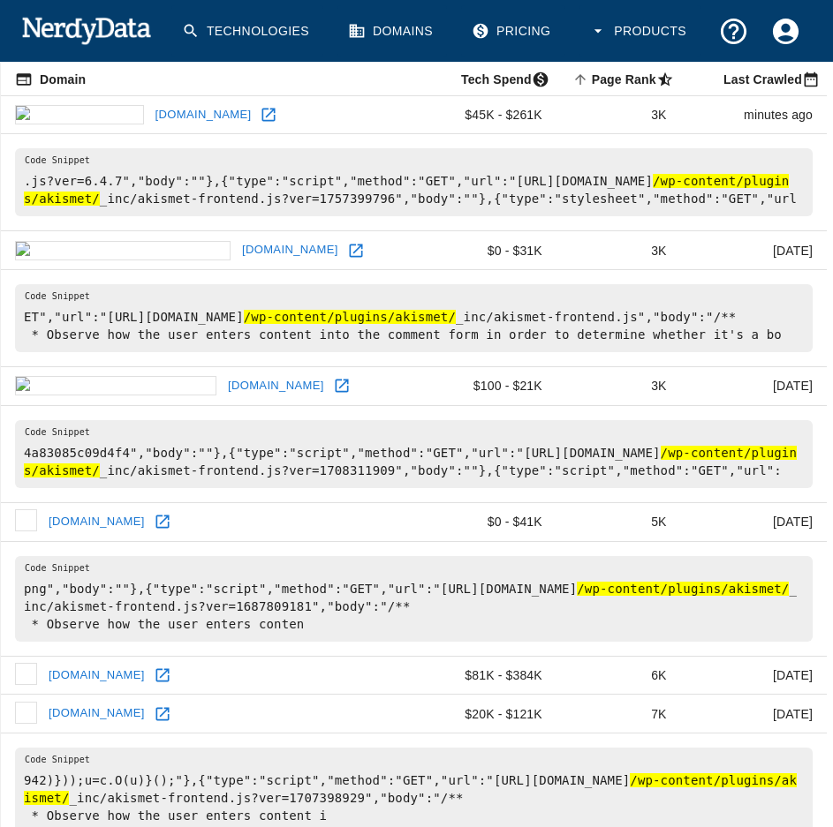
scroll to position [471, 0]
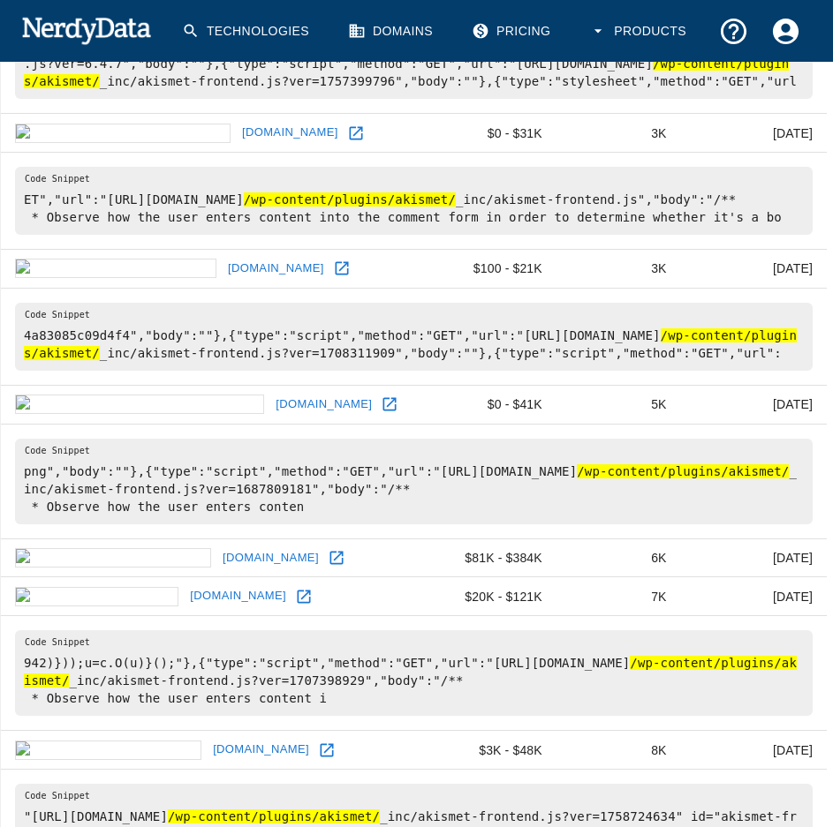
click at [223, 279] on link "mumbrella.com.au" at bounding box center [275, 268] width 105 height 27
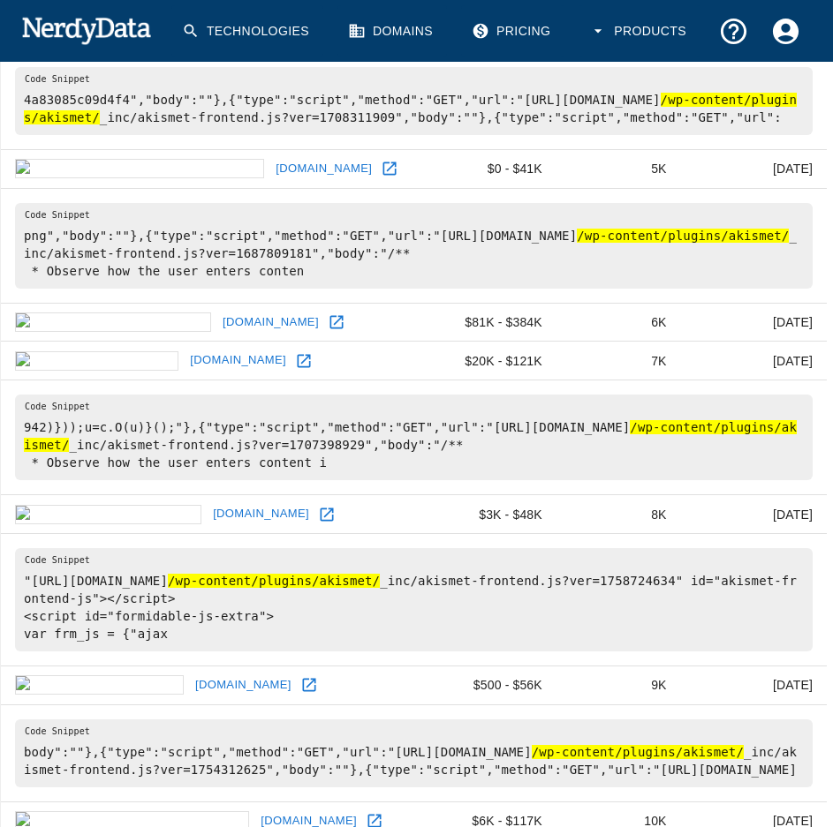
click at [271, 167] on link "websiteoptimization.com" at bounding box center [323, 168] width 105 height 27
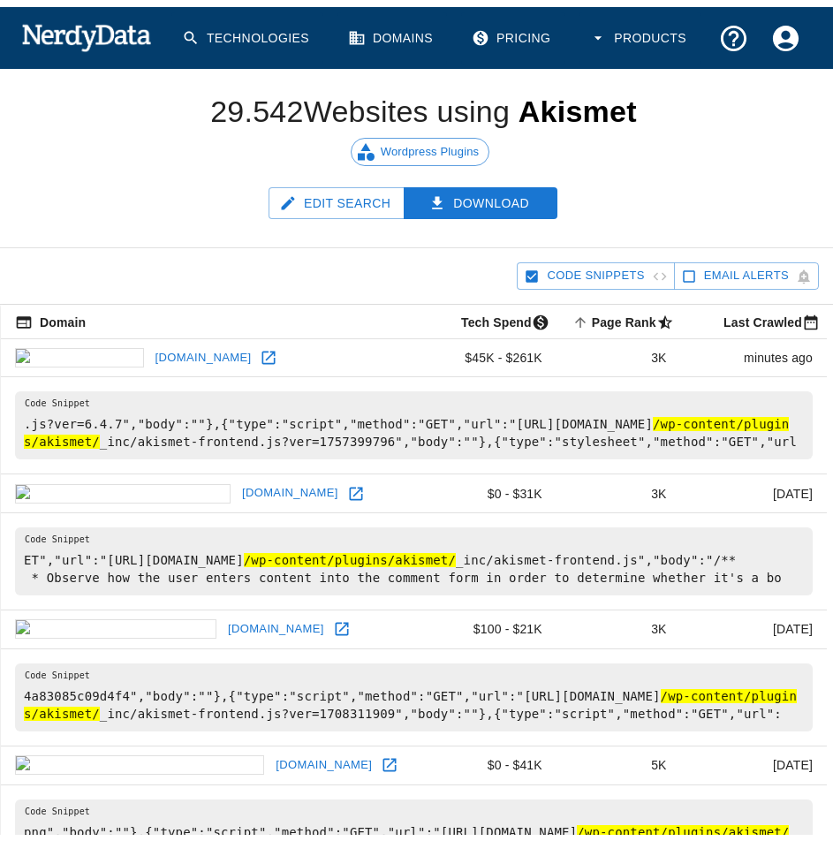
scroll to position [0, 0]
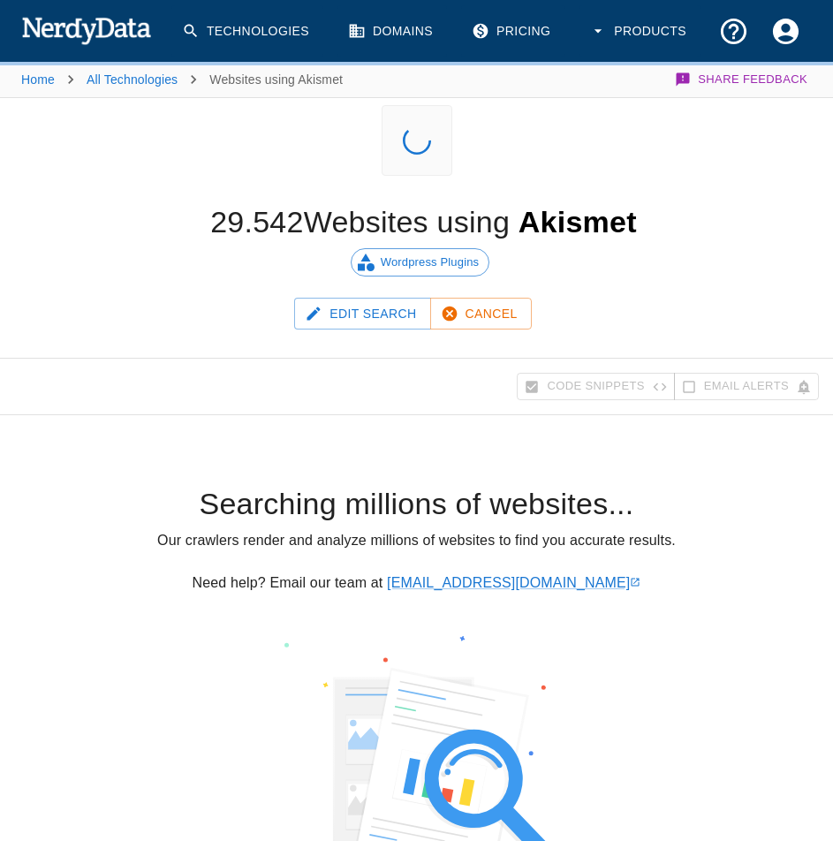
scroll to position [227, 0]
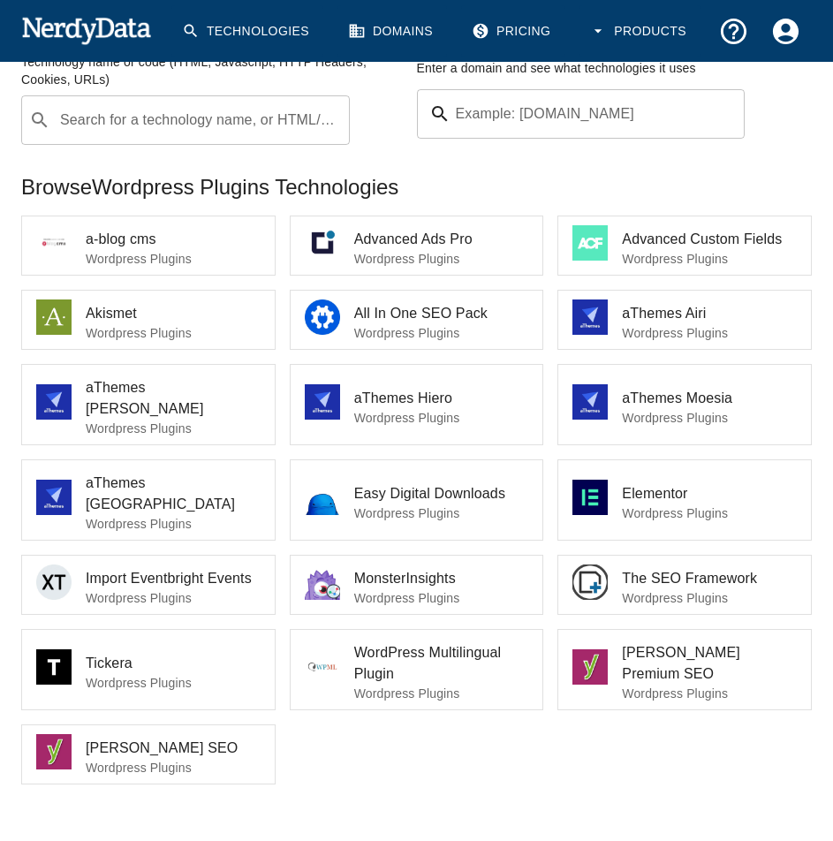
click at [380, 419] on li "aThemes Hiero Wordpress Plugins" at bounding box center [416, 404] width 253 height 79
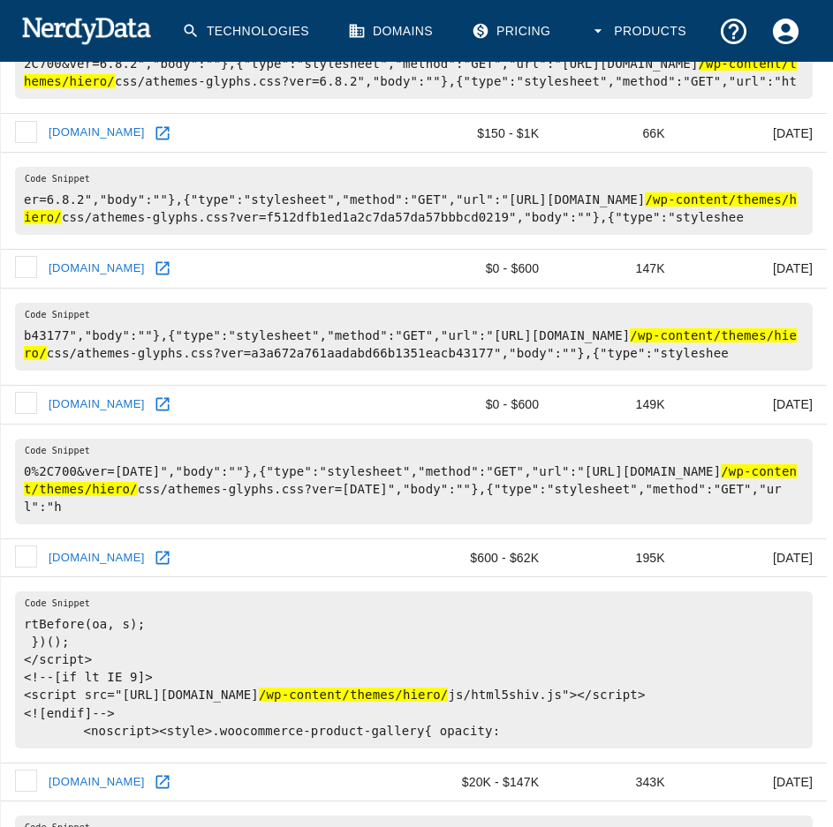
scroll to position [117, 0]
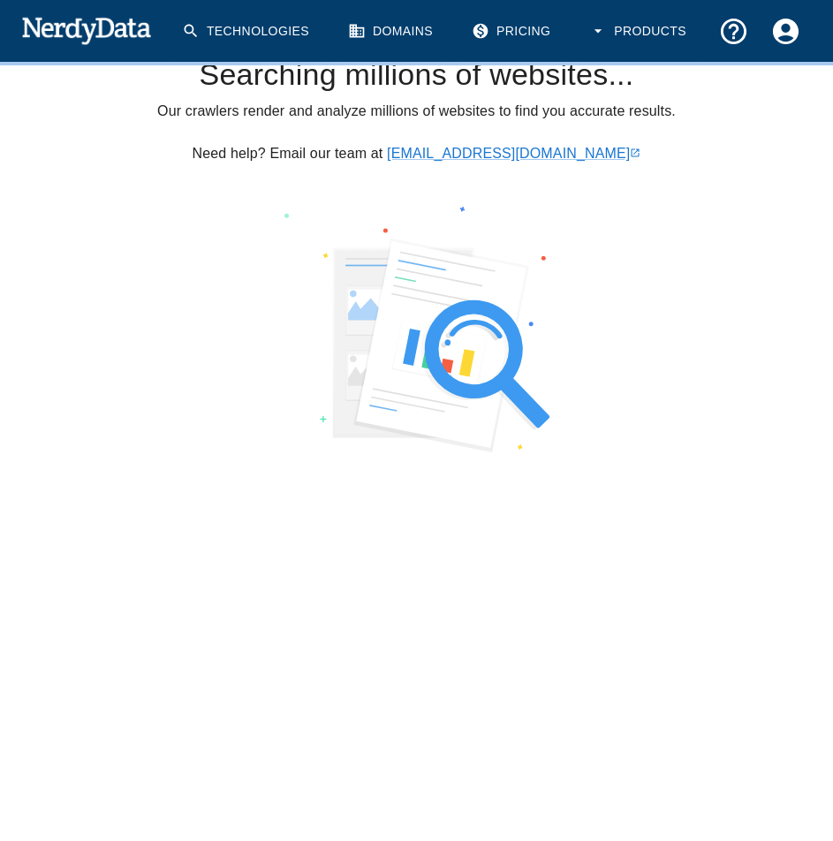
scroll to position [227, 0]
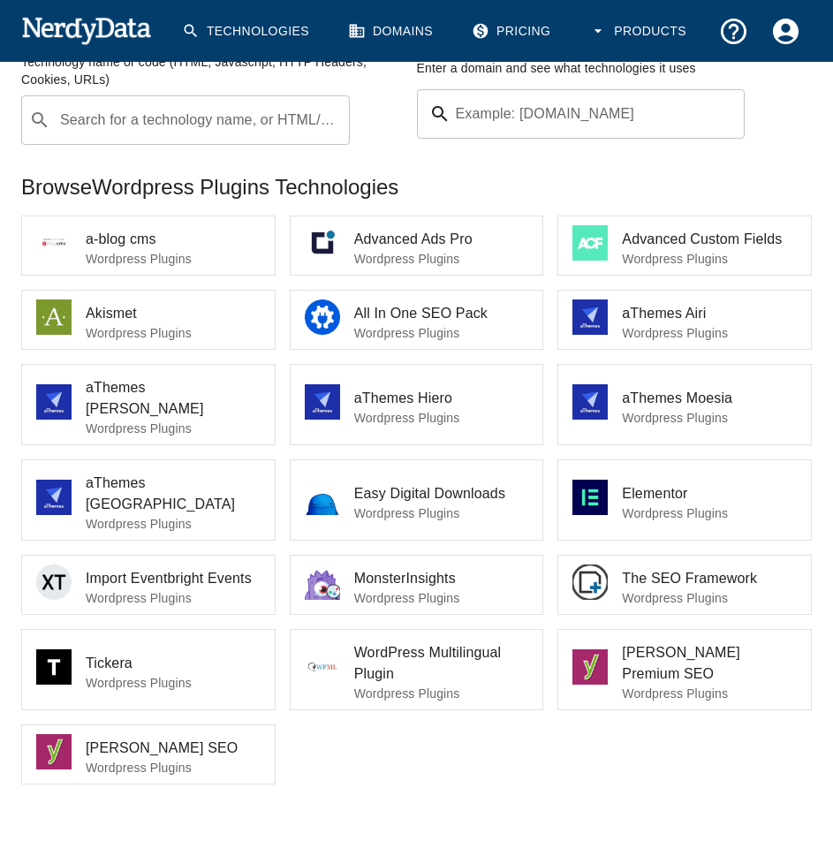
click at [477, 303] on li "All In One SEO Pack Wordpress Plugins" at bounding box center [416, 319] width 253 height 58
click at [477, 303] on span "All In One SEO Pack" at bounding box center [441, 313] width 175 height 21
click at [713, 315] on span "aThemes Airi" at bounding box center [709, 313] width 175 height 21
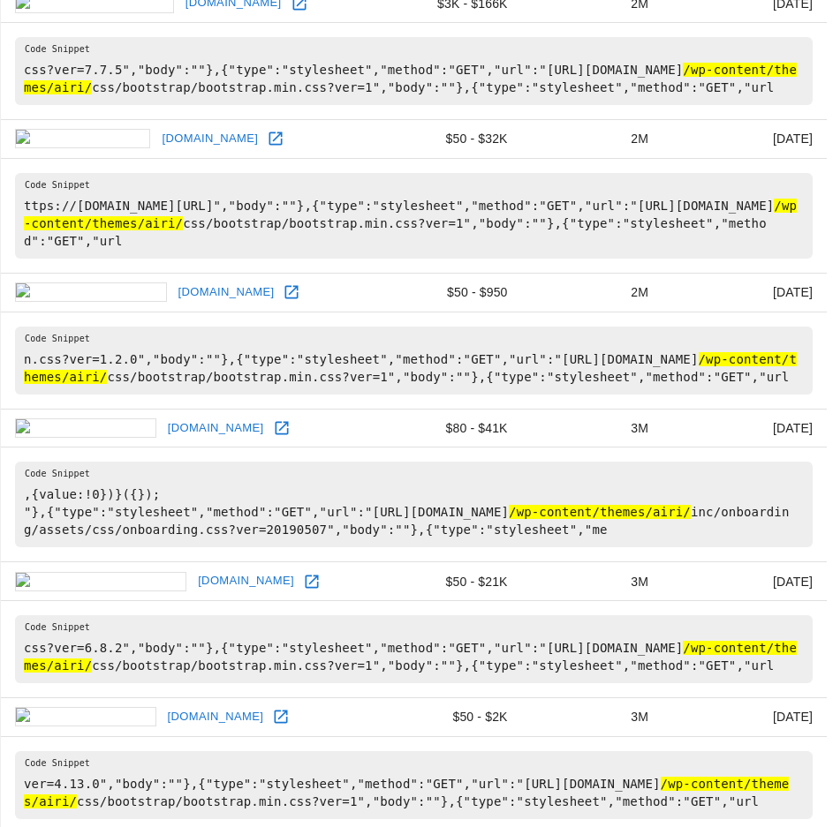
scroll to position [3235, 0]
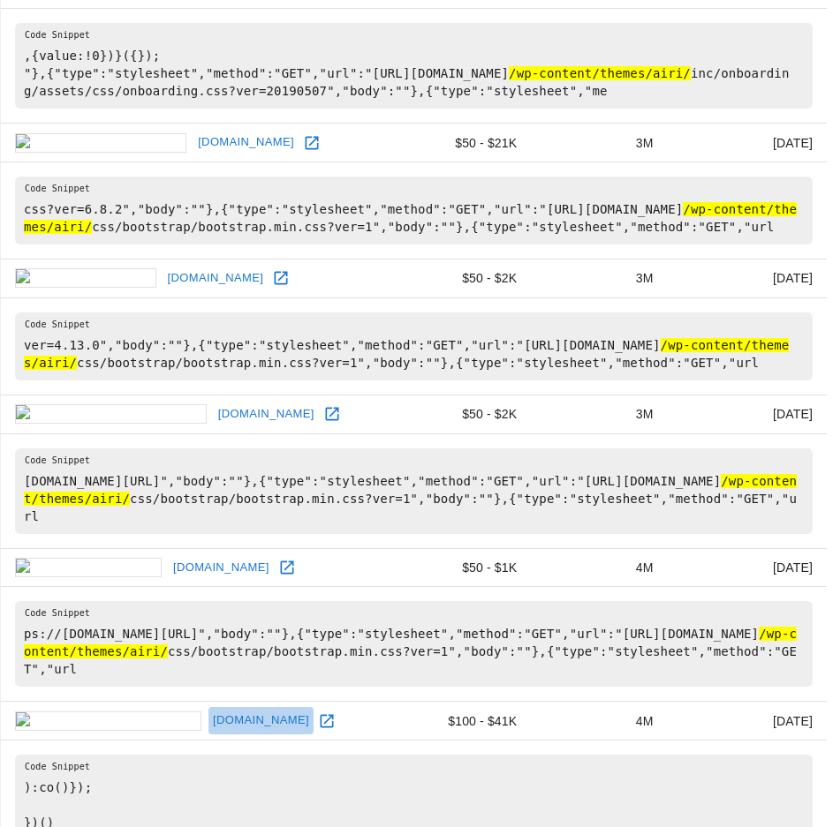
click at [208, 707] on link "spekeresort.com" at bounding box center [260, 720] width 105 height 27
click at [169, 554] on link "nlppod.com" at bounding box center [221, 567] width 105 height 27
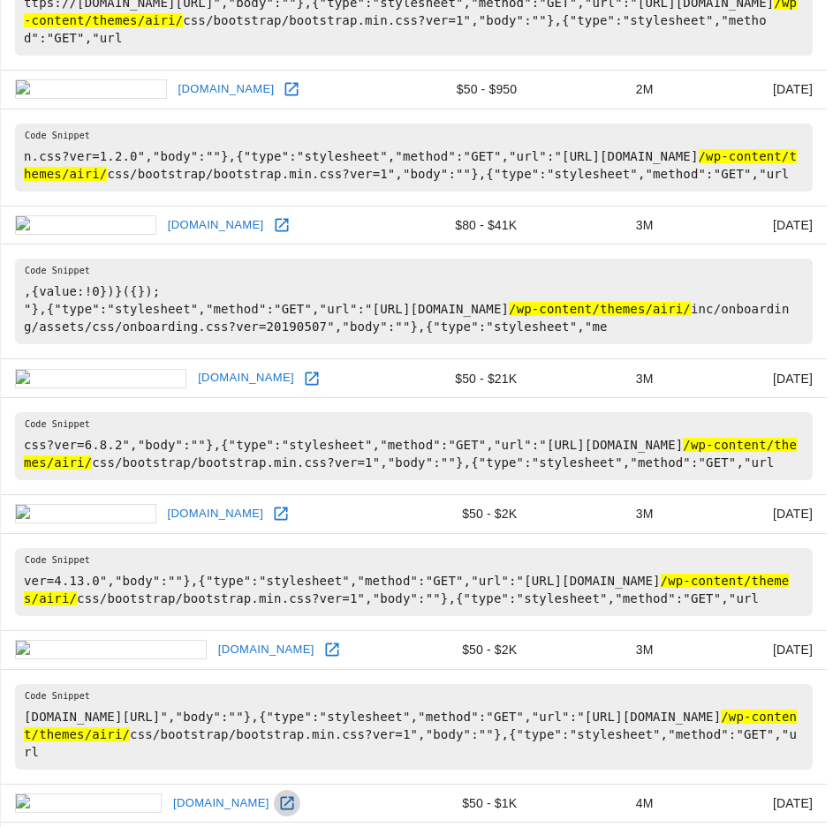
click at [280, 797] on icon at bounding box center [286, 803] width 13 height 13
click at [323, 641] on icon at bounding box center [332, 650] width 18 height 18
click at [272, 505] on icon at bounding box center [281, 514] width 18 height 18
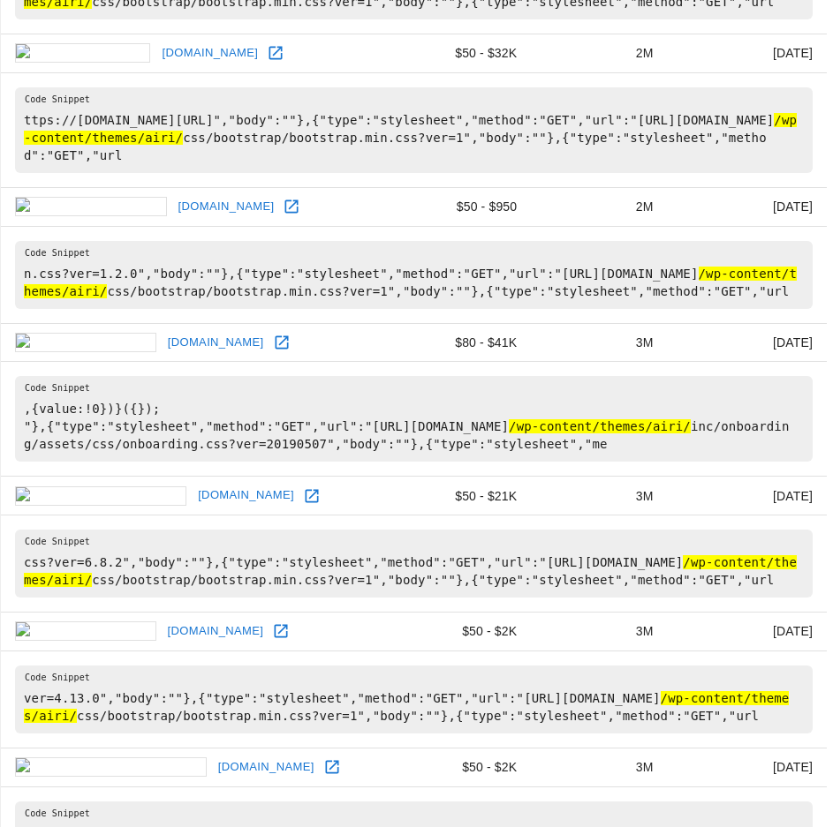
click at [303, 487] on icon at bounding box center [312, 496] width 18 height 18
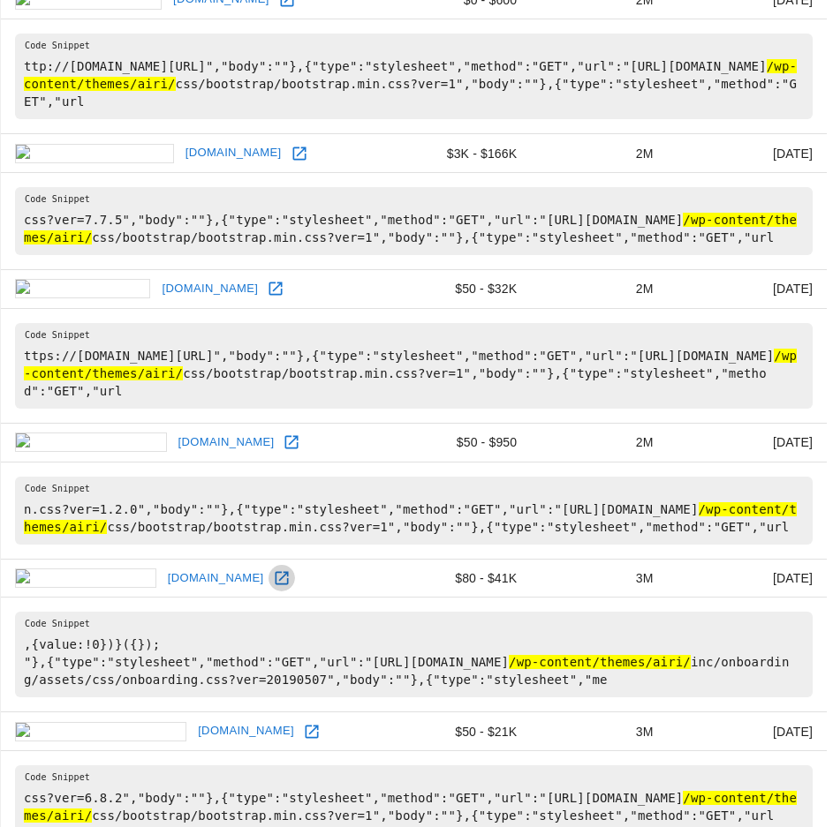
click at [273, 569] on icon at bounding box center [282, 578] width 18 height 18
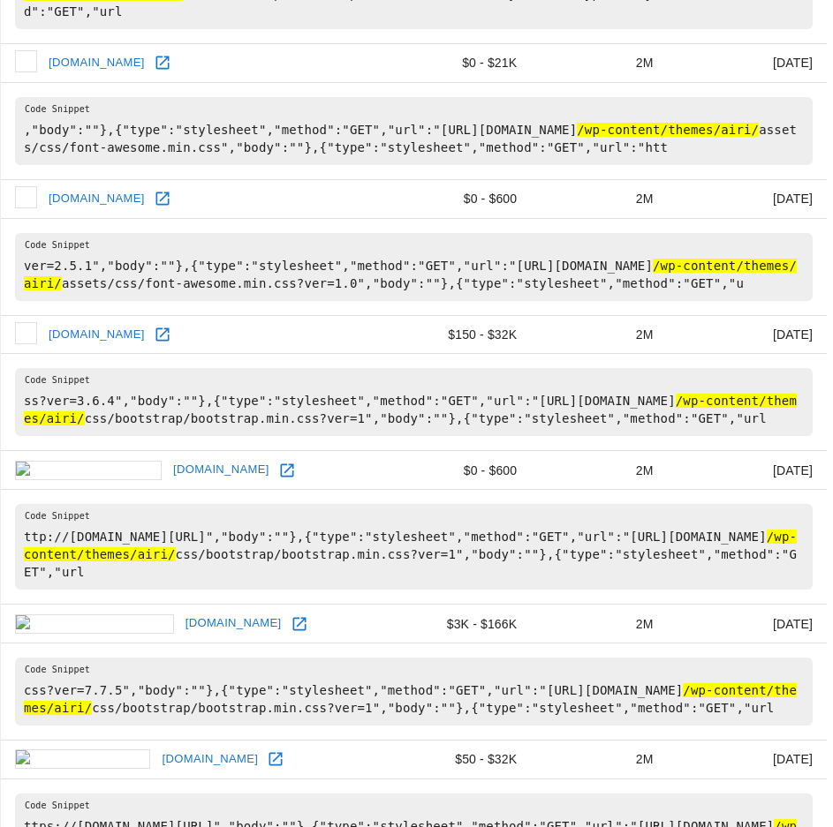
scroll to position [2058, 0]
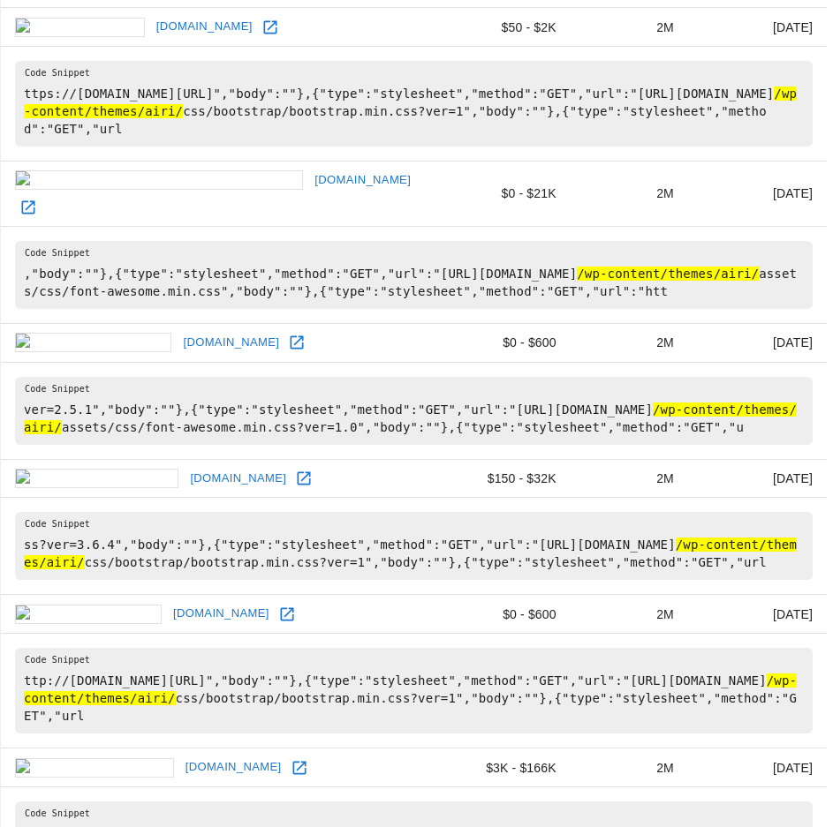
click at [292, 761] on icon at bounding box center [298, 767] width 13 height 13
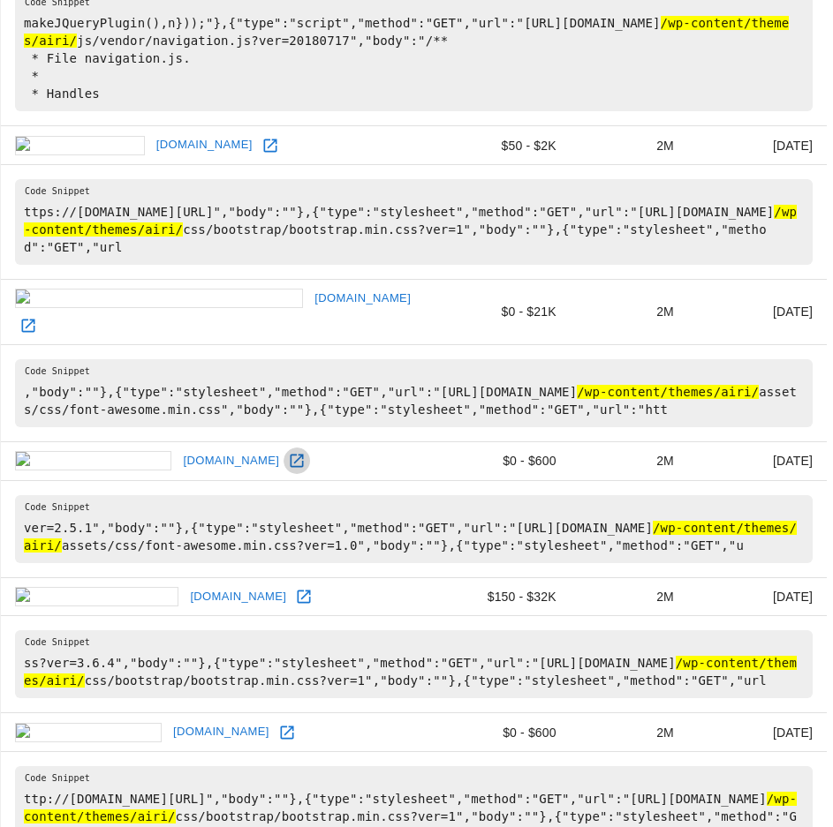
click at [288, 452] on icon at bounding box center [297, 461] width 18 height 18
click at [37, 317] on icon at bounding box center [28, 326] width 18 height 18
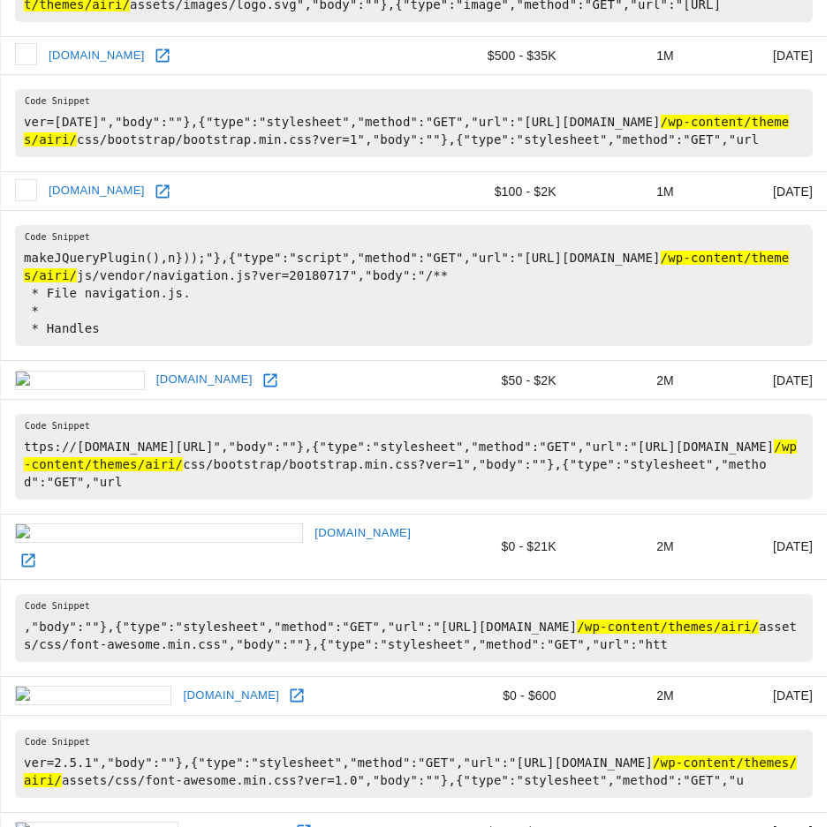
scroll to position [1587, 0]
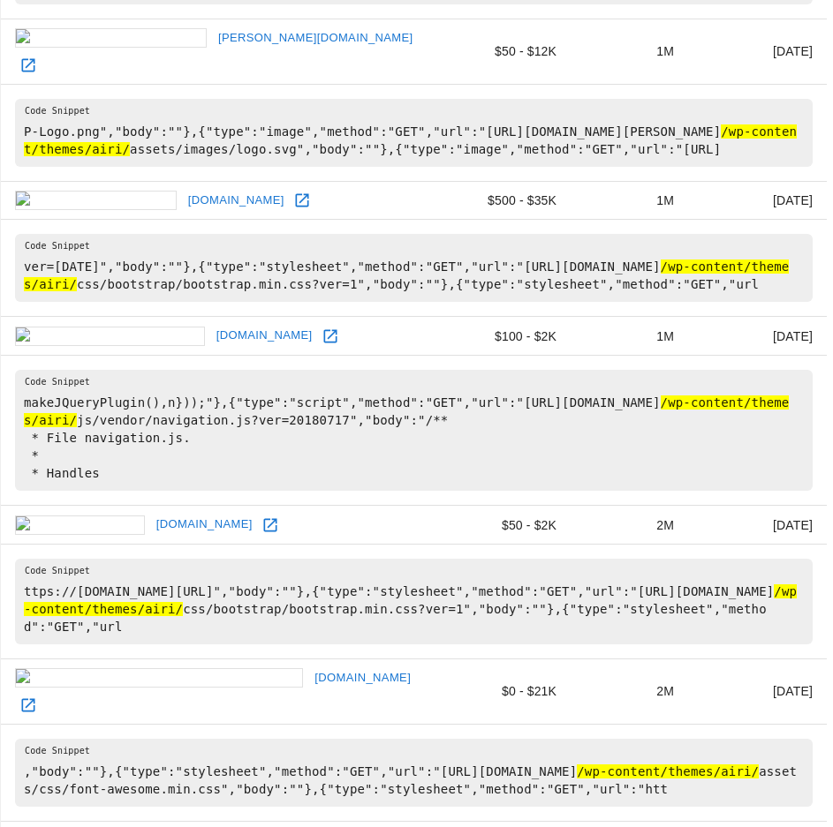
click at [257, 512] on link at bounding box center [270, 525] width 26 height 26
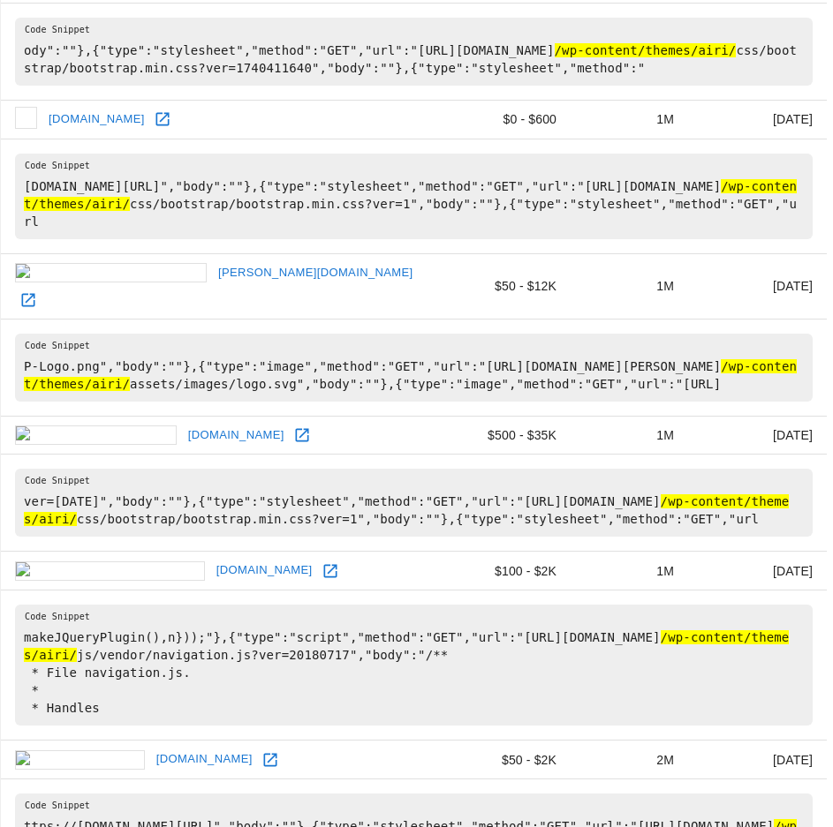
scroll to position [1233, 0]
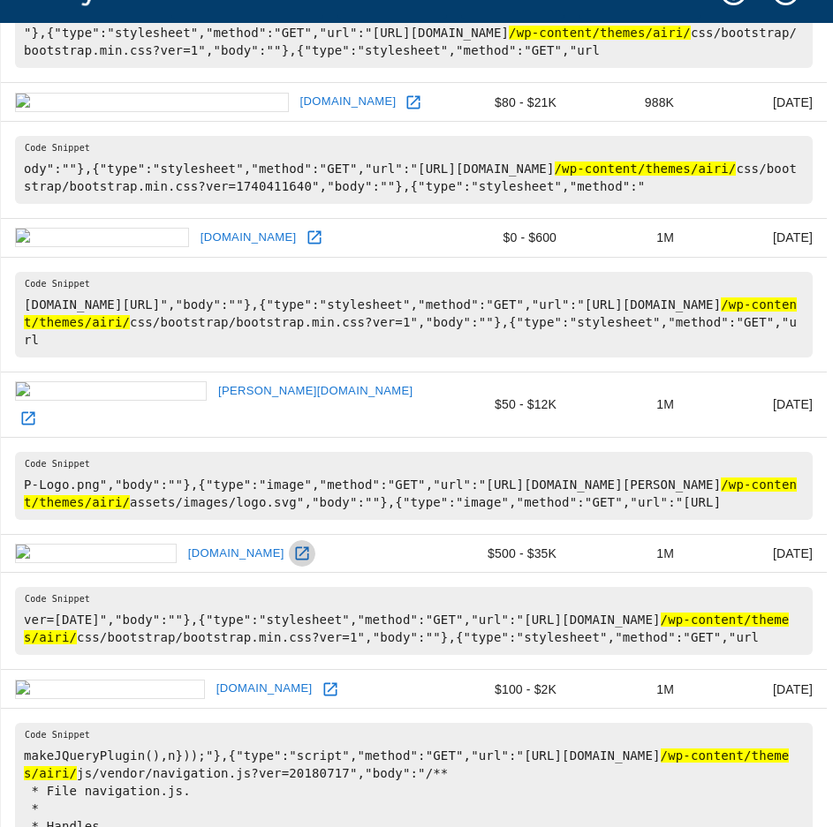
click at [289, 540] on link at bounding box center [302, 553] width 26 height 26
